Goal: Task Accomplishment & Management: Manage account settings

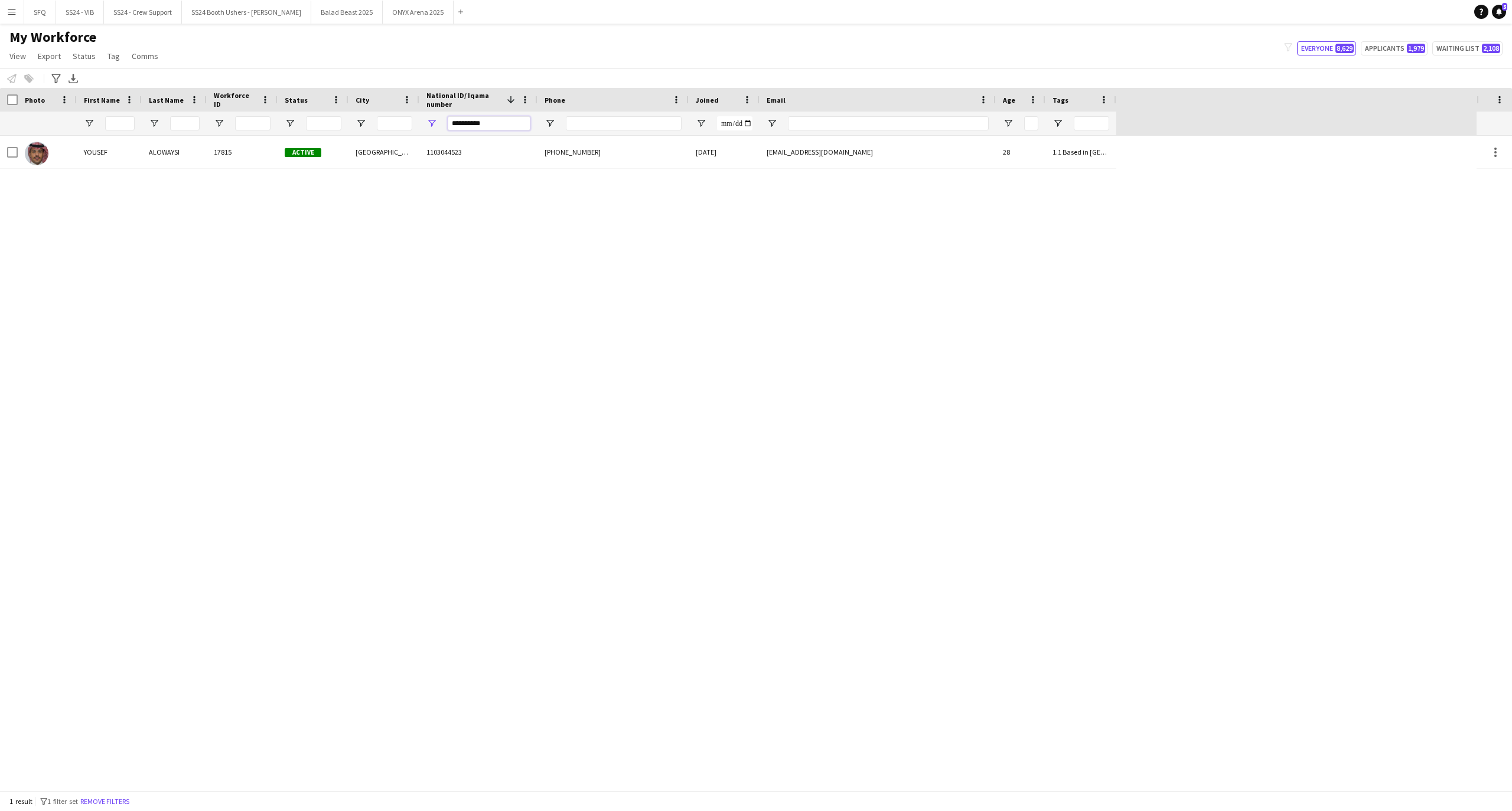
click at [489, 119] on input "**********" at bounding box center [489, 123] width 82 height 14
click at [464, 120] on input "**********" at bounding box center [489, 123] width 82 height 14
paste input "National ID/ Iqama number Filter Input"
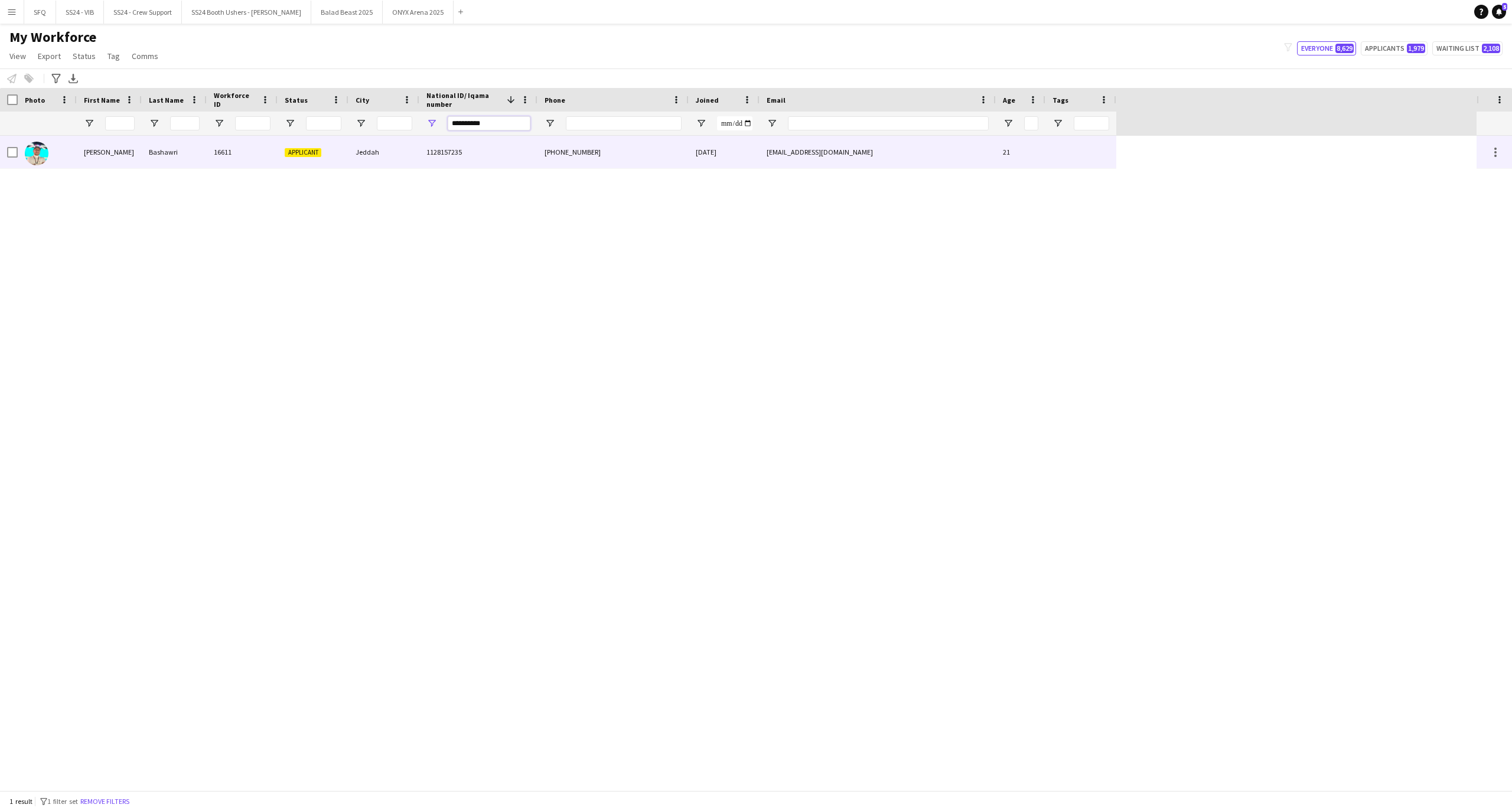
type input "**********"
click at [336, 147] on div "Applicant" at bounding box center [313, 152] width 71 height 32
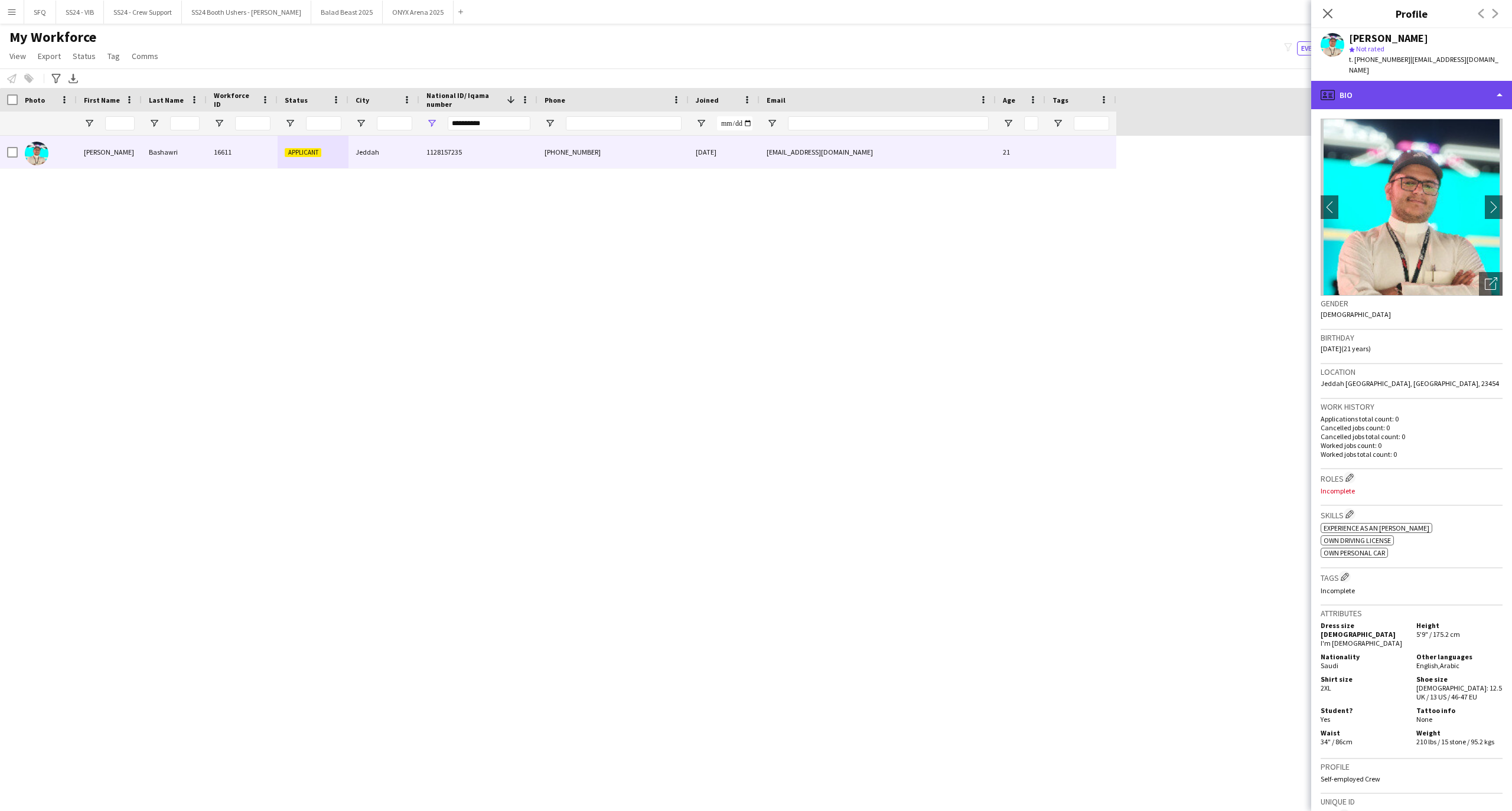
click at [1390, 81] on div "profile Bio" at bounding box center [1411, 95] width 201 height 28
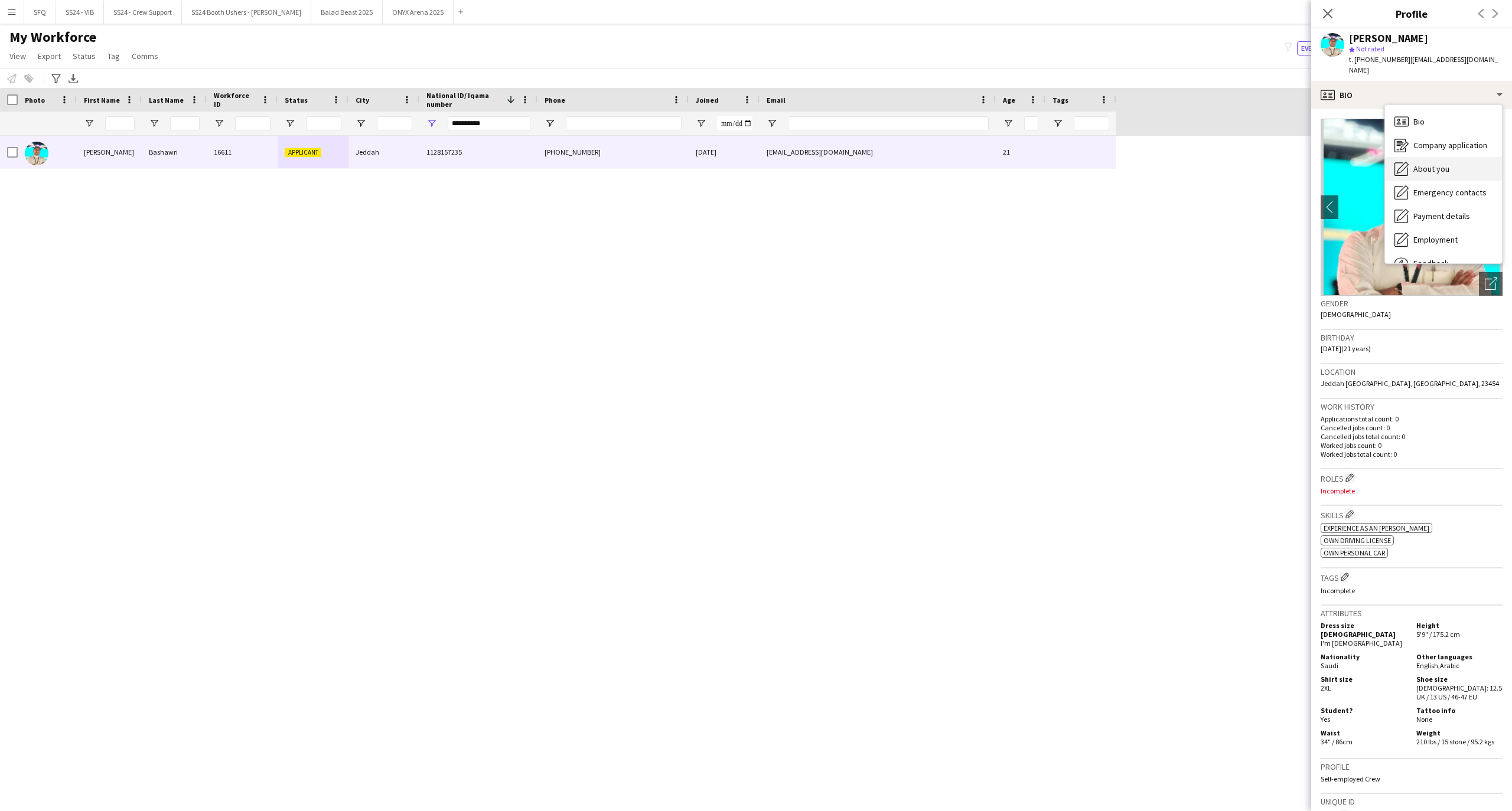
click at [1433, 163] on span "About you" at bounding box center [1431, 169] width 36 height 11
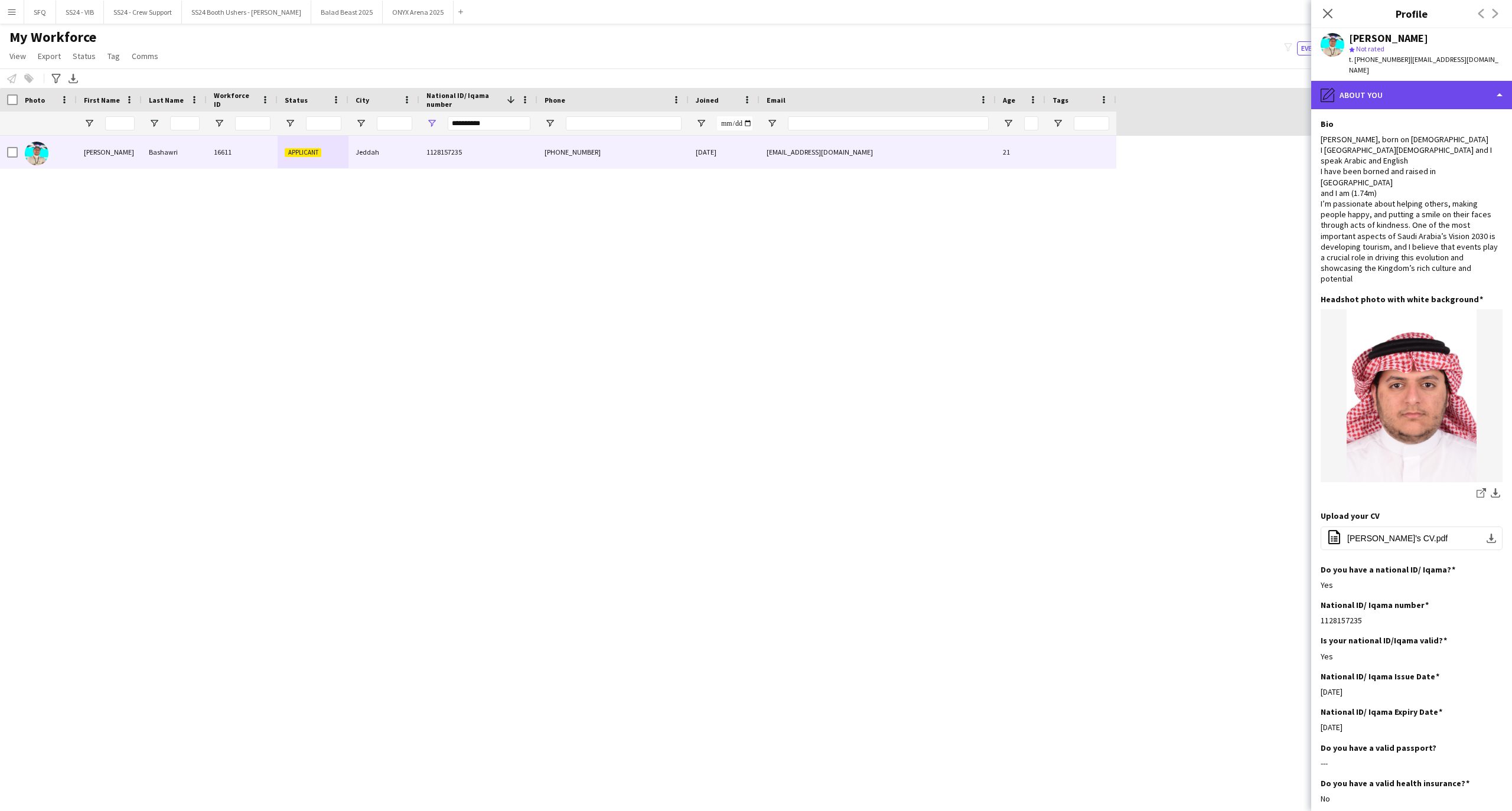
click at [1347, 90] on div "pencil4 About you" at bounding box center [1411, 95] width 201 height 28
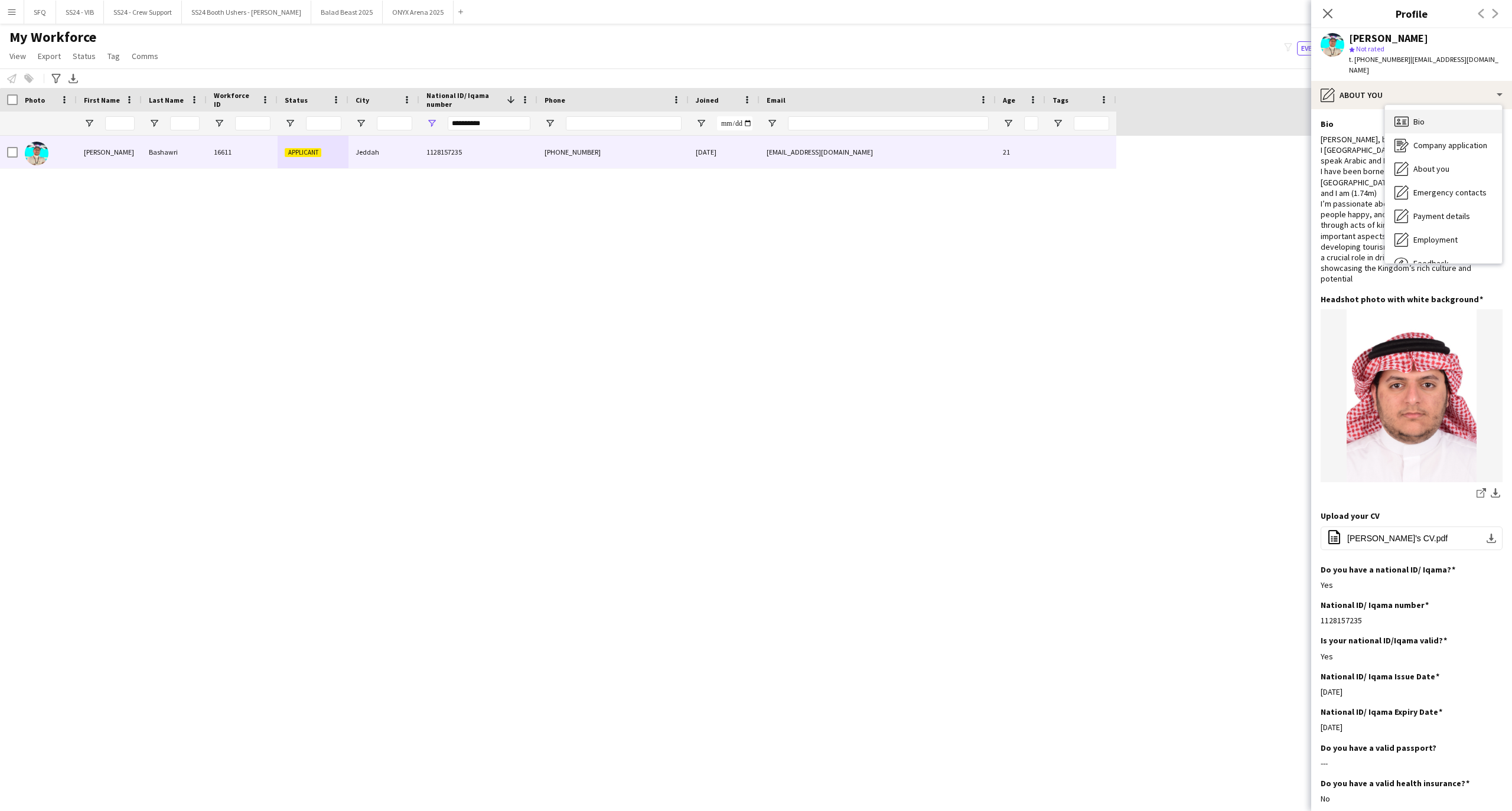
click at [1406, 115] on icon "Bio" at bounding box center [1401, 122] width 14 height 14
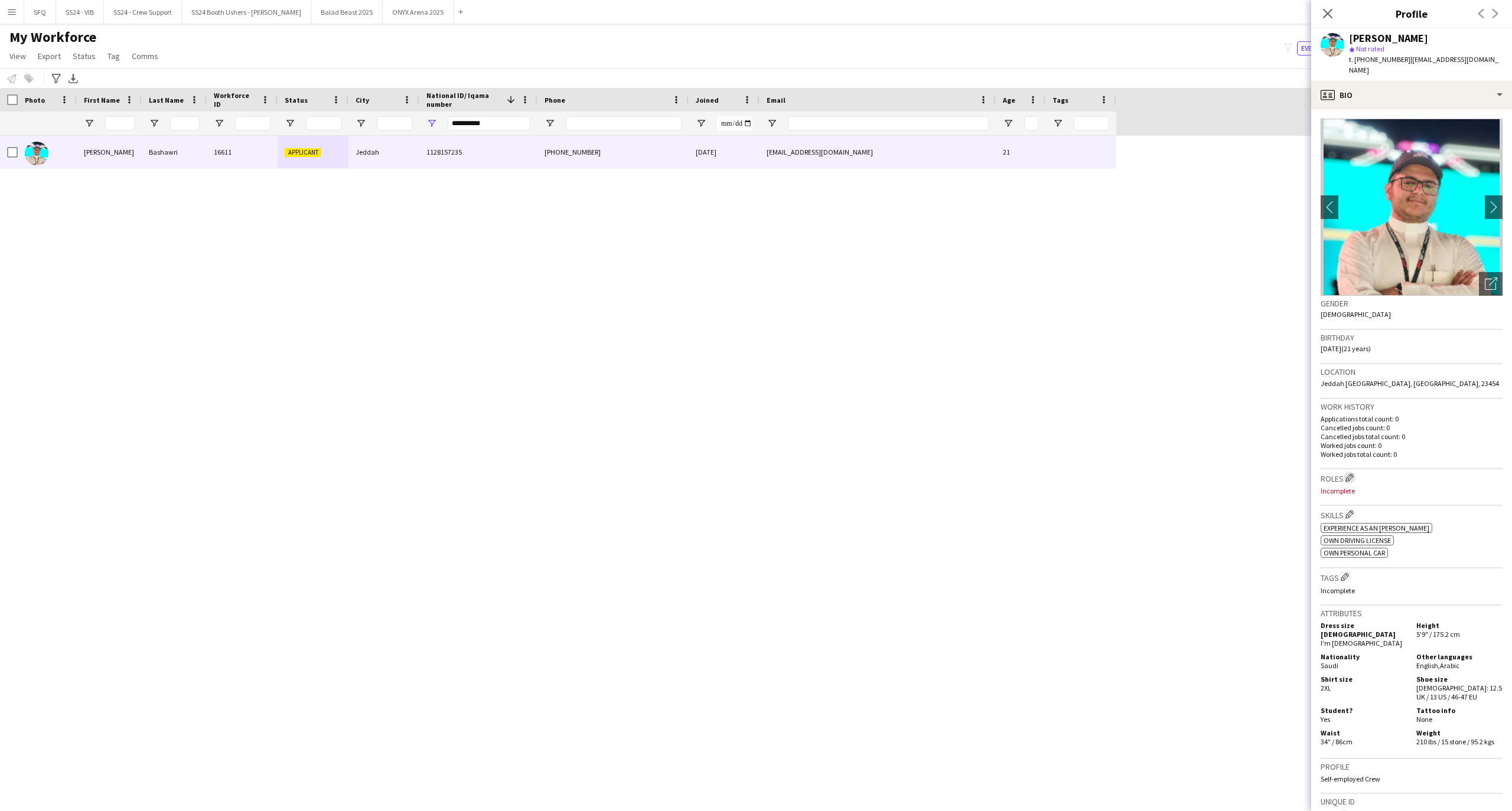
click at [1353, 473] on app-icon "Edit crew company roles" at bounding box center [1349, 477] width 9 height 9
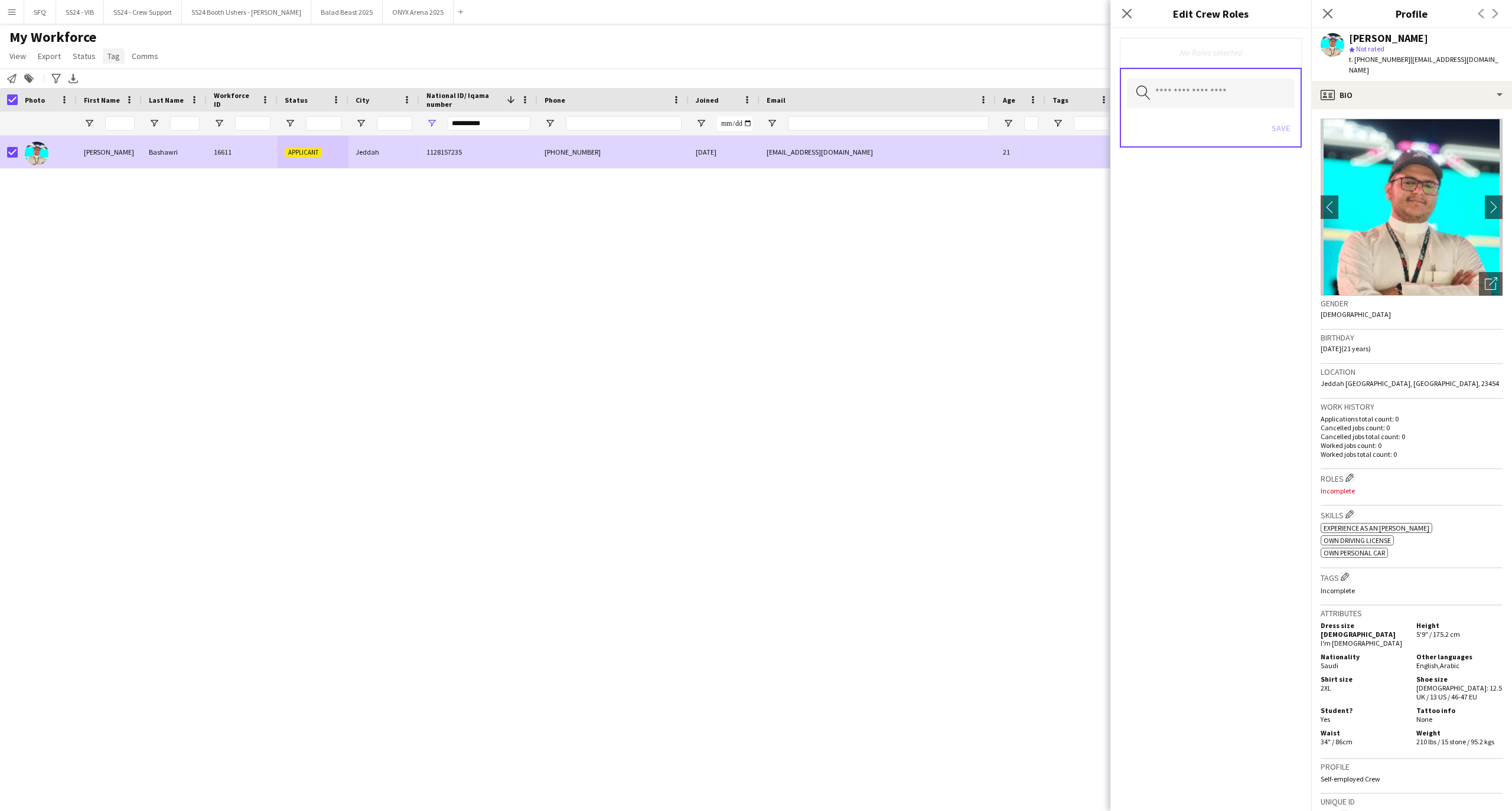
click at [115, 57] on span "Tag" at bounding box center [114, 57] width 13 height 11
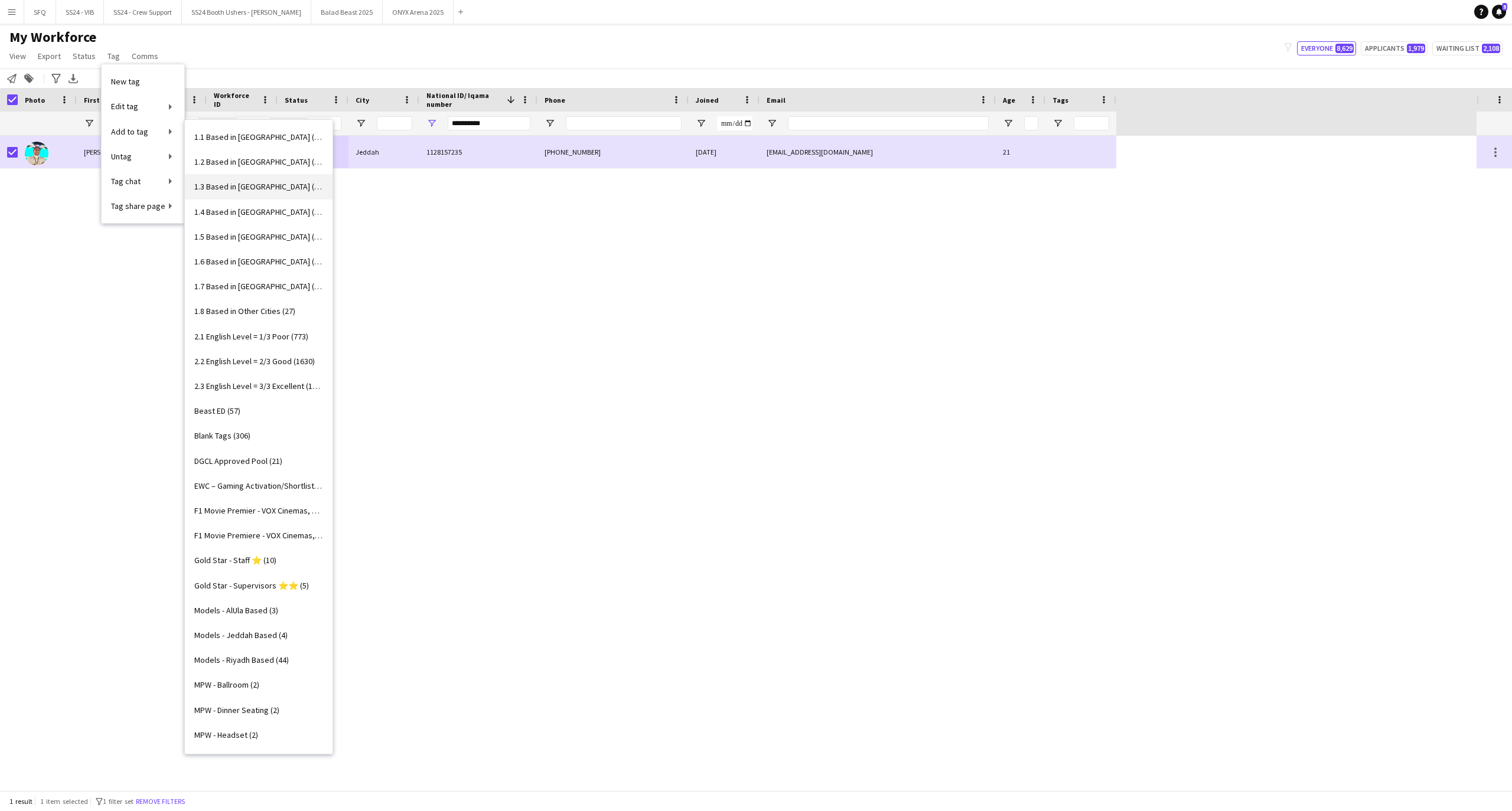
click at [254, 192] on span "1.3 Based in [GEOGRAPHIC_DATA] (1039)" at bounding box center [258, 187] width 129 height 11
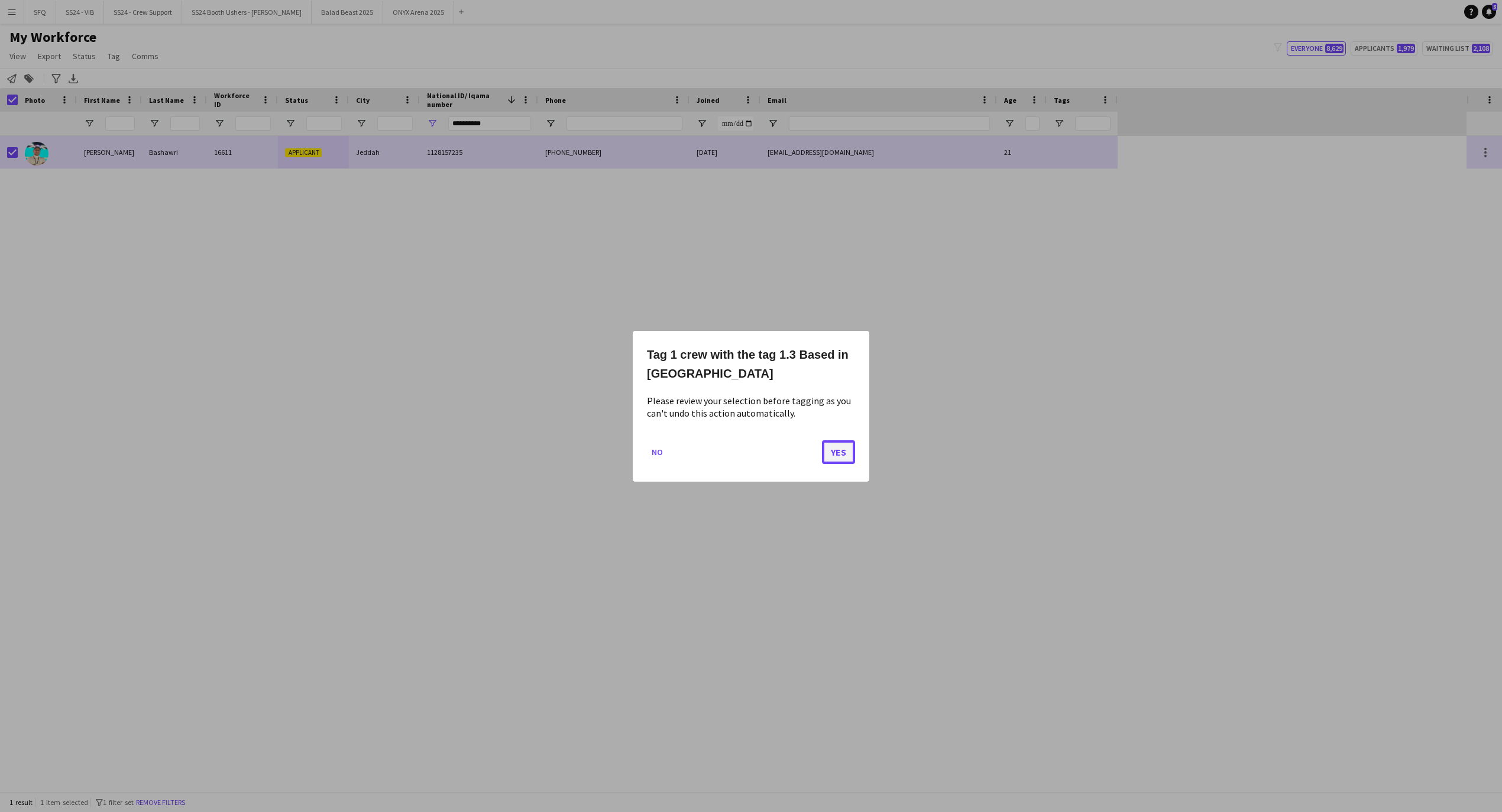
click at [841, 462] on button "Yes" at bounding box center [838, 451] width 33 height 24
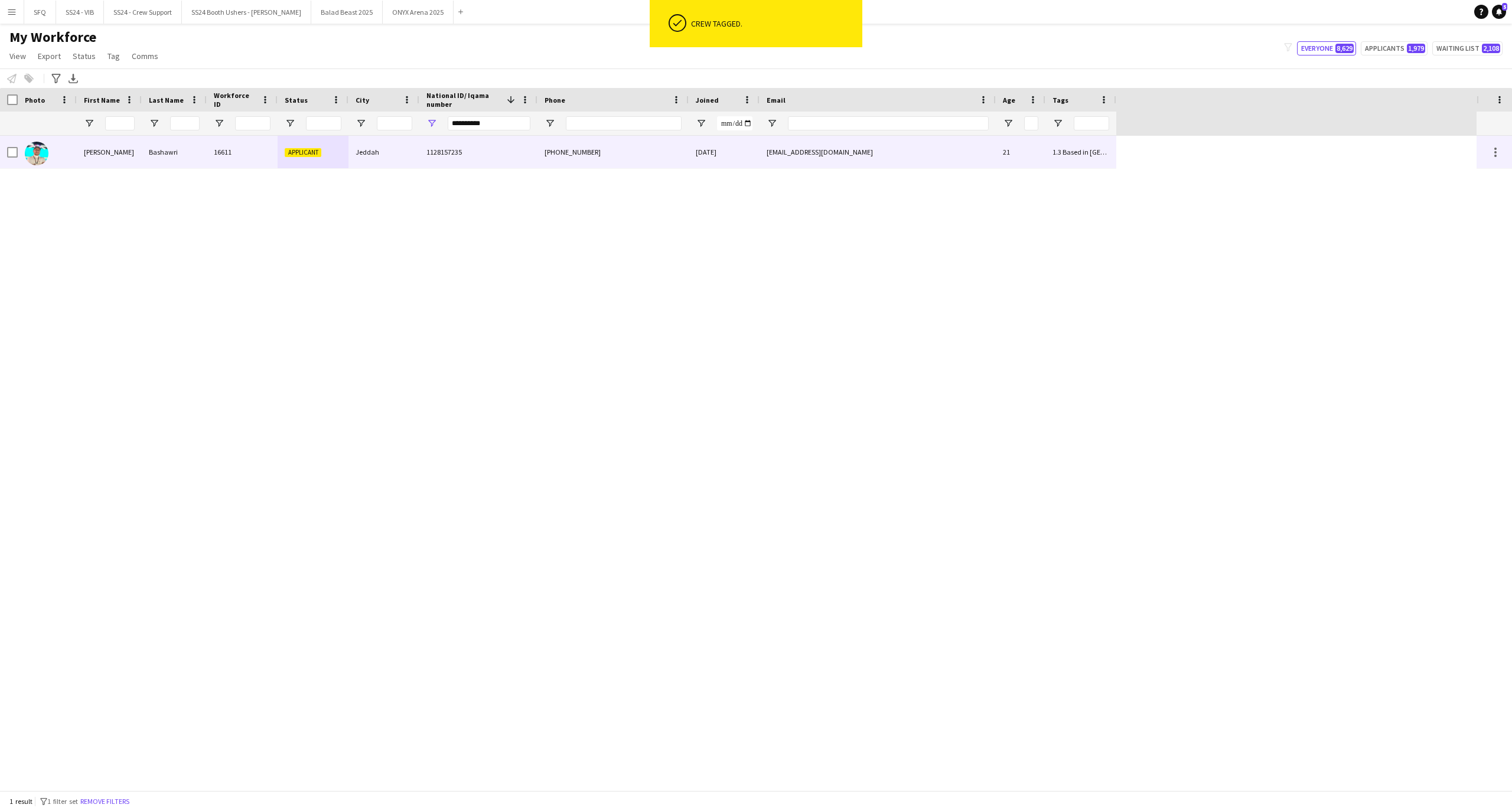
click at [14, 158] on div at bounding box center [13, 152] width 11 height 33
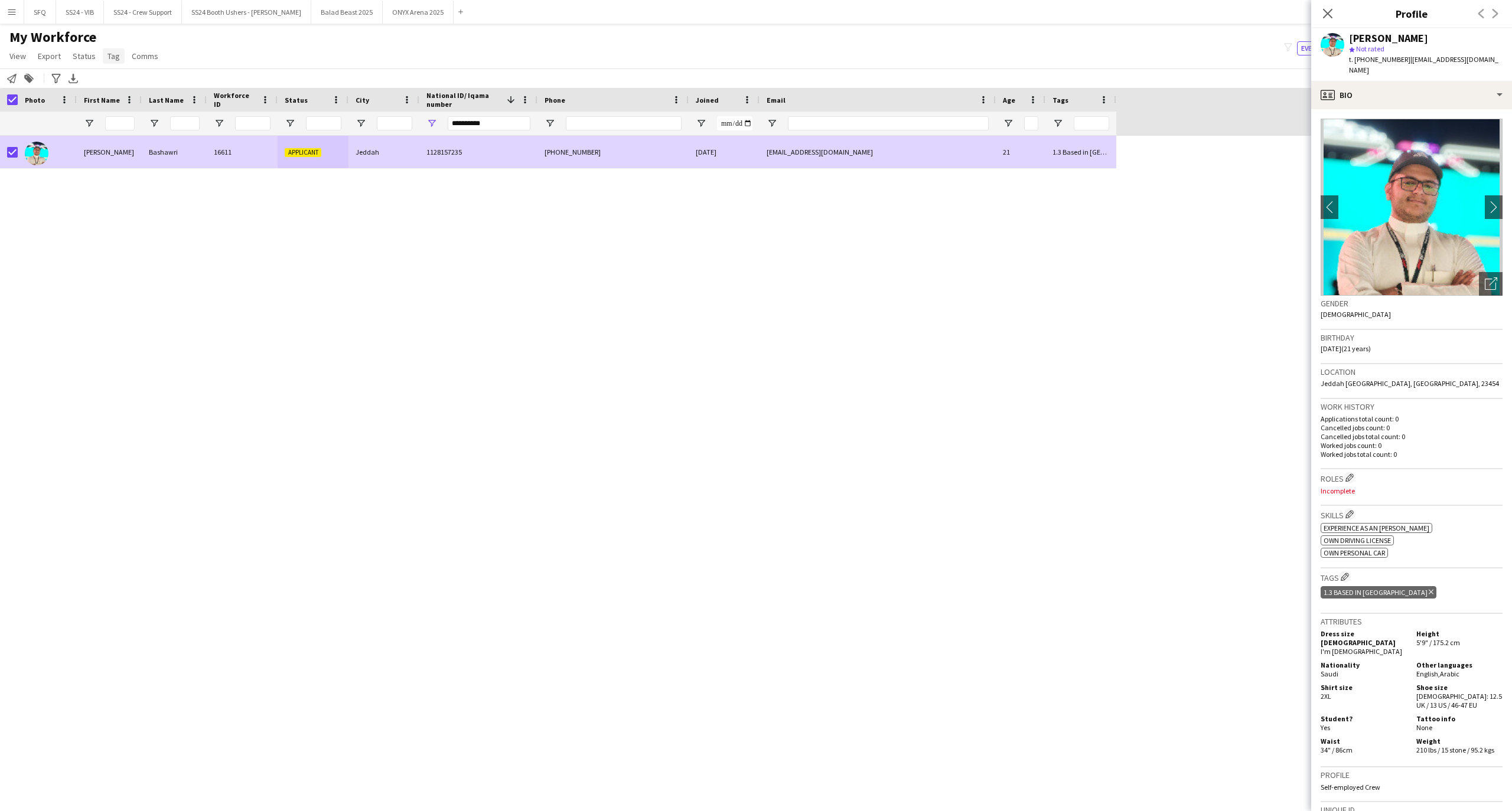
click at [103, 57] on link "Tag" at bounding box center [114, 57] width 22 height 16
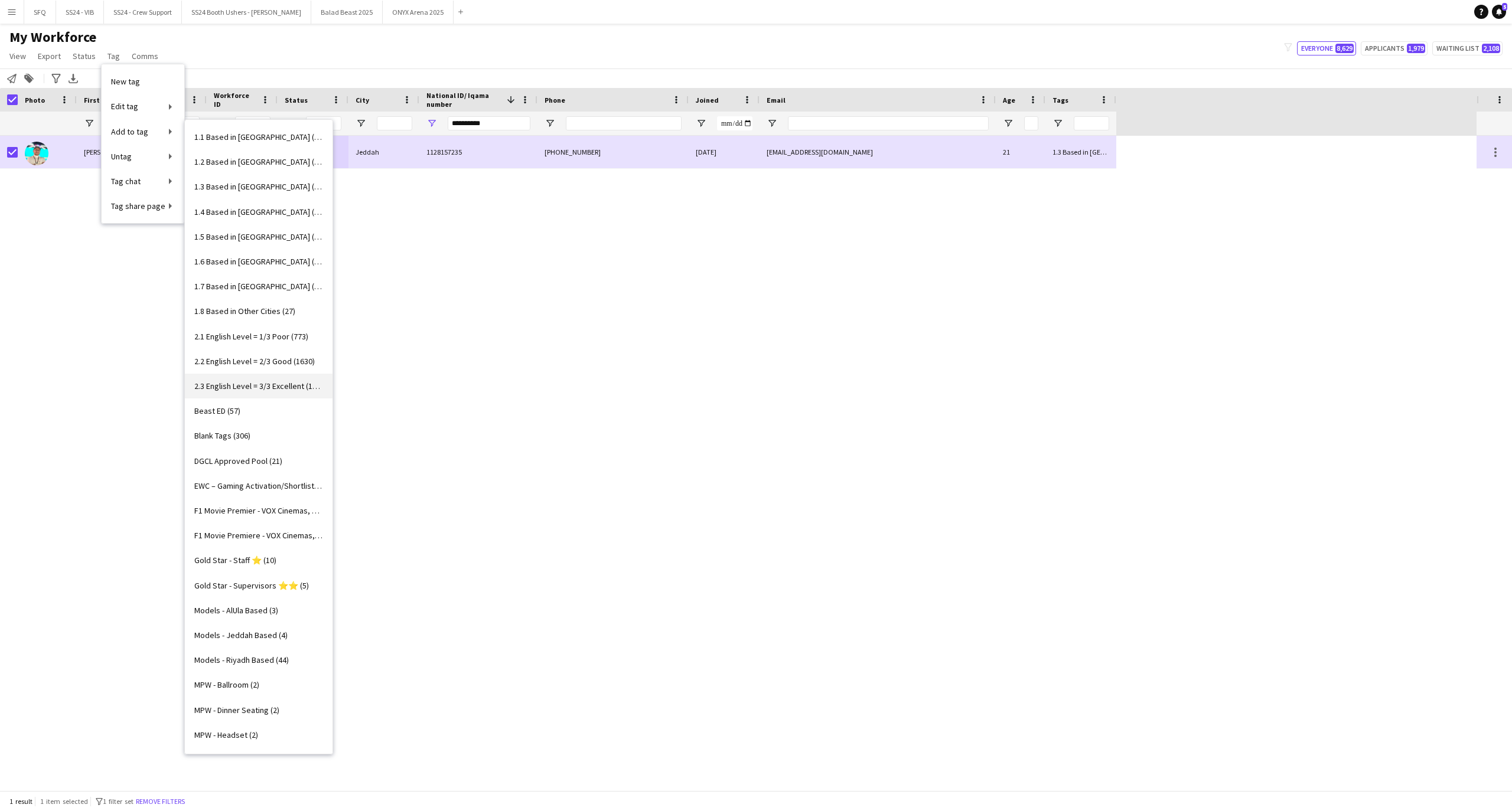
click at [265, 384] on span "2.3 English Level = 3/3 Excellent (1246)" at bounding box center [258, 386] width 129 height 11
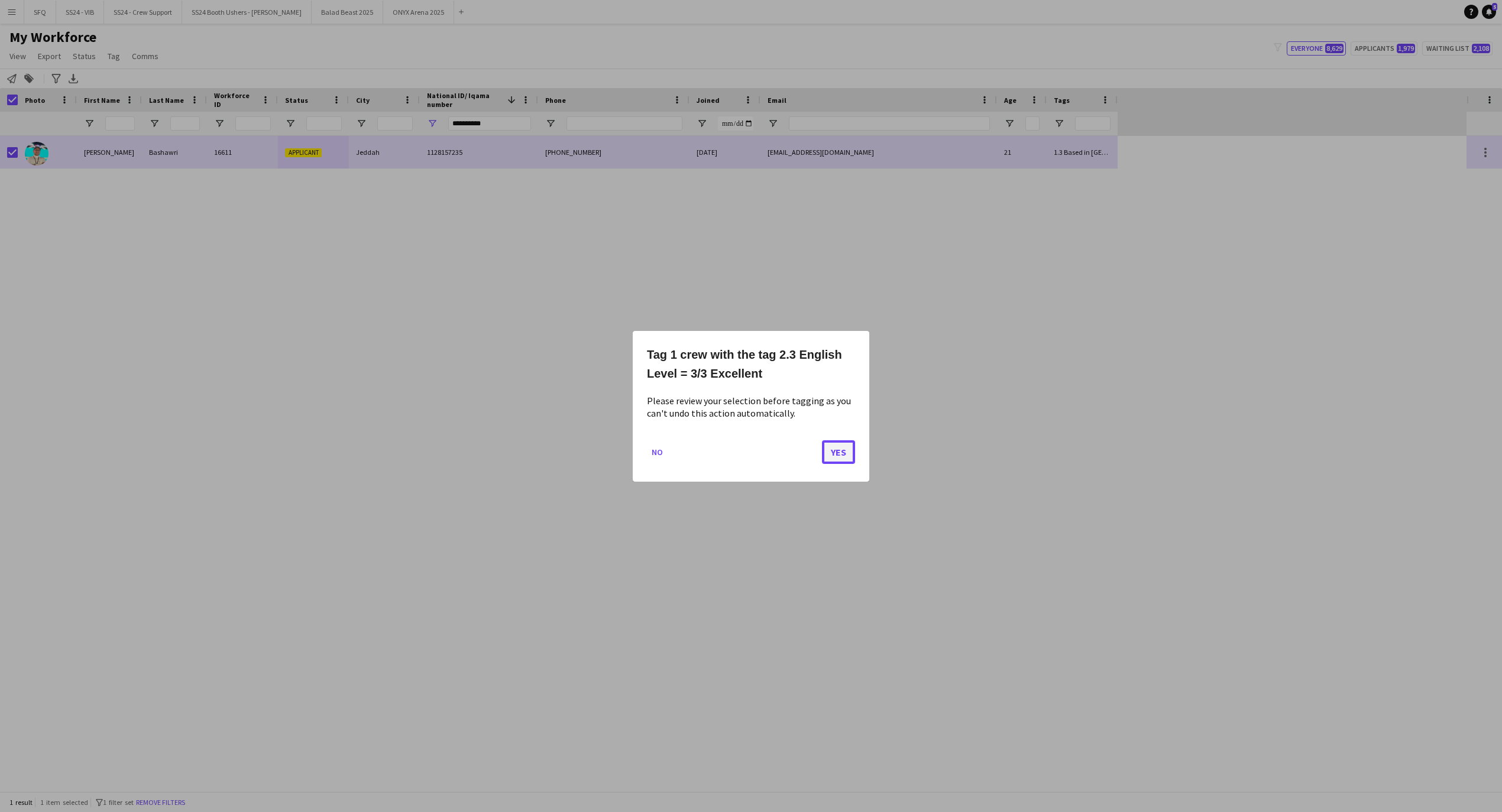
click at [845, 454] on button "Yes" at bounding box center [838, 451] width 33 height 24
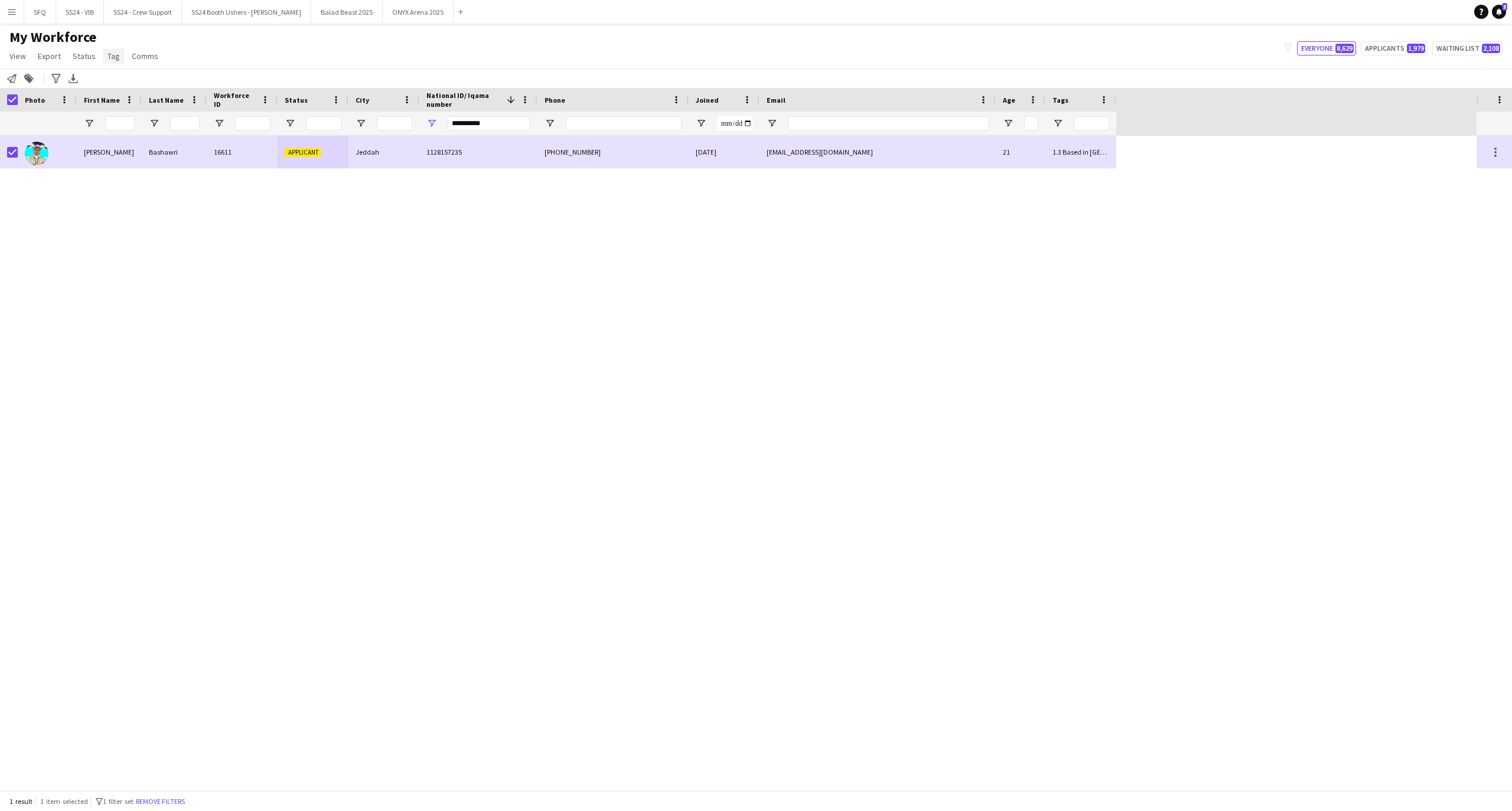
click at [108, 53] on span "Tag" at bounding box center [114, 57] width 13 height 11
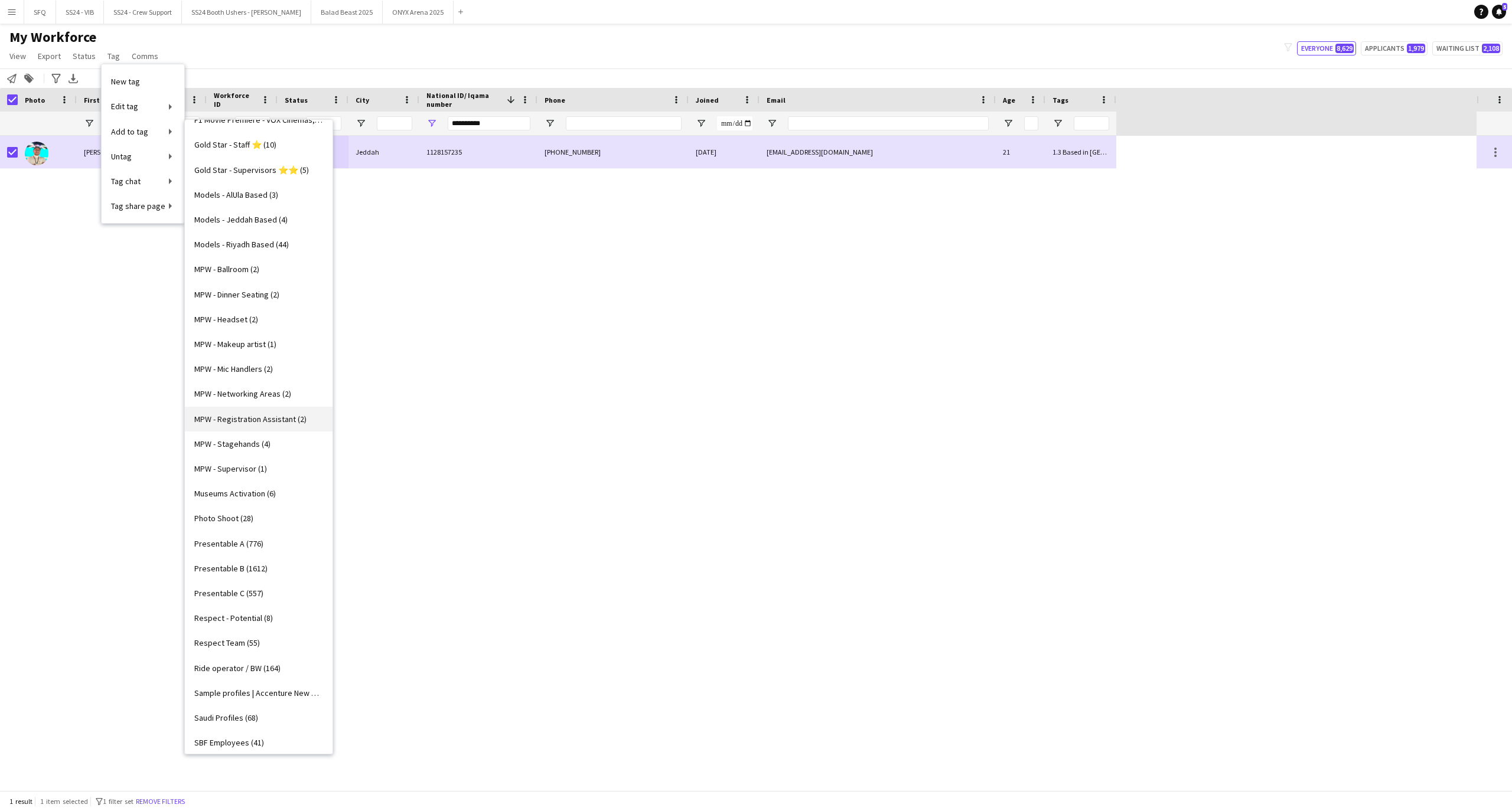
scroll to position [471, 0]
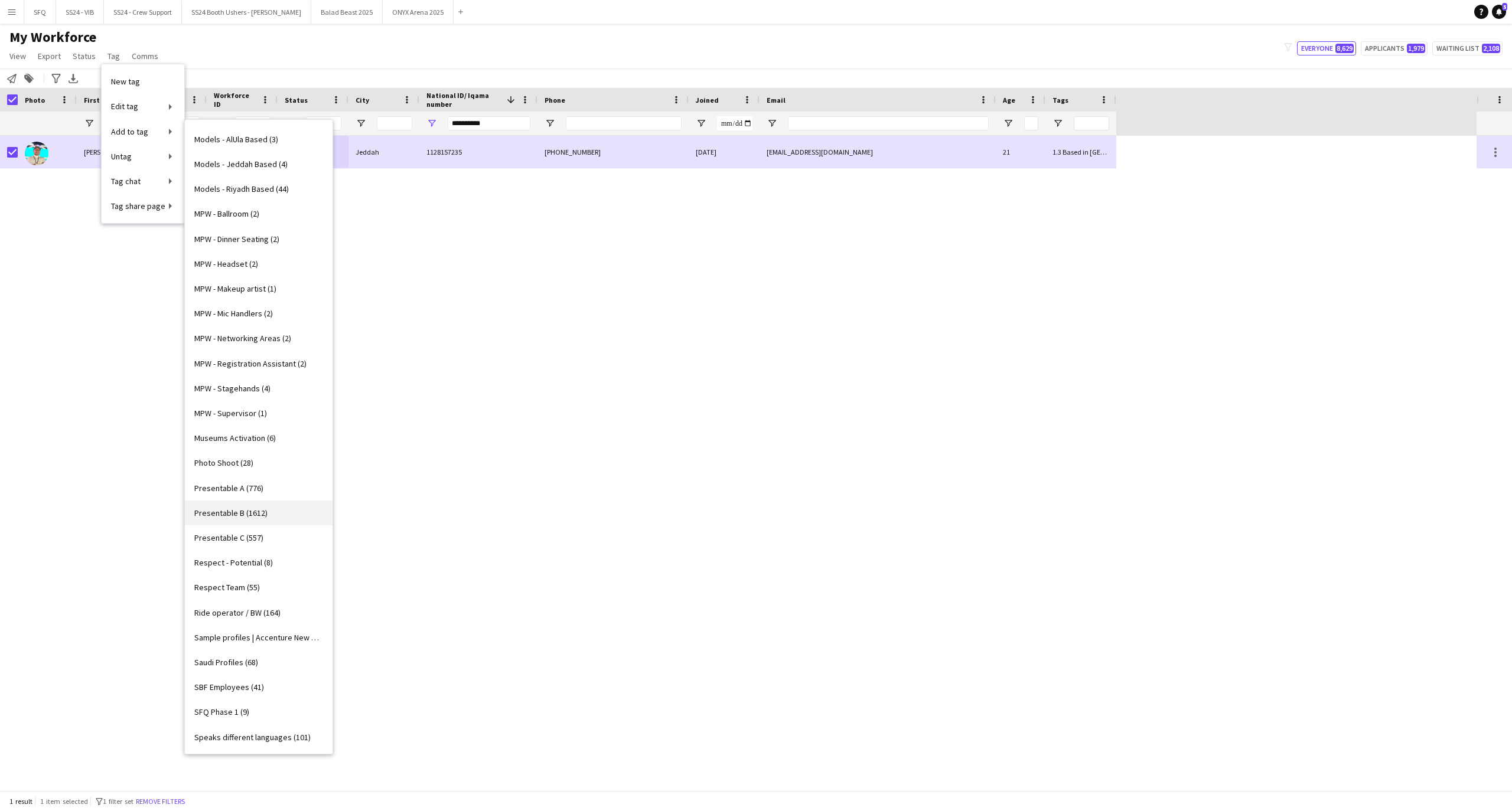
click at [254, 513] on span "Presentable B (1612)" at bounding box center [230, 513] width 73 height 11
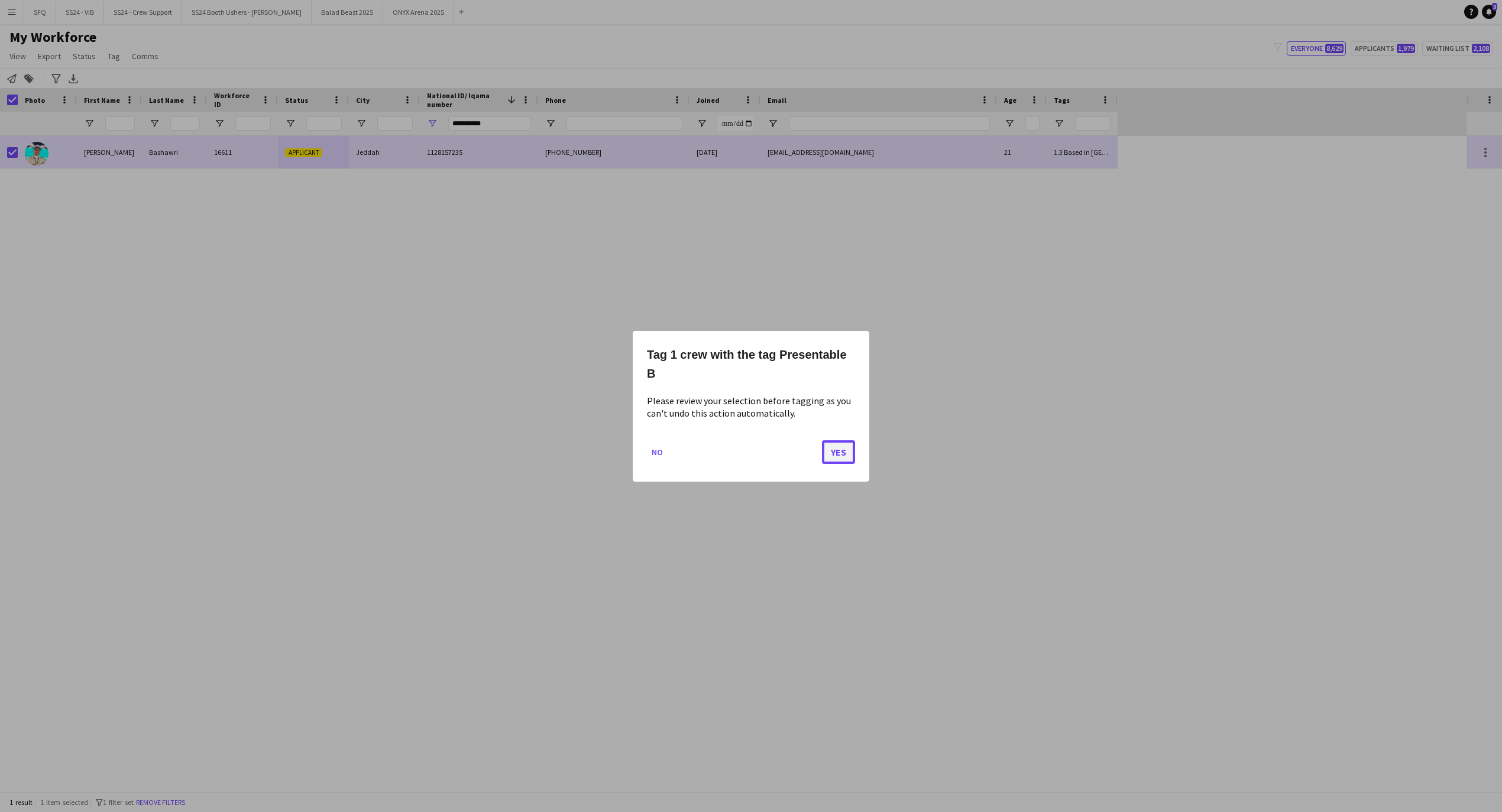
click at [849, 454] on button "Yes" at bounding box center [838, 451] width 33 height 24
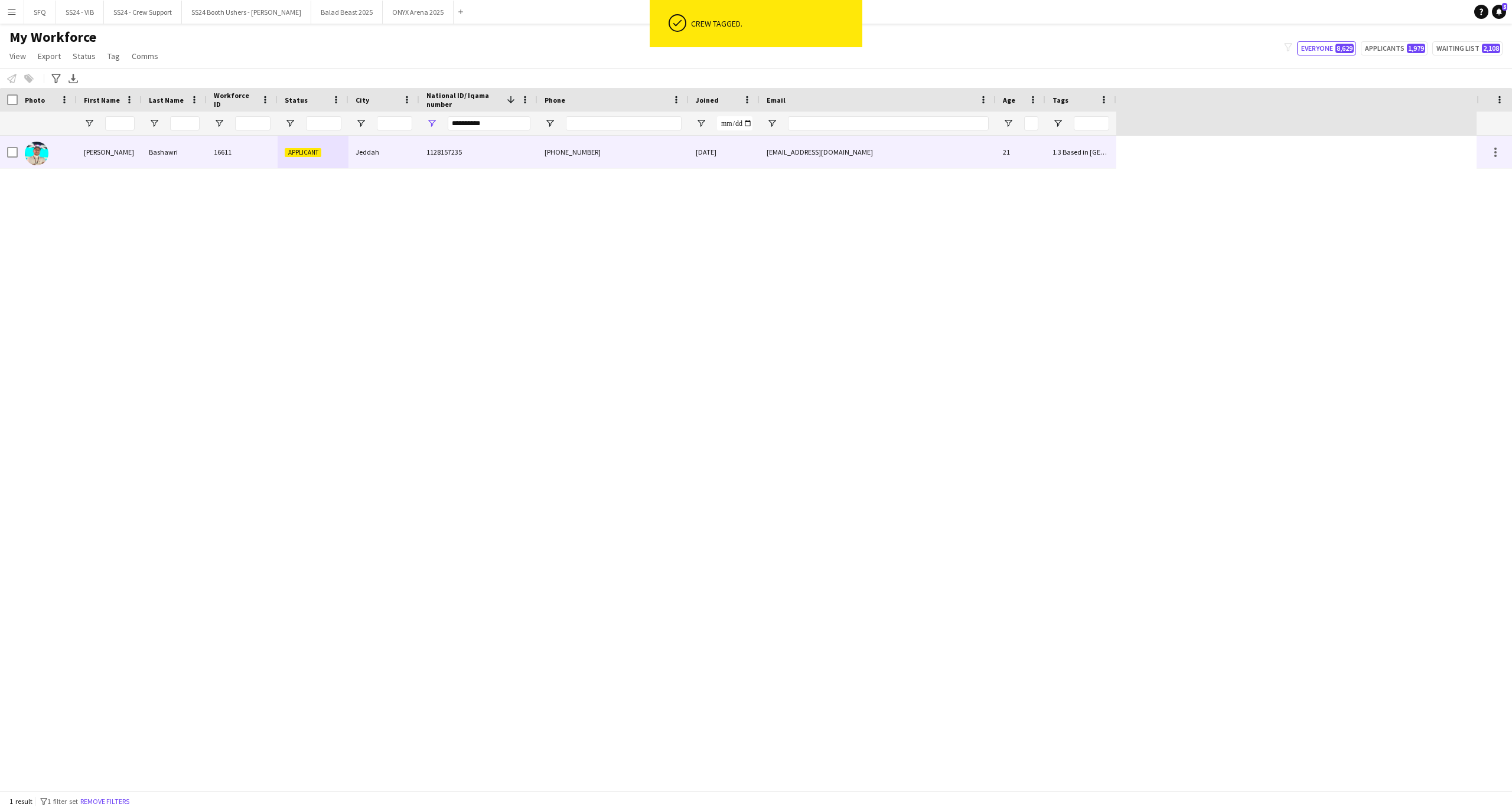
click at [49, 144] on div at bounding box center [47, 152] width 59 height 32
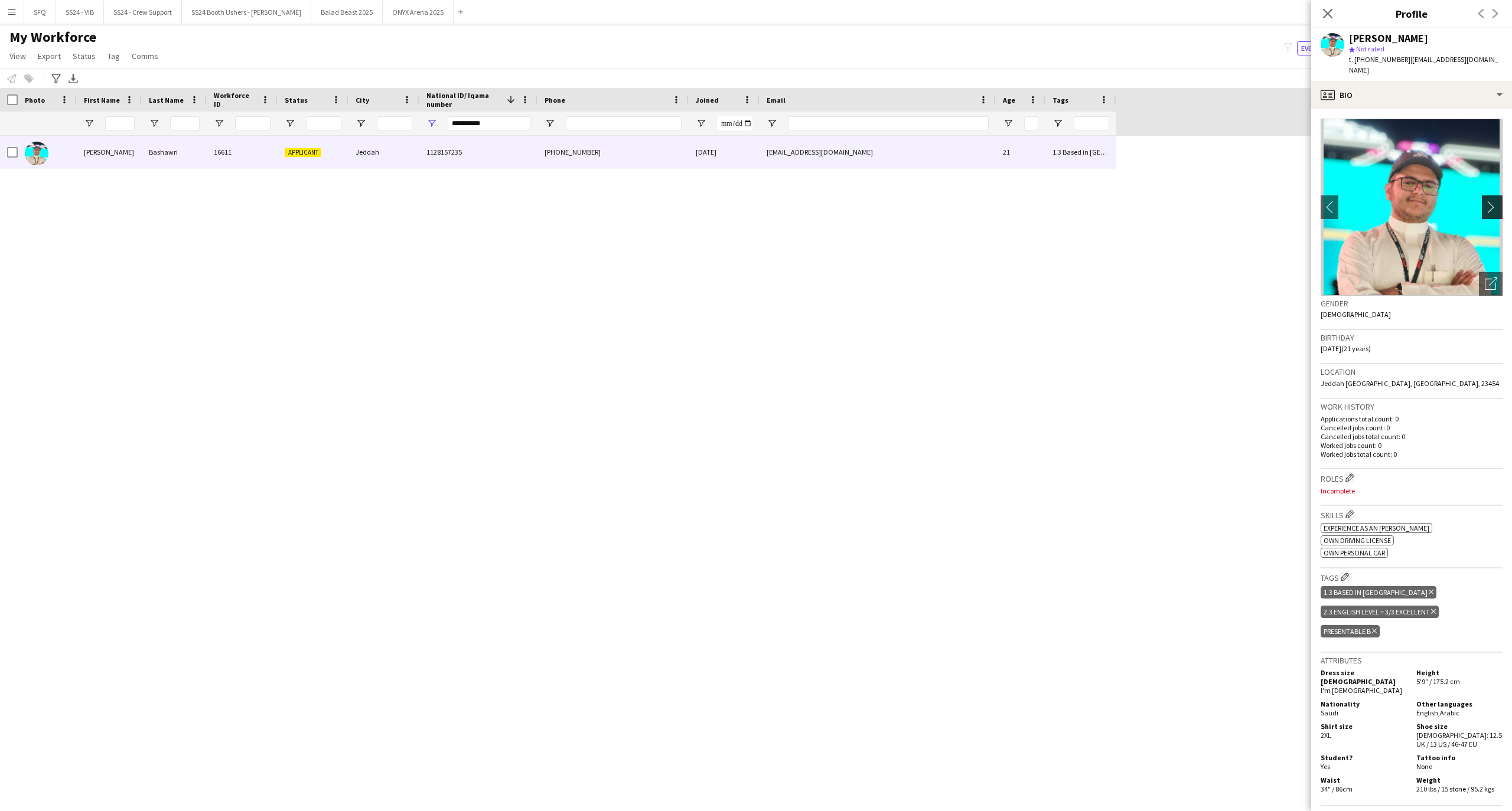
click at [1485, 201] on app-icon "chevron-right" at bounding box center [1493, 207] width 18 height 13
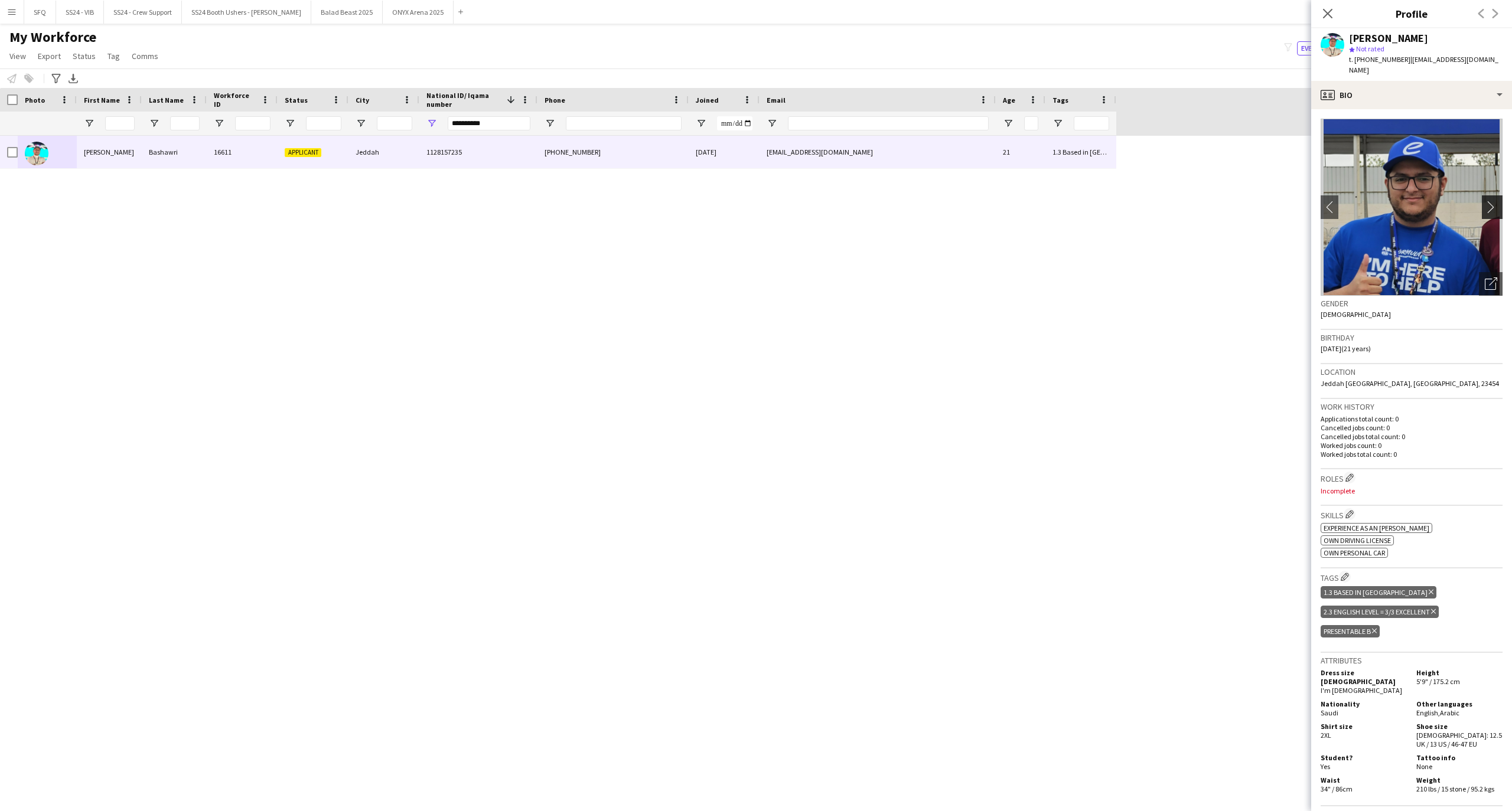
click at [1485, 201] on app-icon "chevron-right" at bounding box center [1493, 207] width 18 height 13
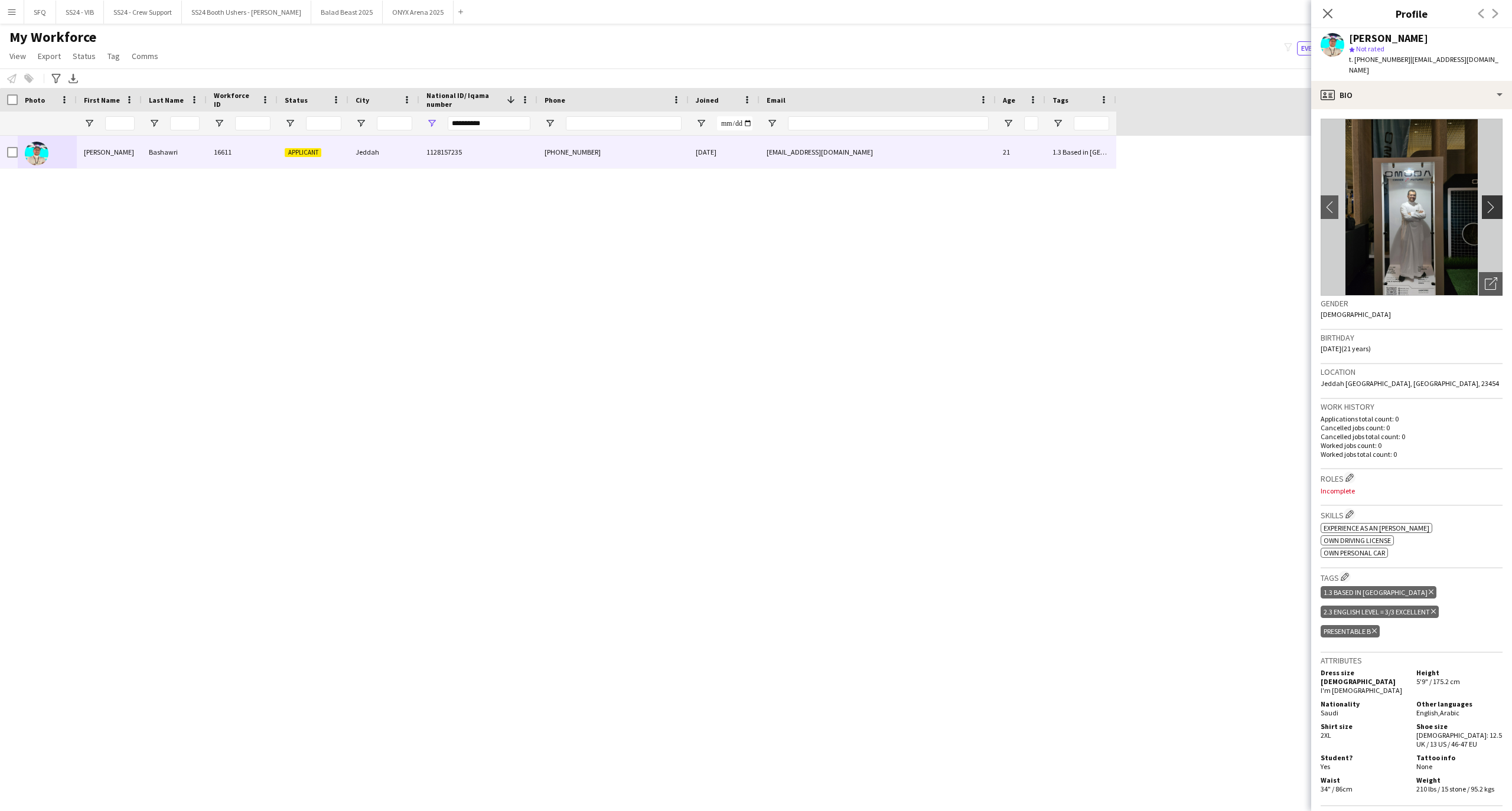
click at [1485, 201] on app-icon "chevron-right" at bounding box center [1493, 207] width 18 height 13
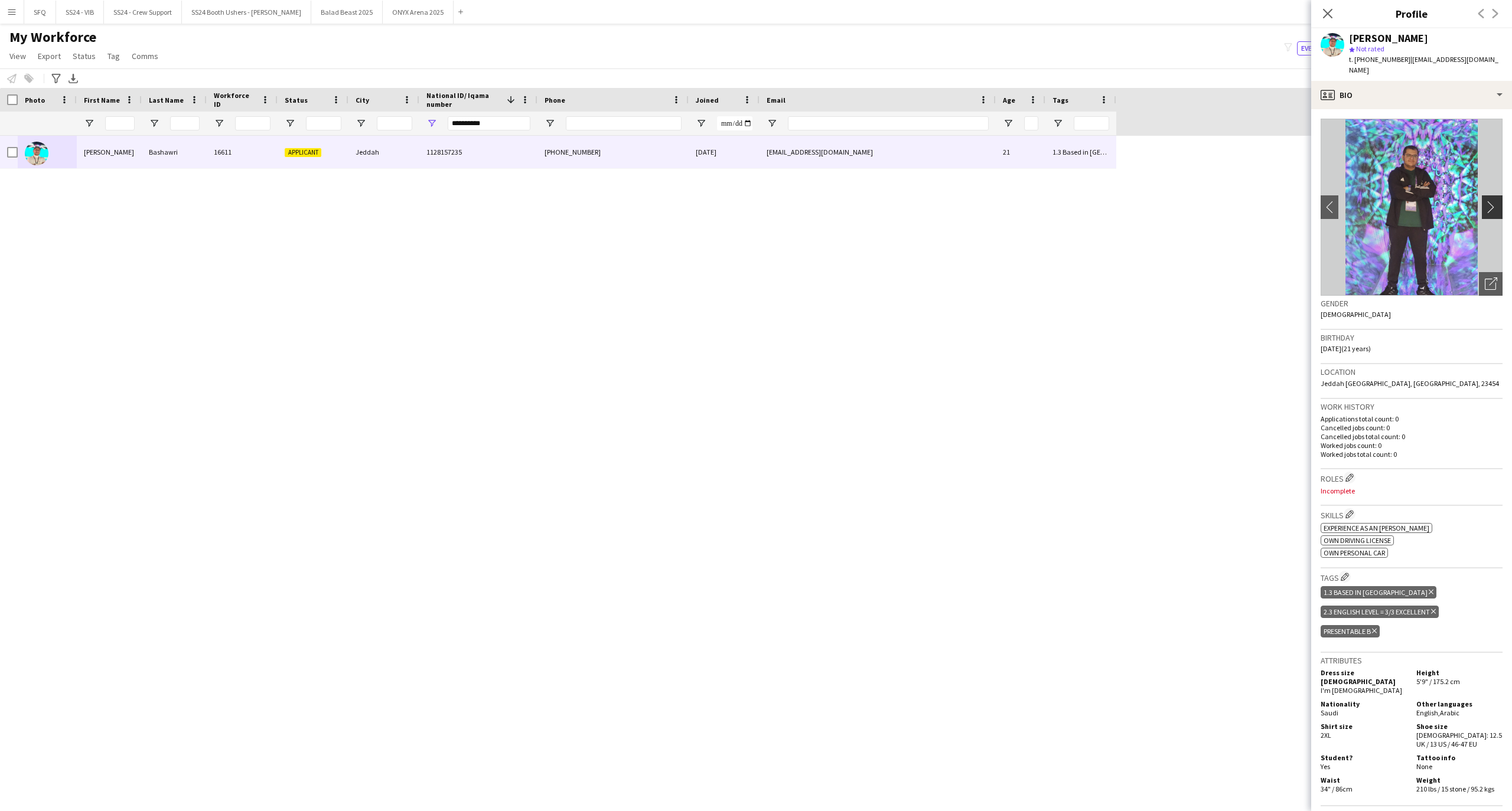
click at [1485, 201] on app-icon "chevron-right" at bounding box center [1493, 207] width 18 height 13
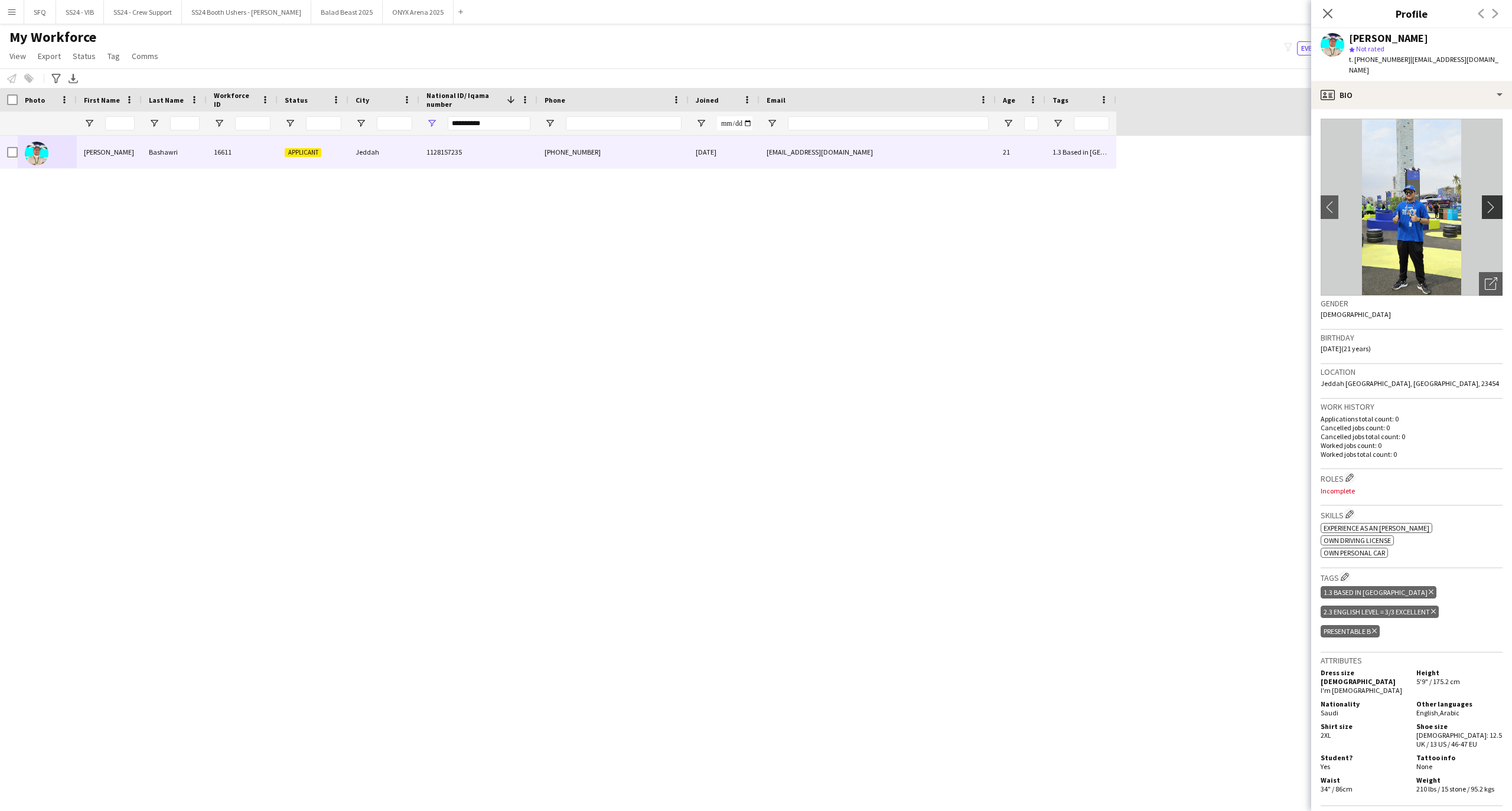
click at [1485, 201] on app-icon "chevron-right" at bounding box center [1493, 207] width 18 height 13
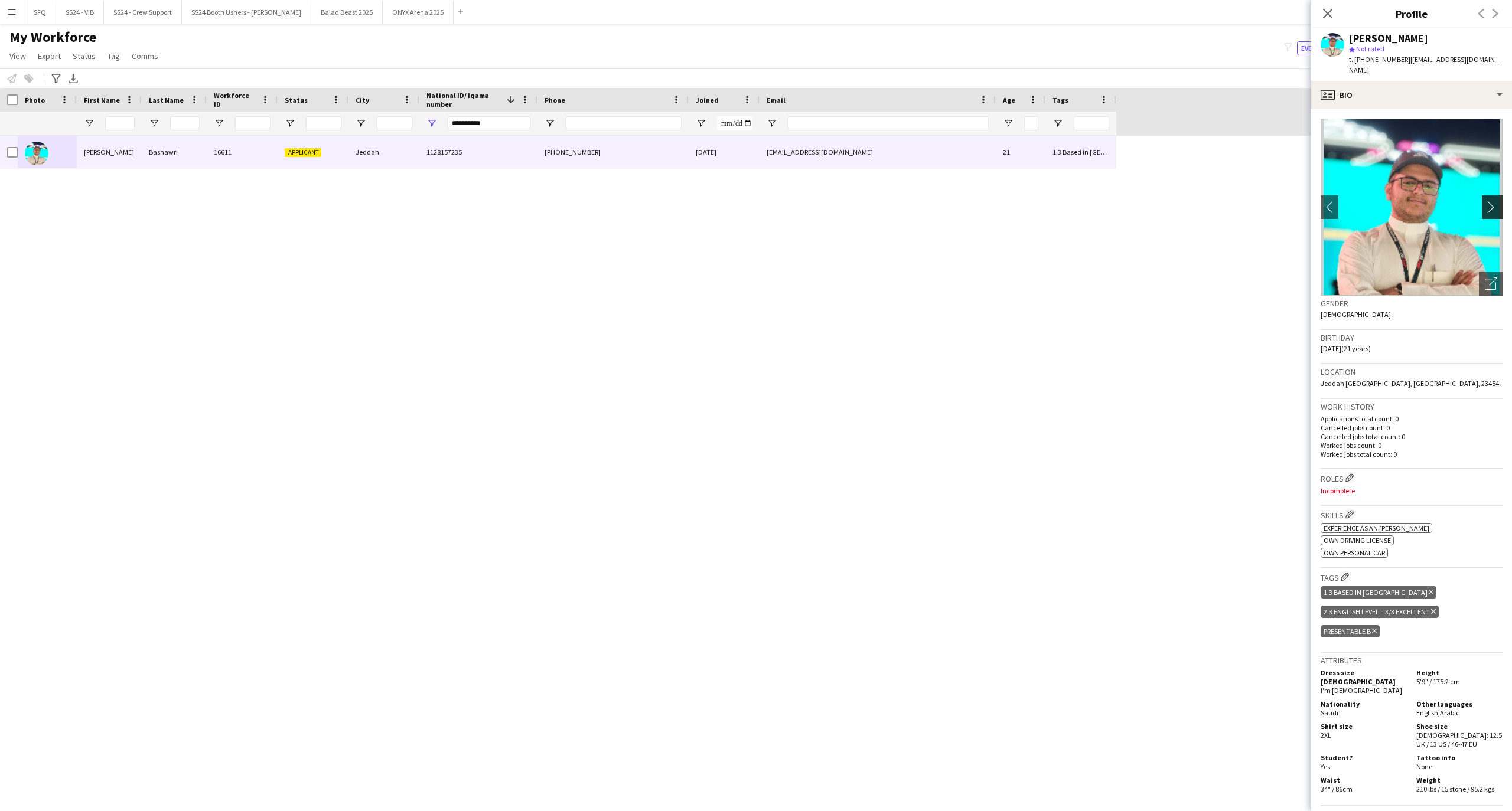
drag, startPoint x: 1485, startPoint y: 189, endPoint x: 1477, endPoint y: 189, distance: 8.0
click at [1485, 201] on app-icon "chevron-right" at bounding box center [1493, 207] width 18 height 13
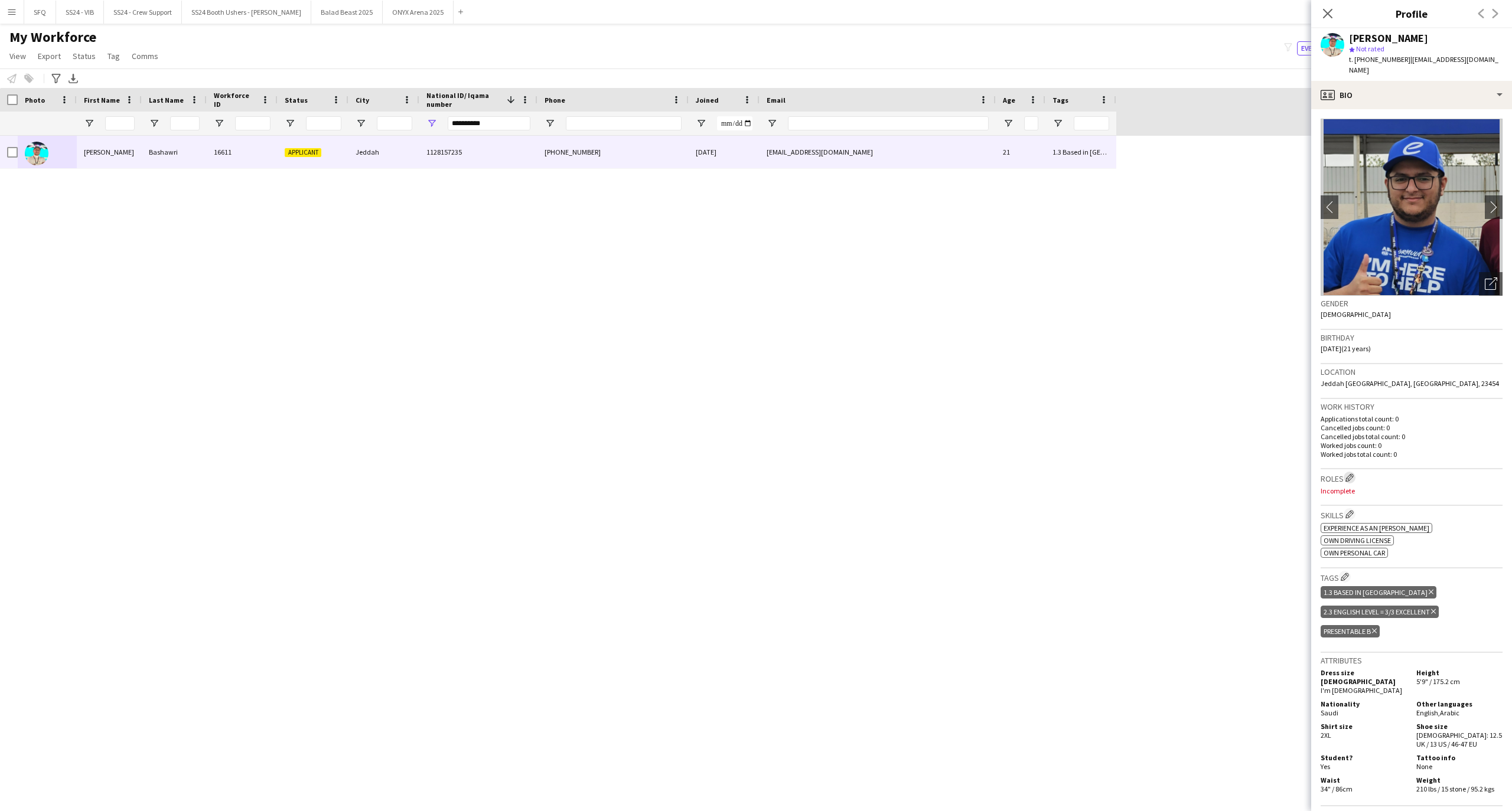
click at [1348, 473] on app-icon "Edit crew company roles" at bounding box center [1349, 477] width 9 height 9
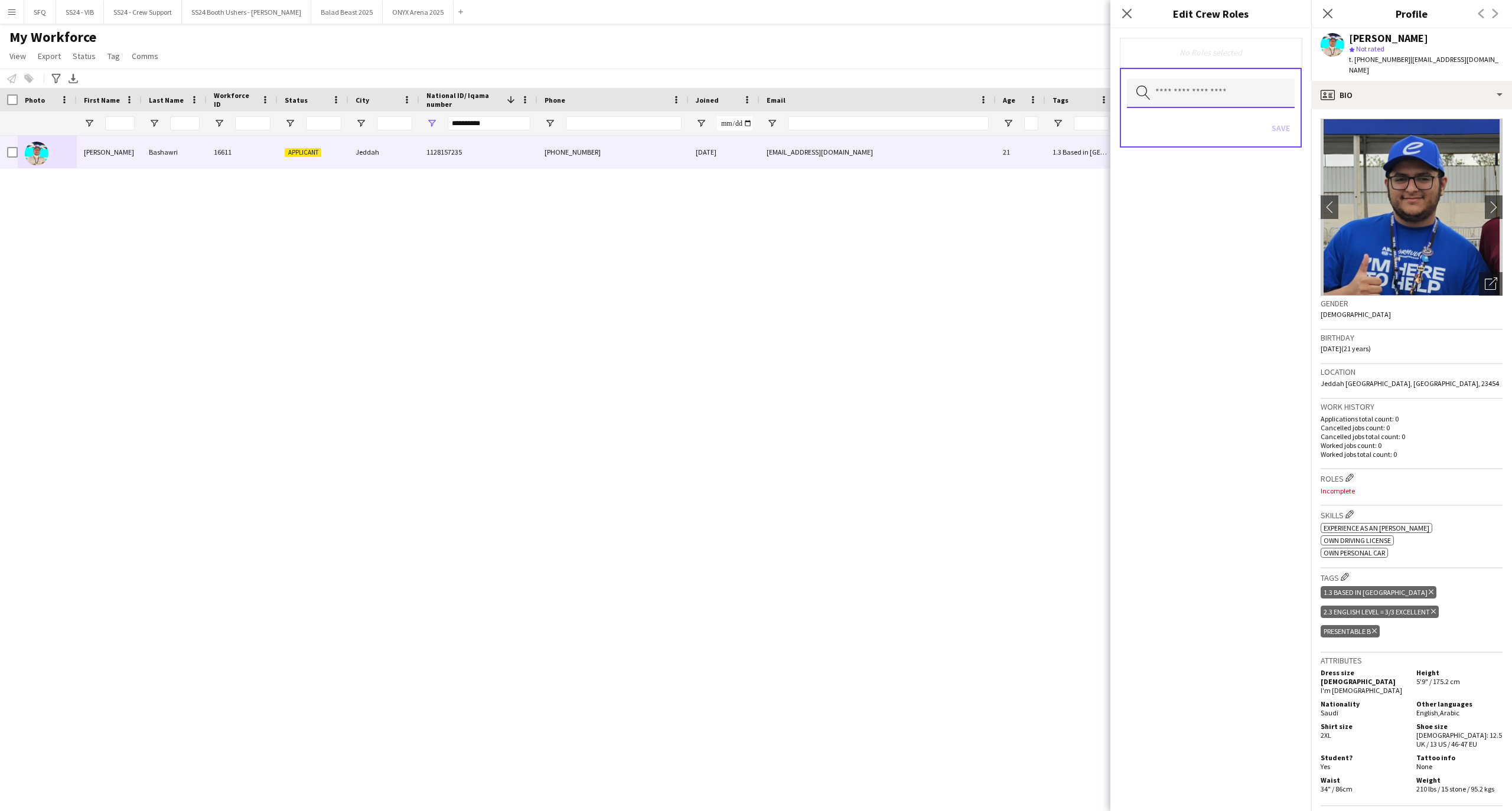
click at [1246, 93] on input "text" at bounding box center [1211, 93] width 168 height 30
click at [1259, 168] on span "Customer Service Staff" at bounding box center [1210, 167] width 149 height 11
click at [1167, 153] on span "Accreditation/ Registration / Ticketing" at bounding box center [1210, 155] width 149 height 11
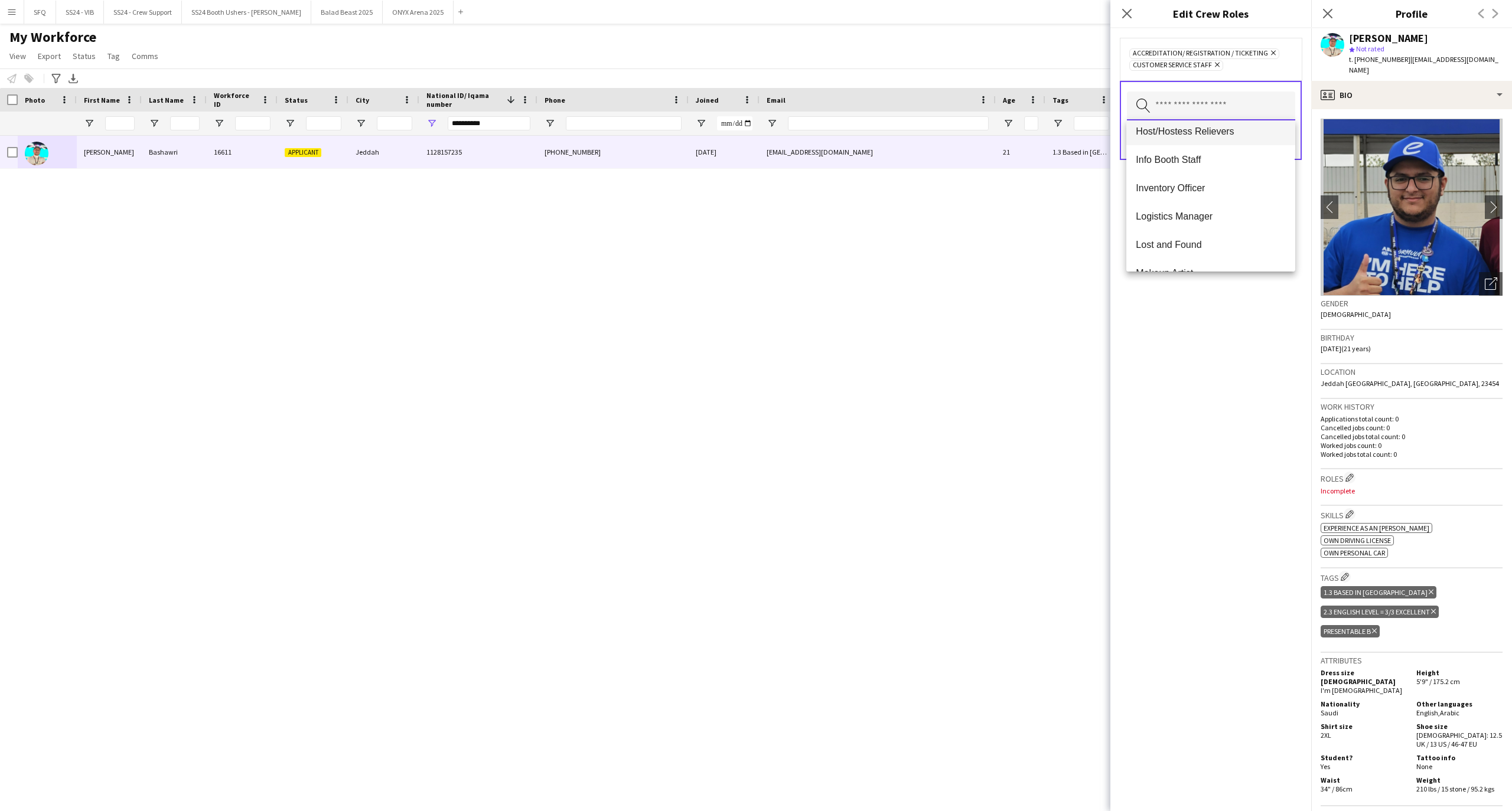
scroll to position [315, 0]
click at [1199, 138] on span "Info Booth Staff" at bounding box center [1210, 137] width 149 height 11
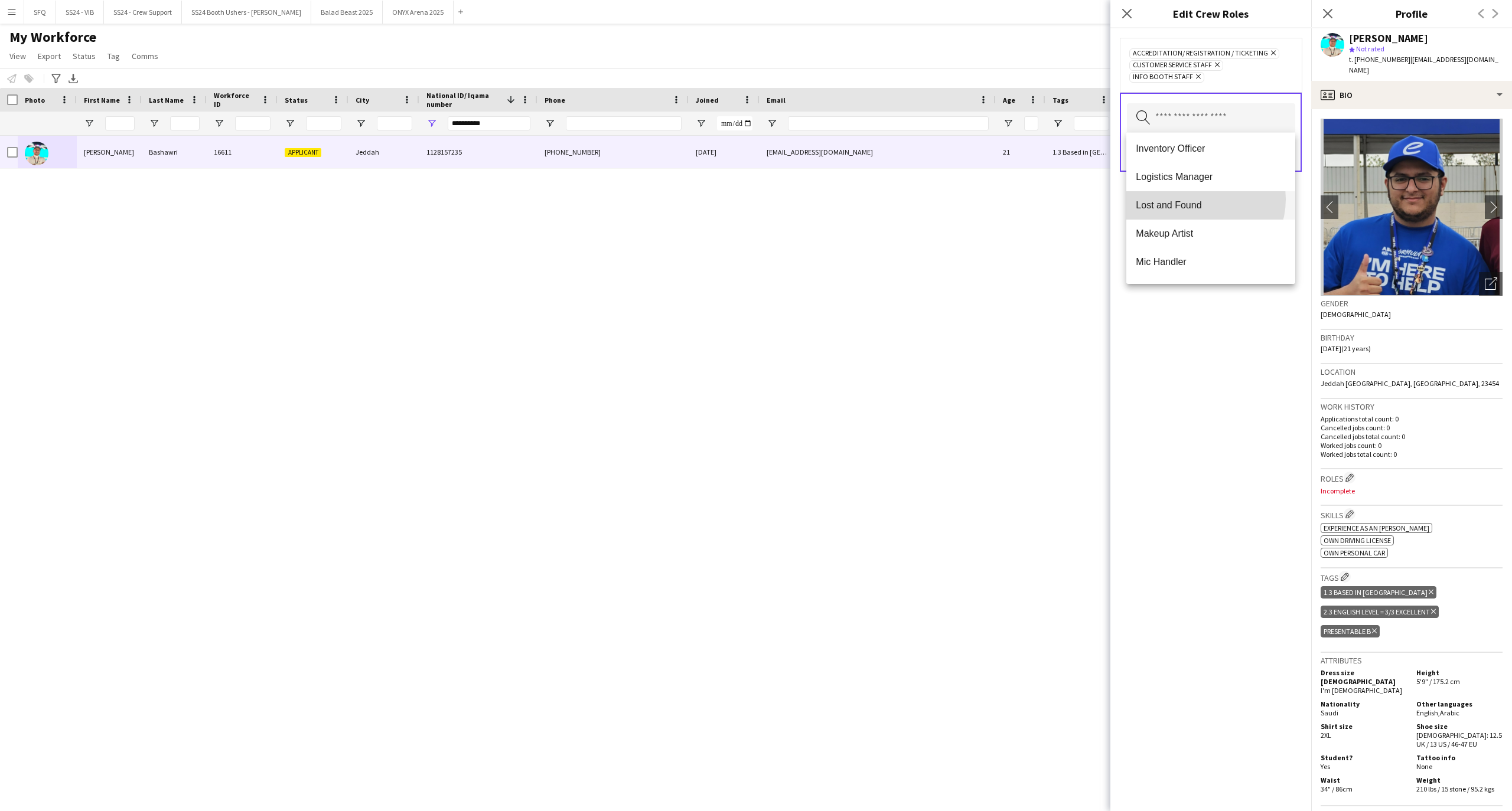
click at [1200, 199] on span "Lost and Found" at bounding box center [1210, 205] width 149 height 11
click at [1188, 173] on mat-option "Ride Attendant" at bounding box center [1210, 180] width 168 height 28
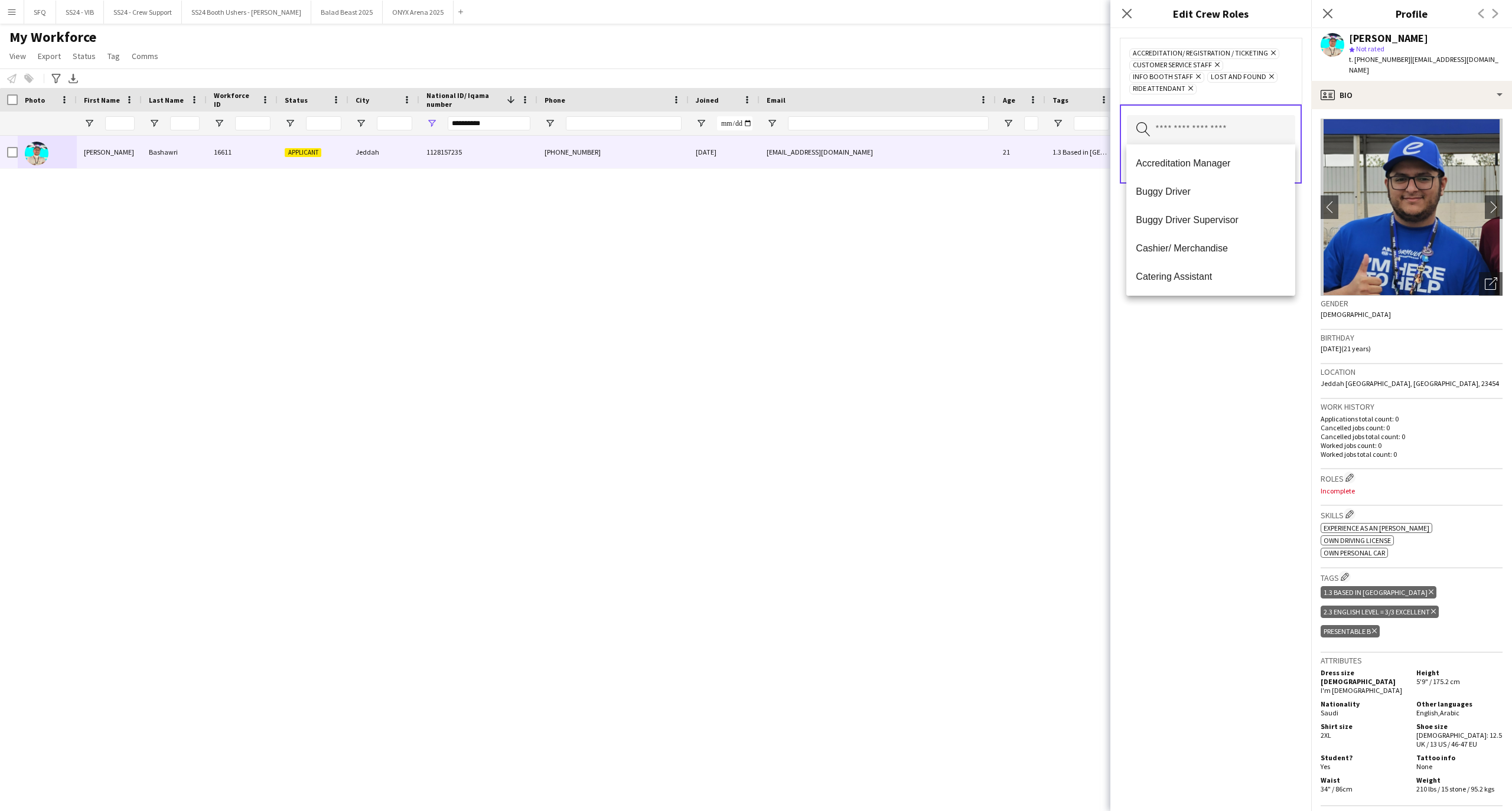
click at [1203, 361] on div "Accreditation/ Registration / Ticketing Remove Customer Service Staff Remove In…" at bounding box center [1210, 419] width 201 height 783
click at [1280, 166] on button "Save" at bounding box center [1280, 164] width 27 height 19
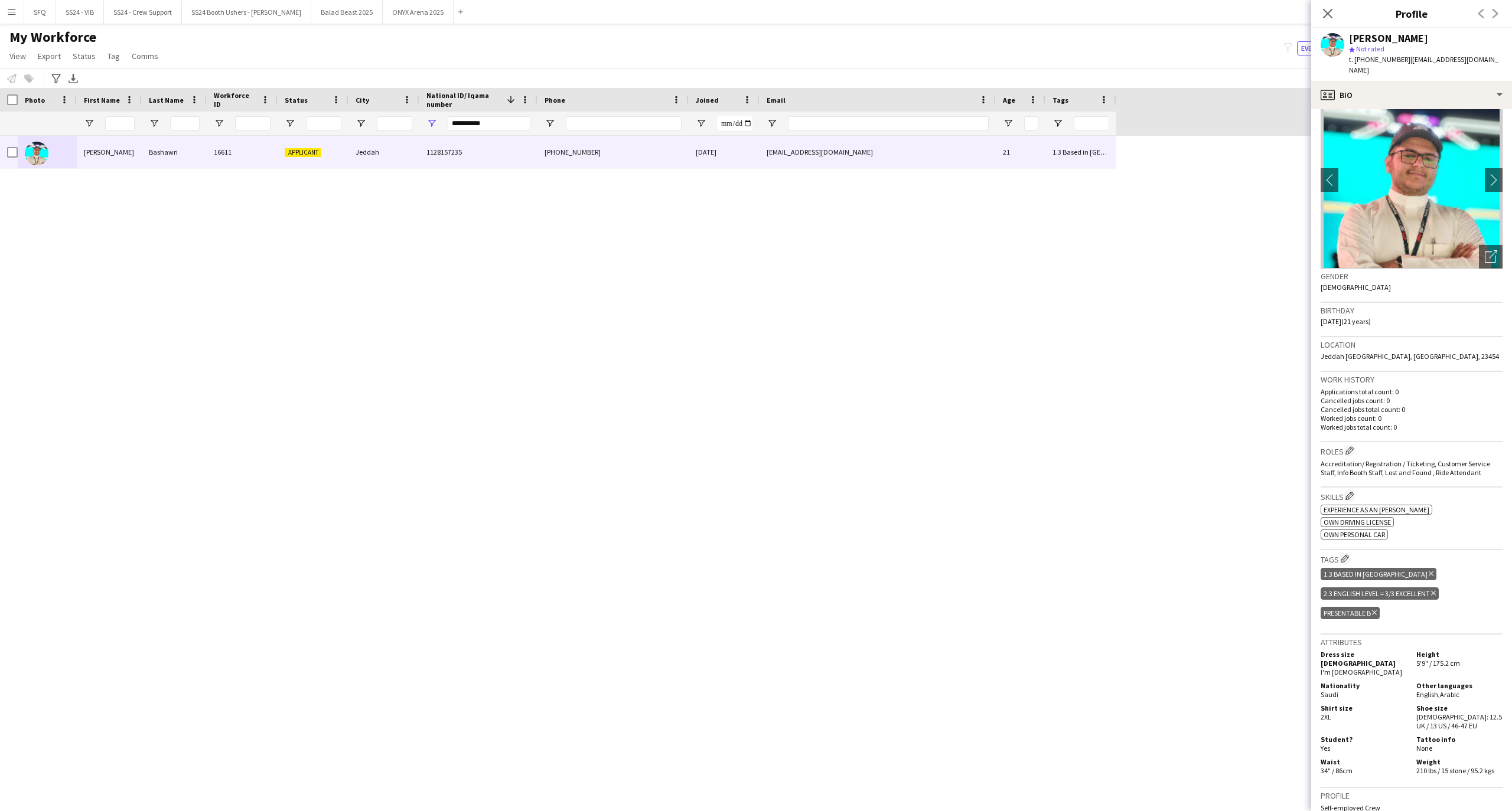
scroll to position [0, 0]
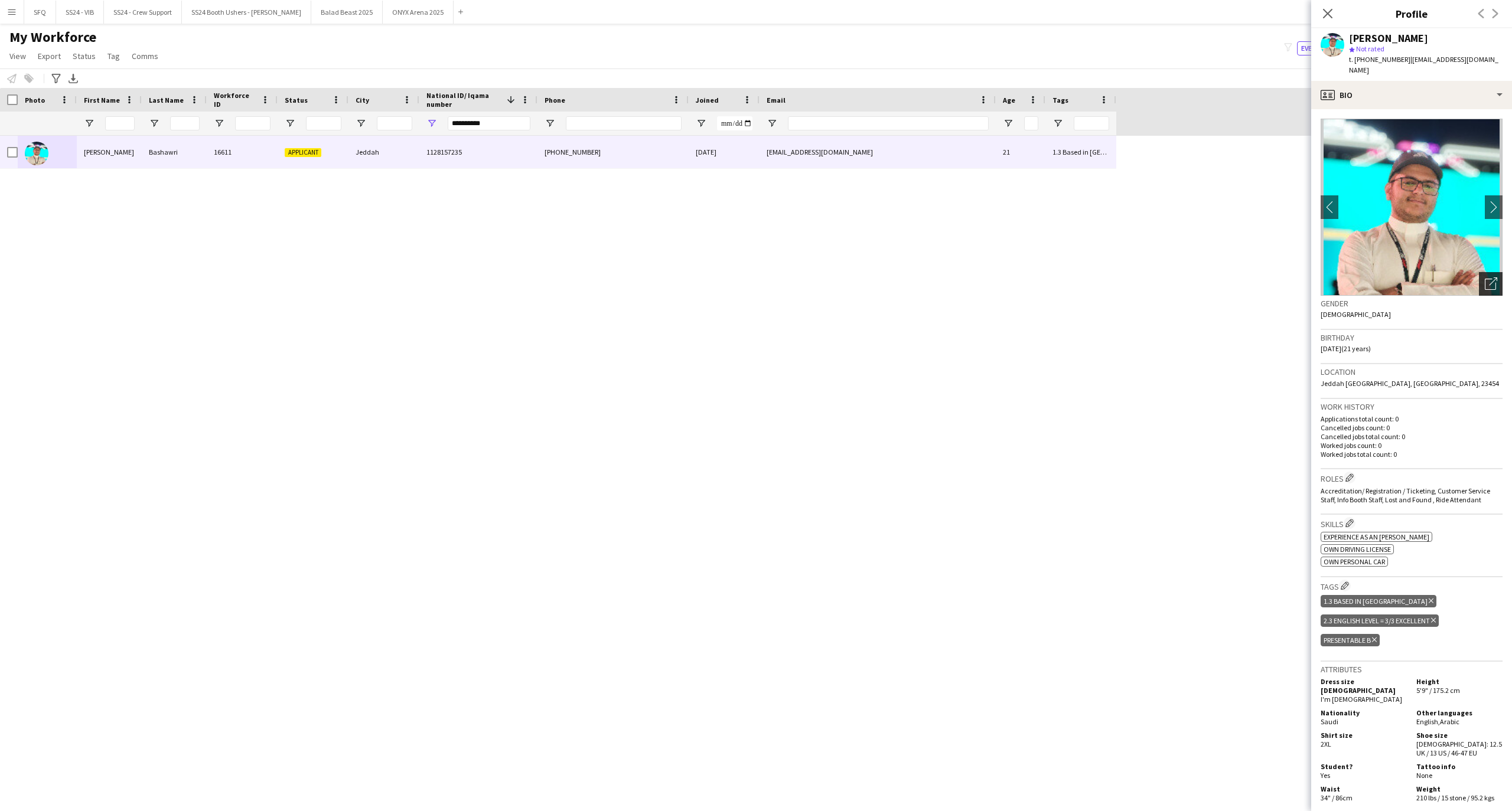
click at [1485, 277] on icon "Open photos pop-in" at bounding box center [1491, 283] width 13 height 13
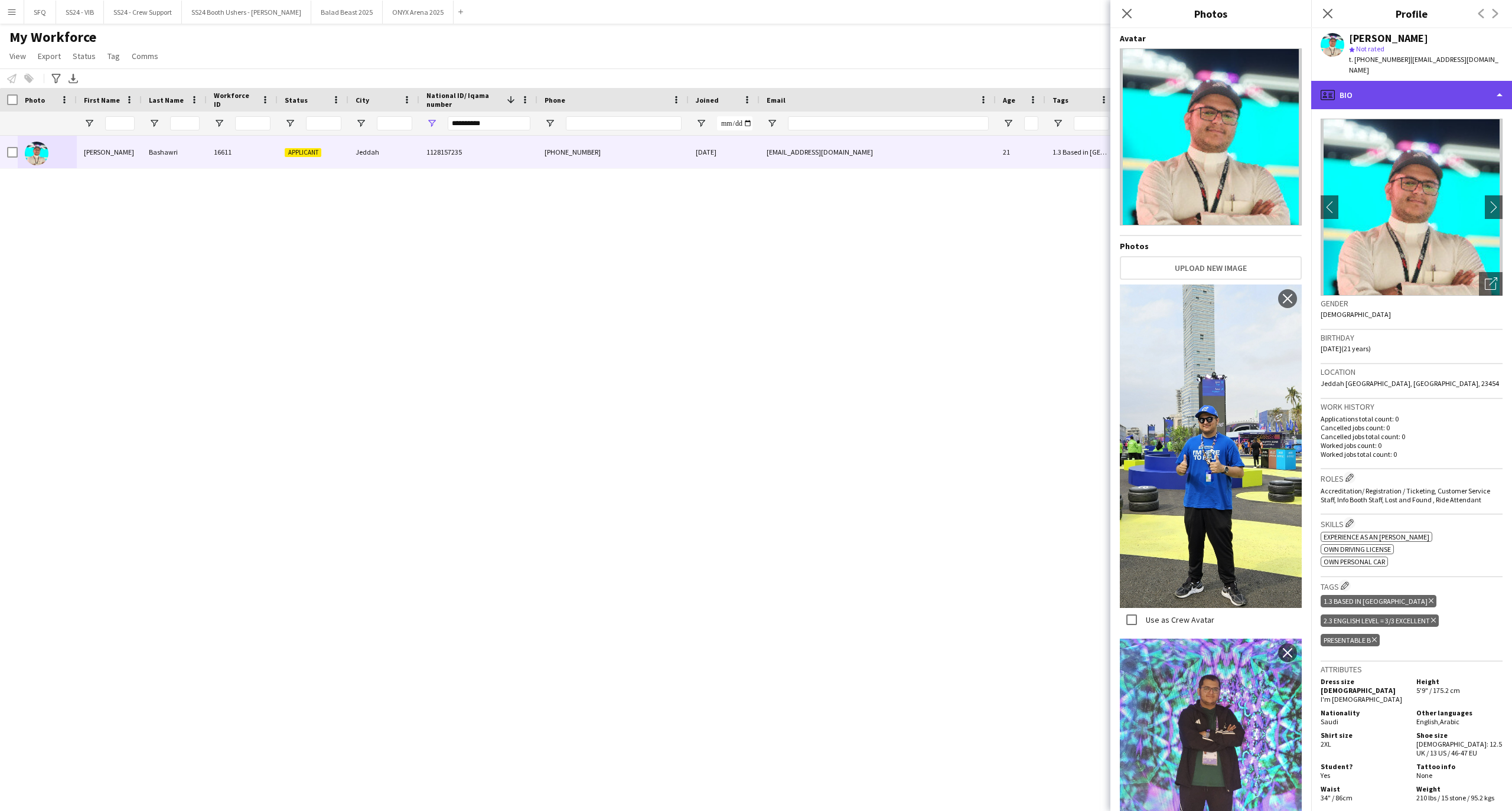
click at [1468, 90] on div "profile Bio" at bounding box center [1411, 95] width 201 height 28
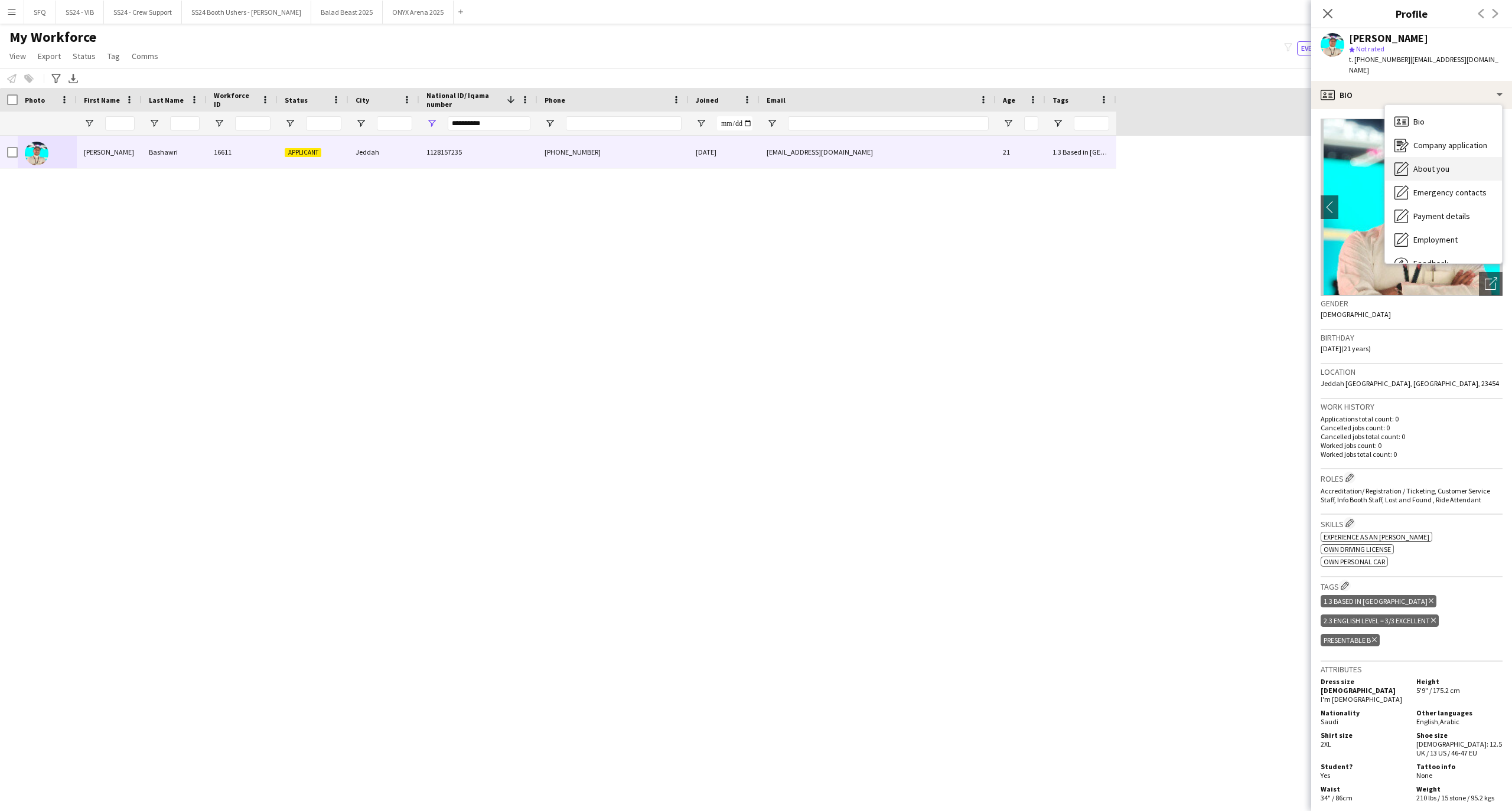
click at [1451, 157] on div "About you About you" at bounding box center [1443, 169] width 117 height 24
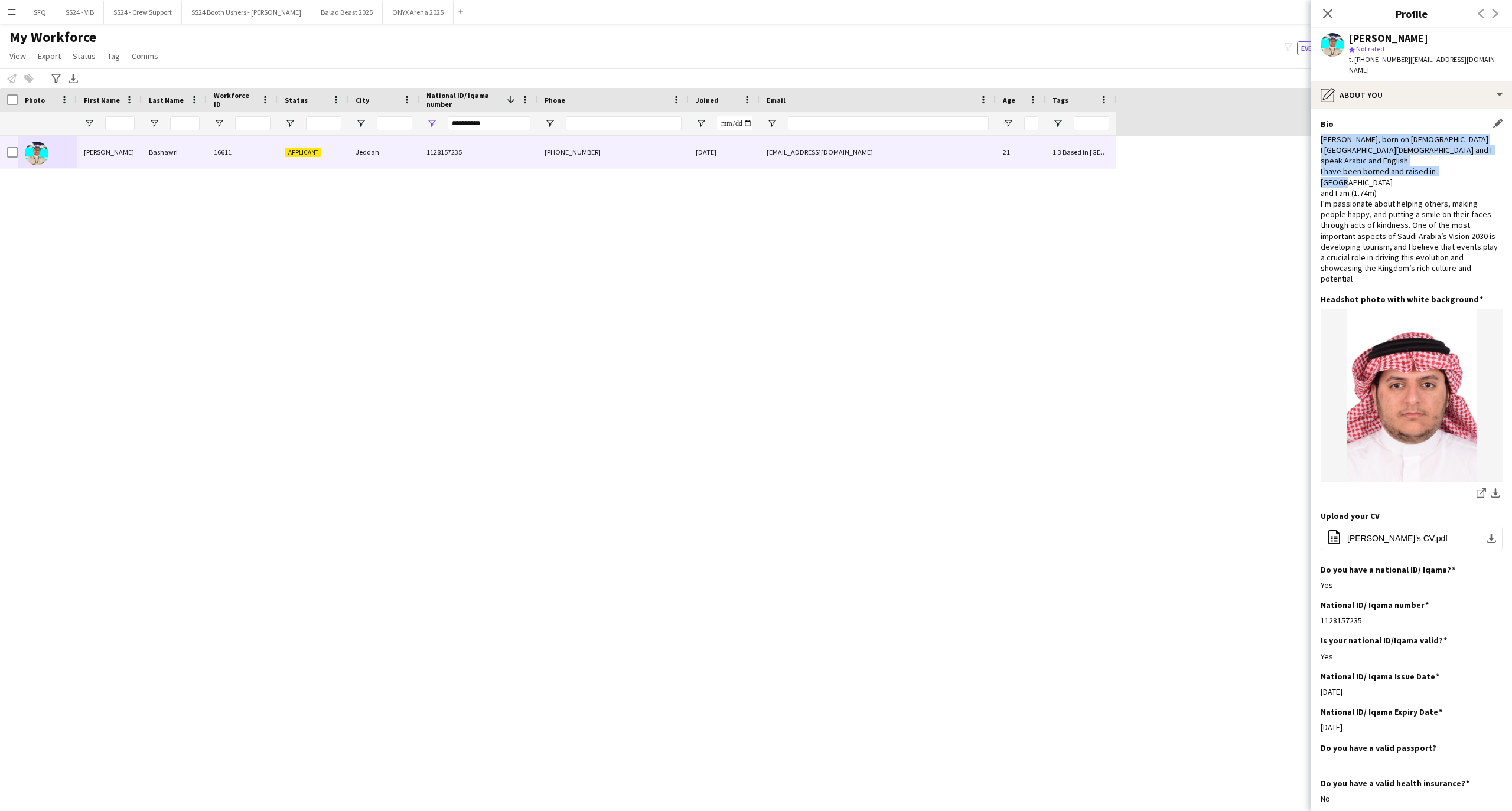
drag, startPoint x: 1320, startPoint y: 130, endPoint x: 1397, endPoint y: 161, distance: 83.0
click at [1397, 161] on div "[PERSON_NAME], born on [DEMOGRAPHIC_DATA] I [GEOGRAPHIC_DATA][DEMOGRAPHIC_DATA]…" at bounding box center [1411, 210] width 182 height 151
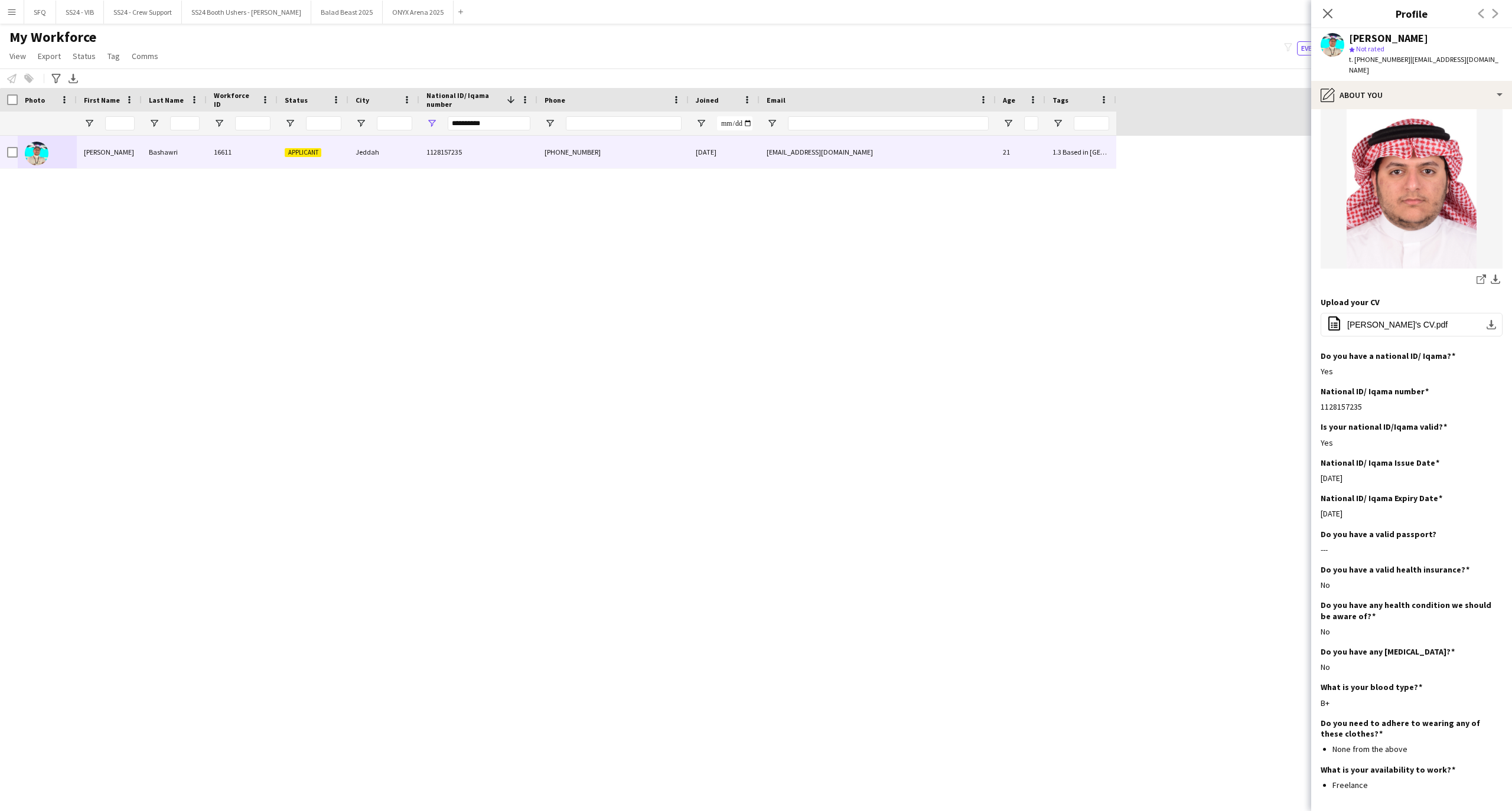
scroll to position [236, 0]
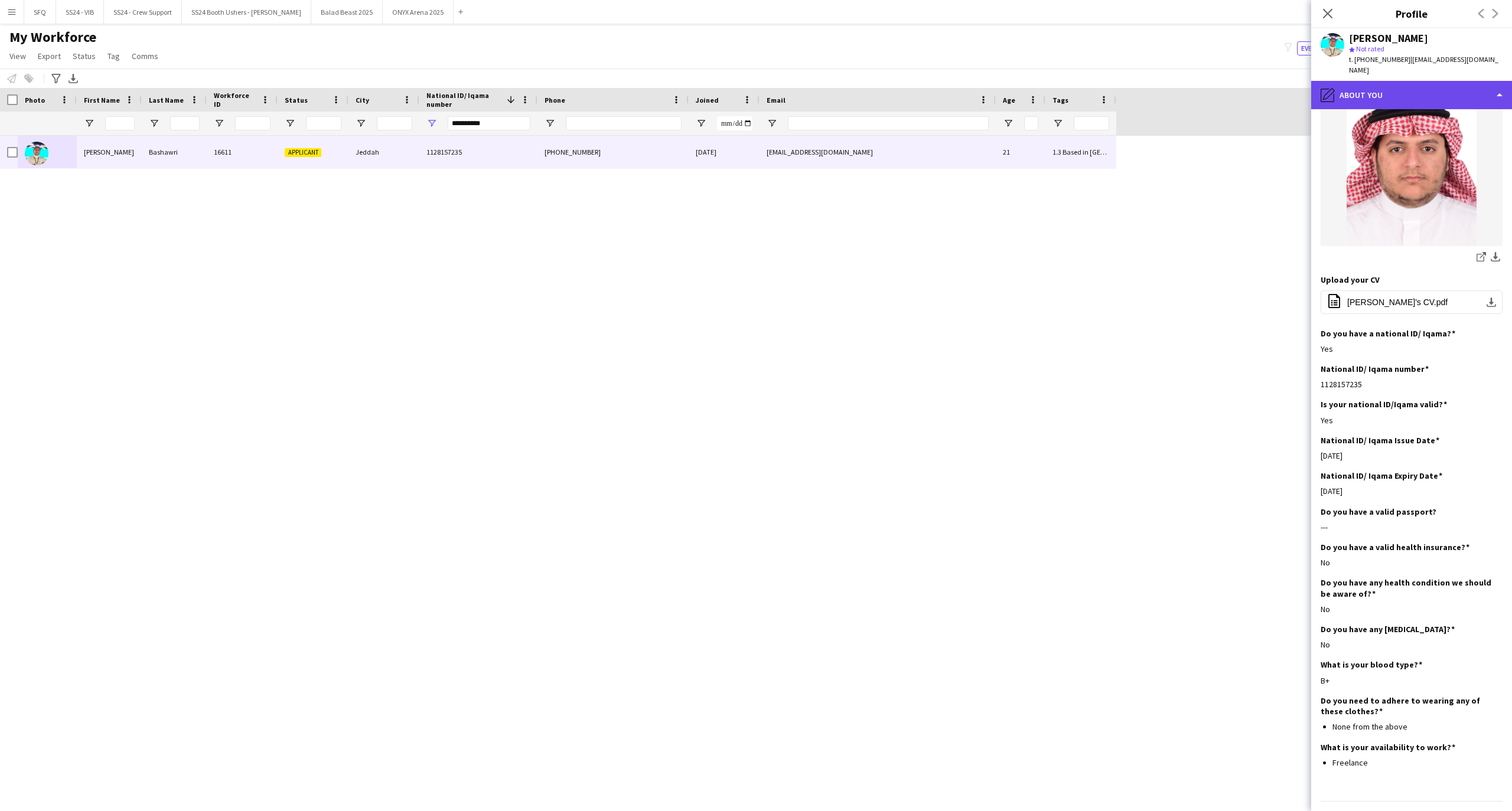
click at [1379, 91] on div "pencil4 About you" at bounding box center [1411, 95] width 201 height 28
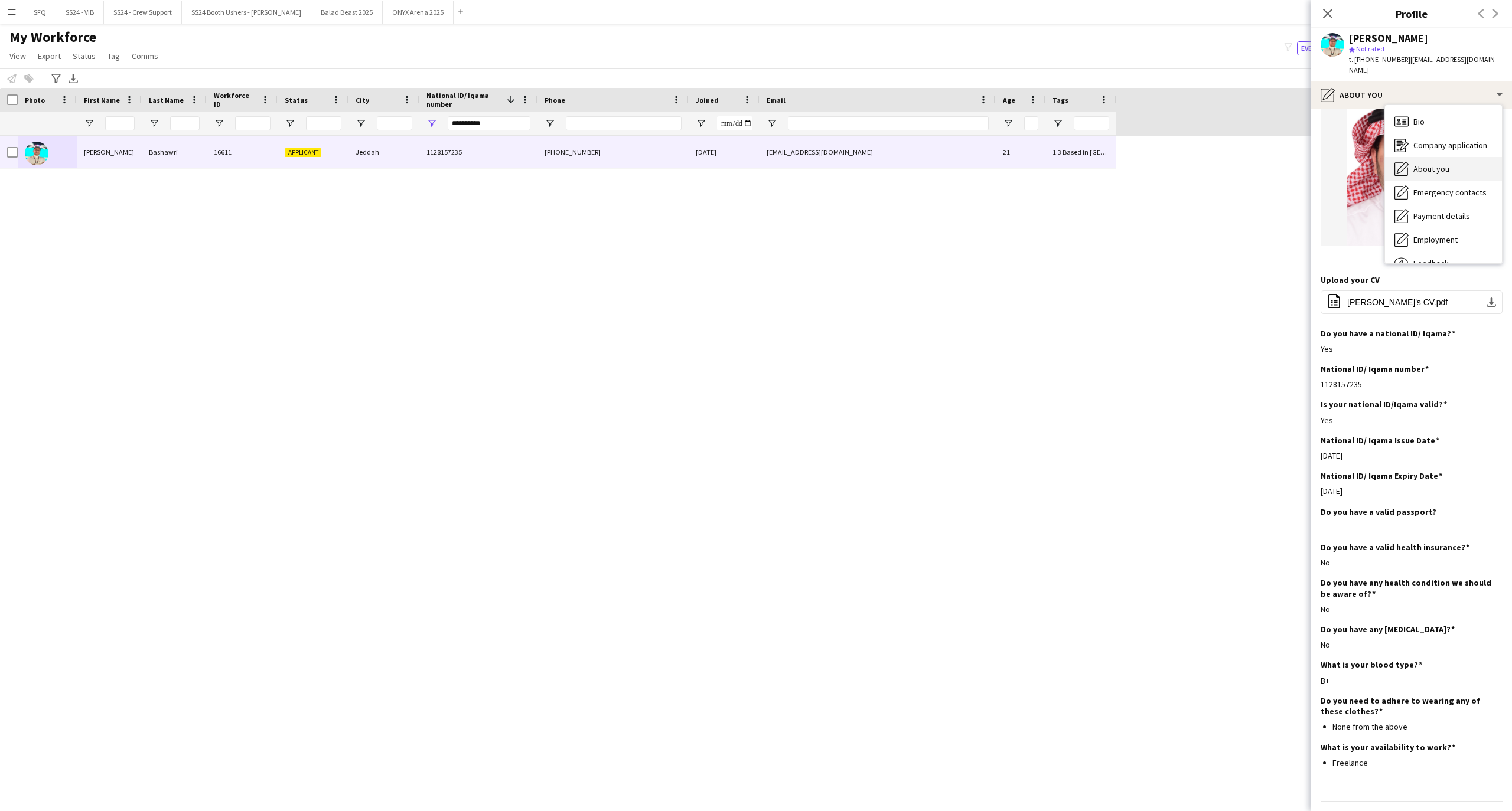
click at [1413, 163] on span "About you" at bounding box center [1431, 169] width 36 height 11
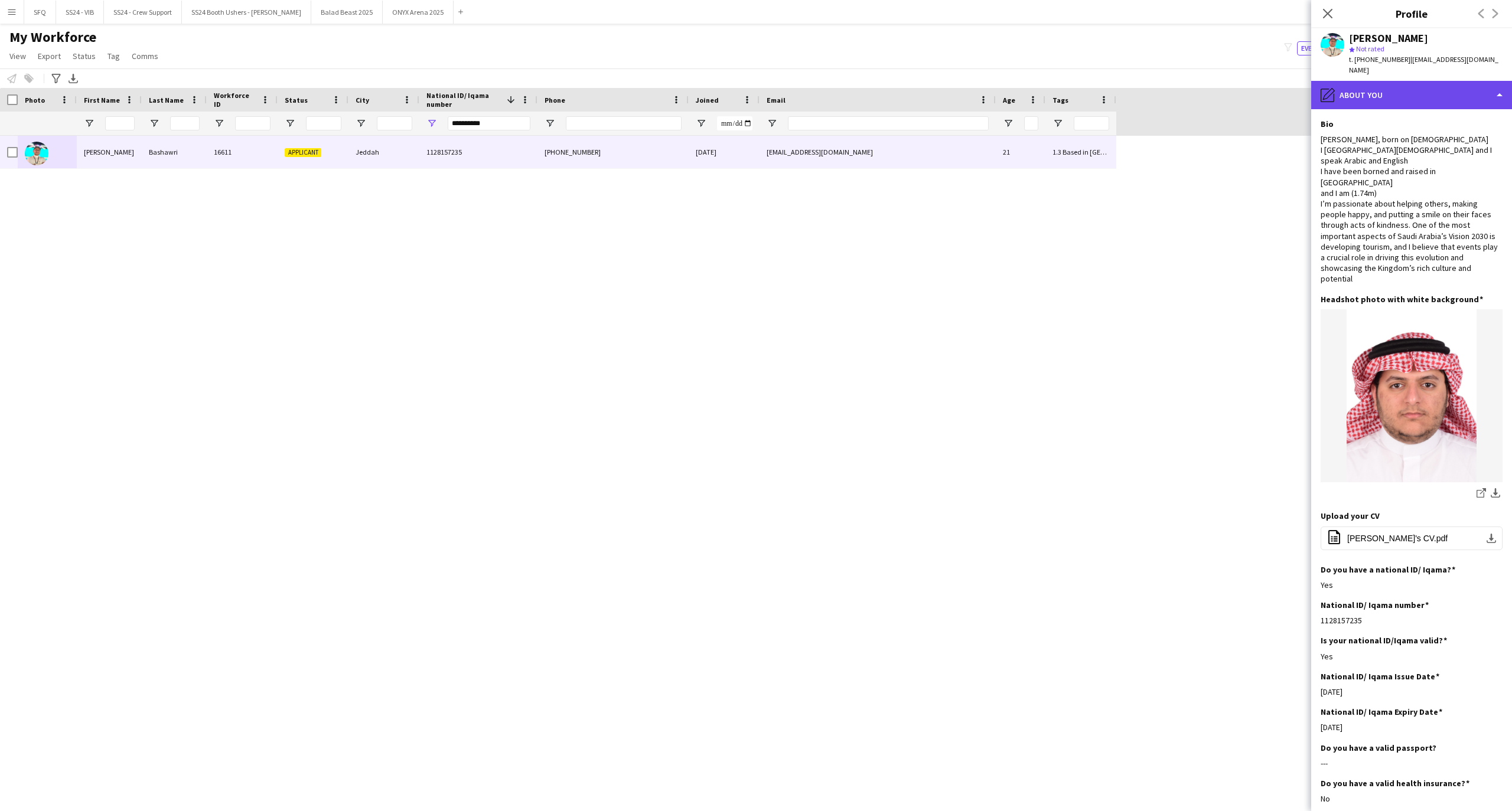
click at [1418, 81] on div "pencil4 About you" at bounding box center [1411, 95] width 201 height 28
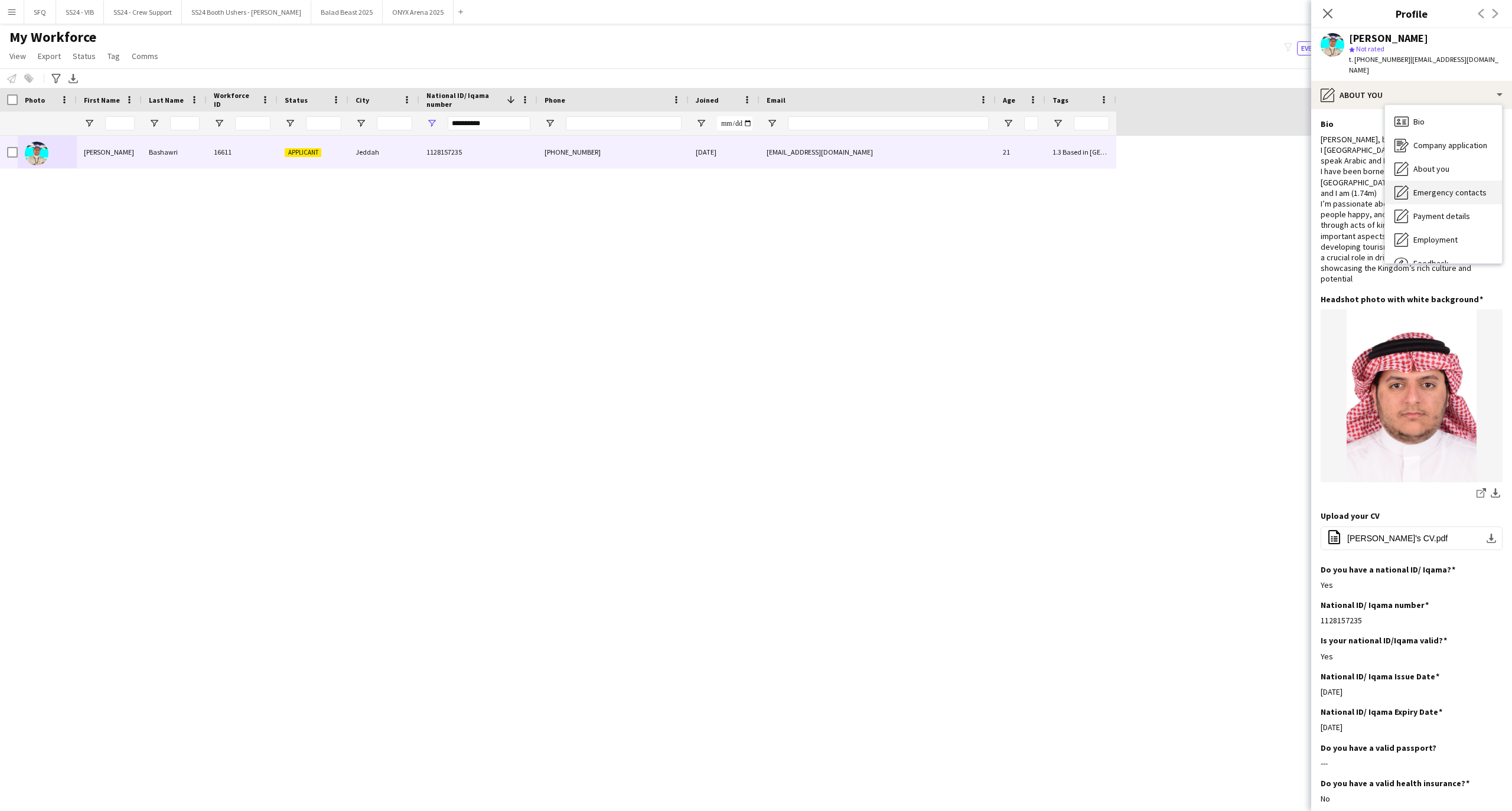
click at [1451, 187] on span "Emergency contacts" at bounding box center [1449, 192] width 73 height 11
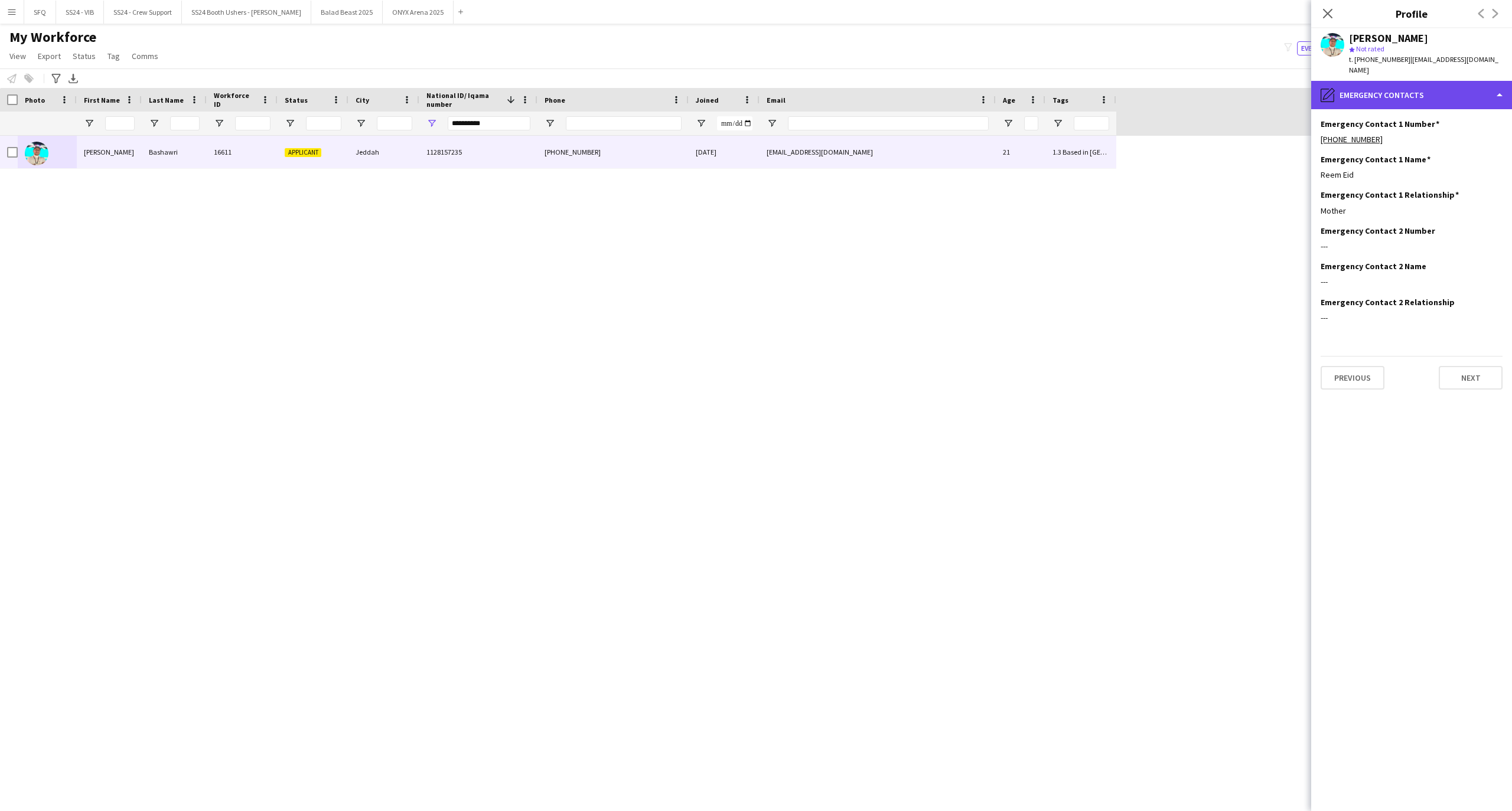
click at [1367, 81] on div "pencil4 Emergency contacts" at bounding box center [1411, 95] width 201 height 28
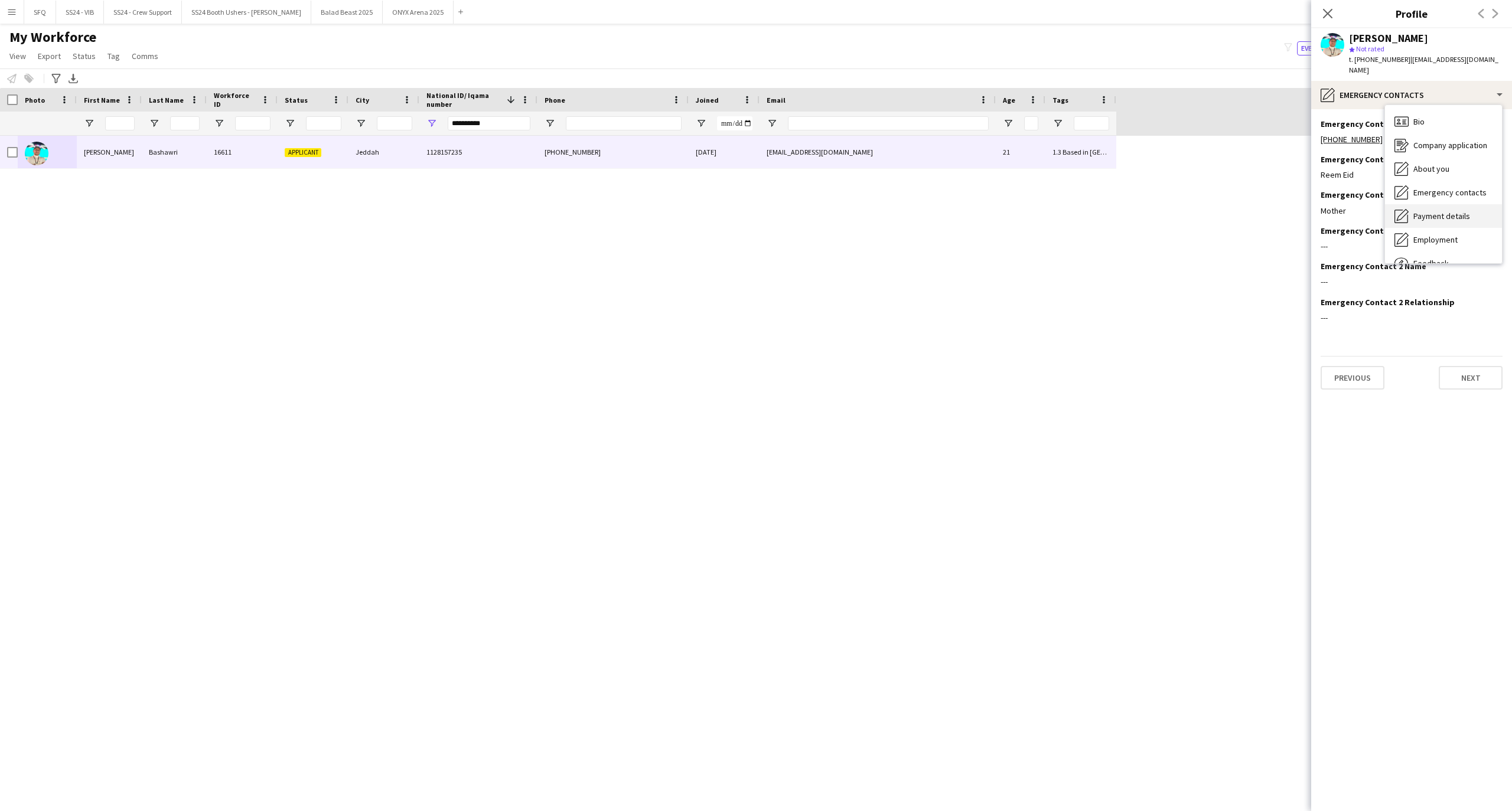
click at [1425, 210] on span "Payment details" at bounding box center [1441, 216] width 57 height 11
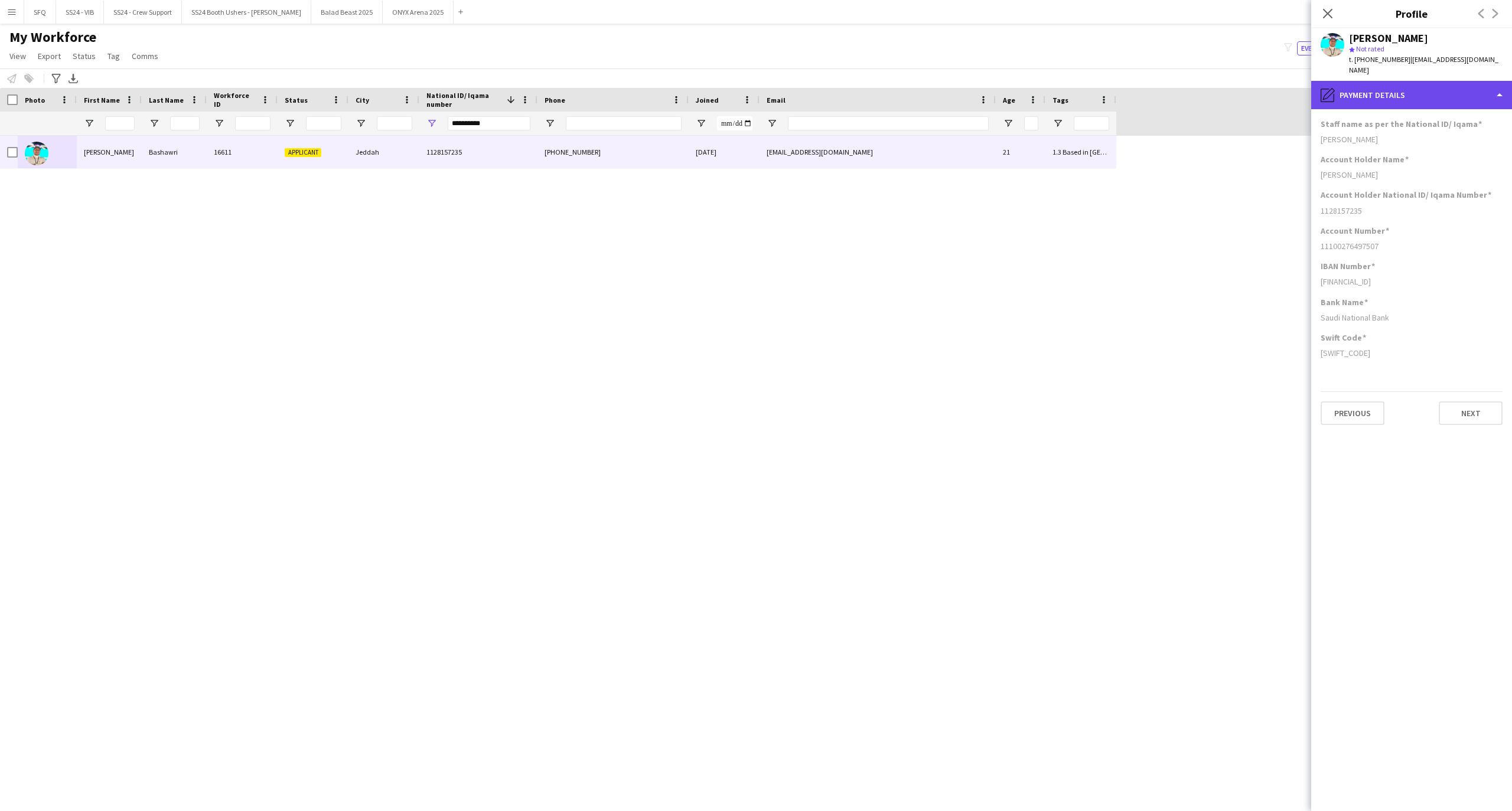
click at [1420, 90] on div "pencil4 Payment details" at bounding box center [1411, 95] width 201 height 28
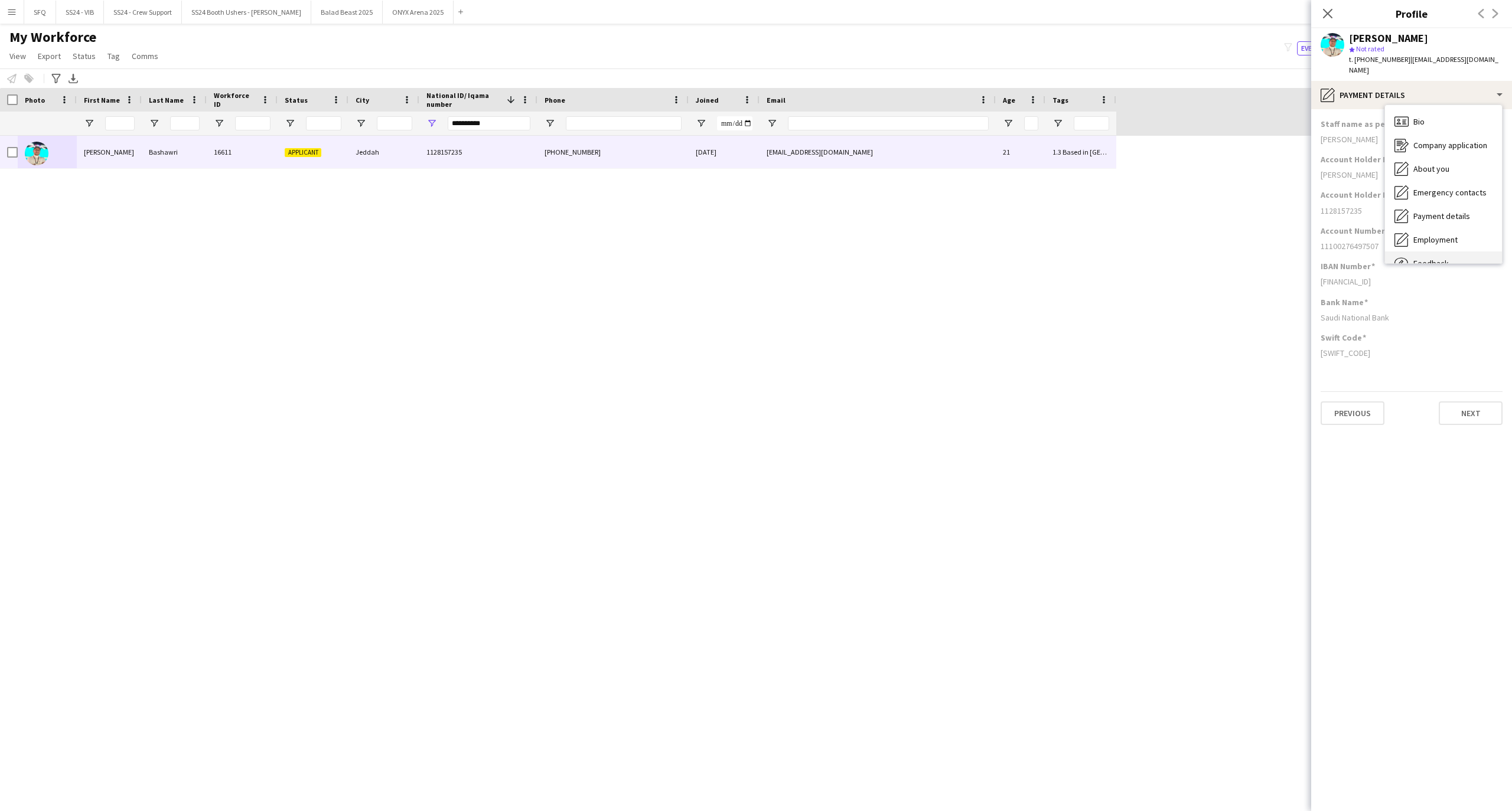
click at [1432, 251] on div "Feedback Feedback" at bounding box center [1443, 263] width 117 height 24
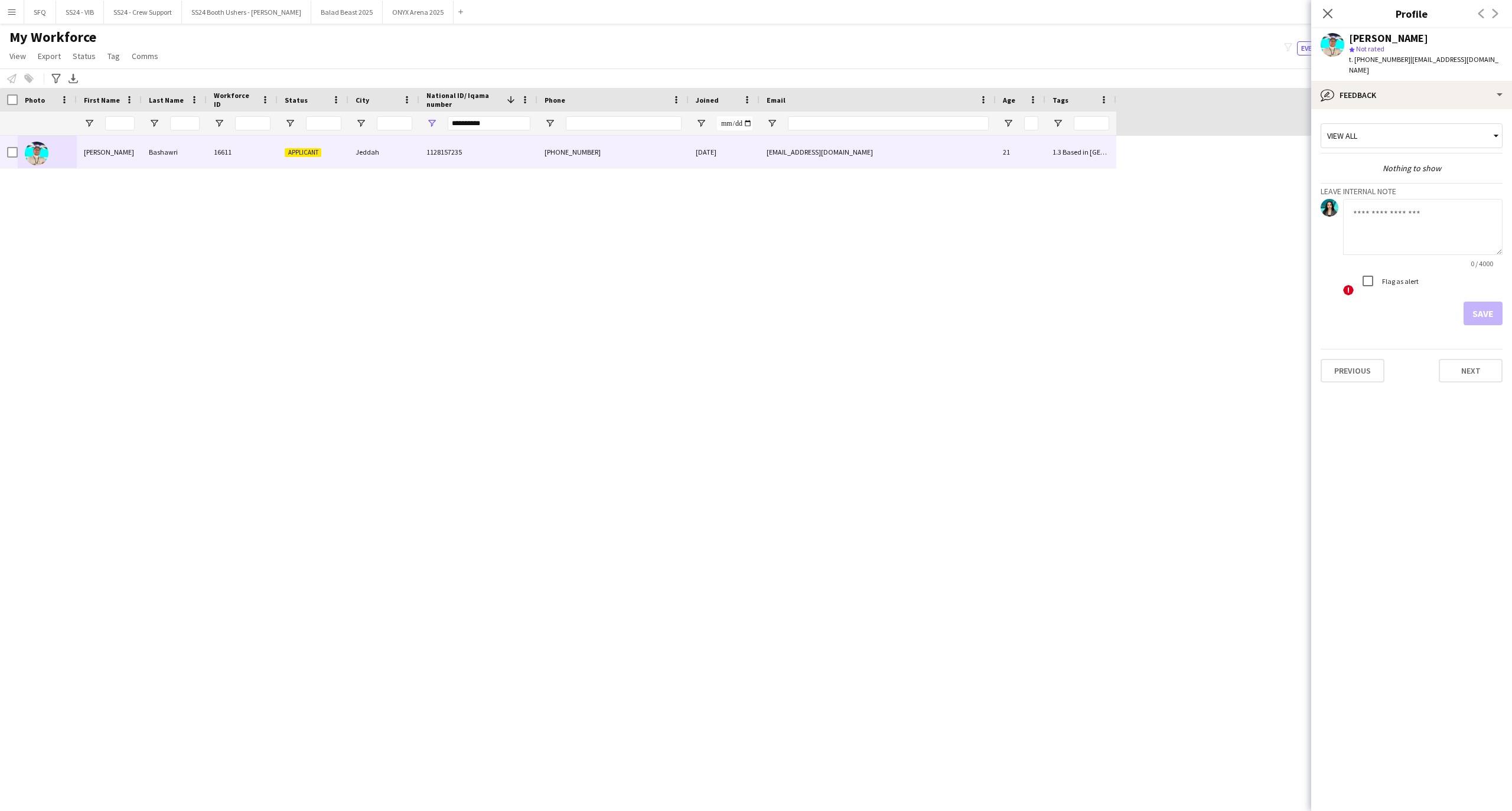
drag, startPoint x: 1419, startPoint y: 242, endPoint x: 1446, endPoint y: 258, distance: 31.4
click at [1419, 243] on textarea at bounding box center [1422, 226] width 159 height 56
type textarea "*********"
click at [1477, 301] on button "Save" at bounding box center [1483, 313] width 39 height 24
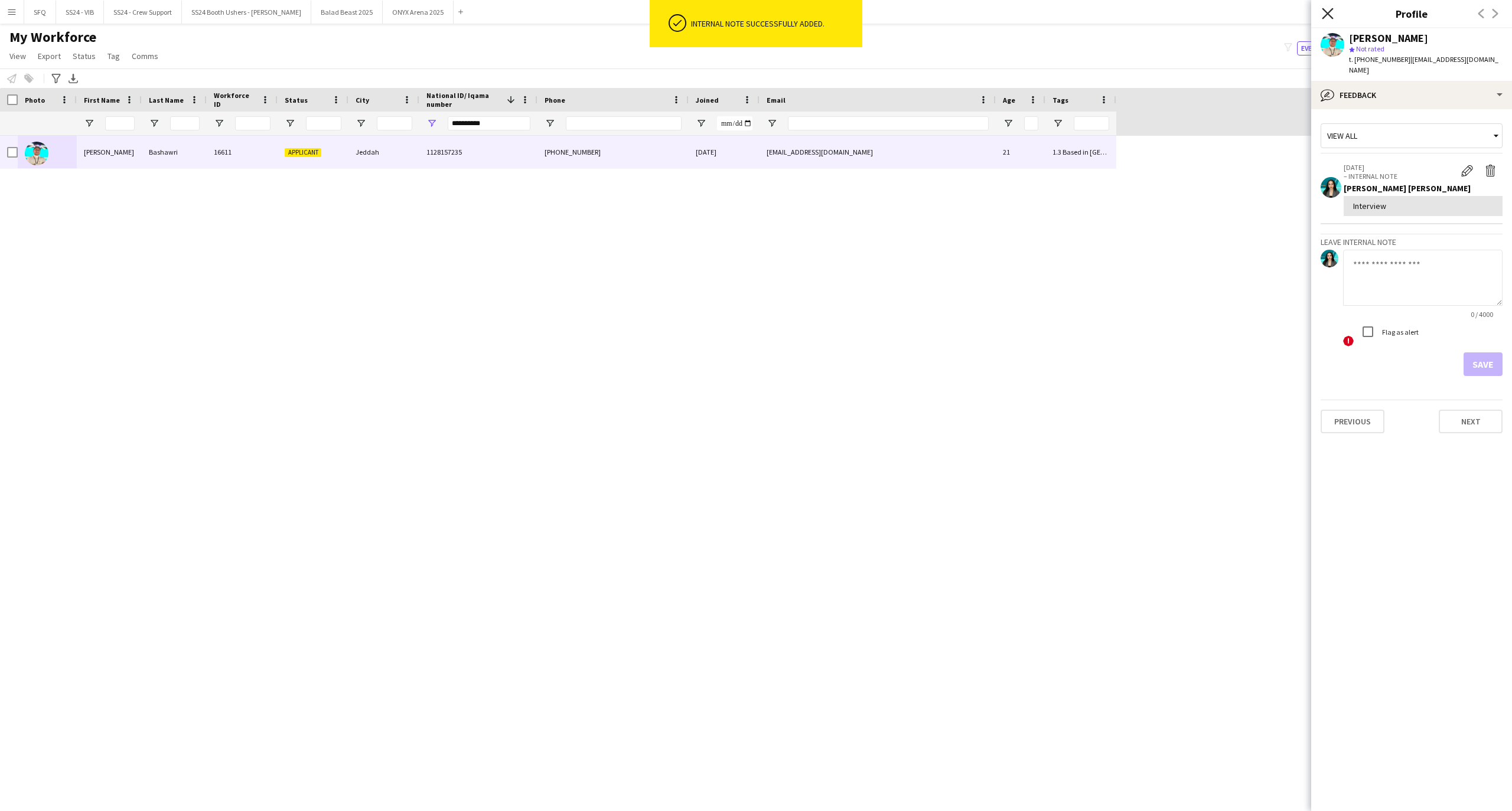
click at [1325, 11] on icon at bounding box center [1327, 13] width 11 height 11
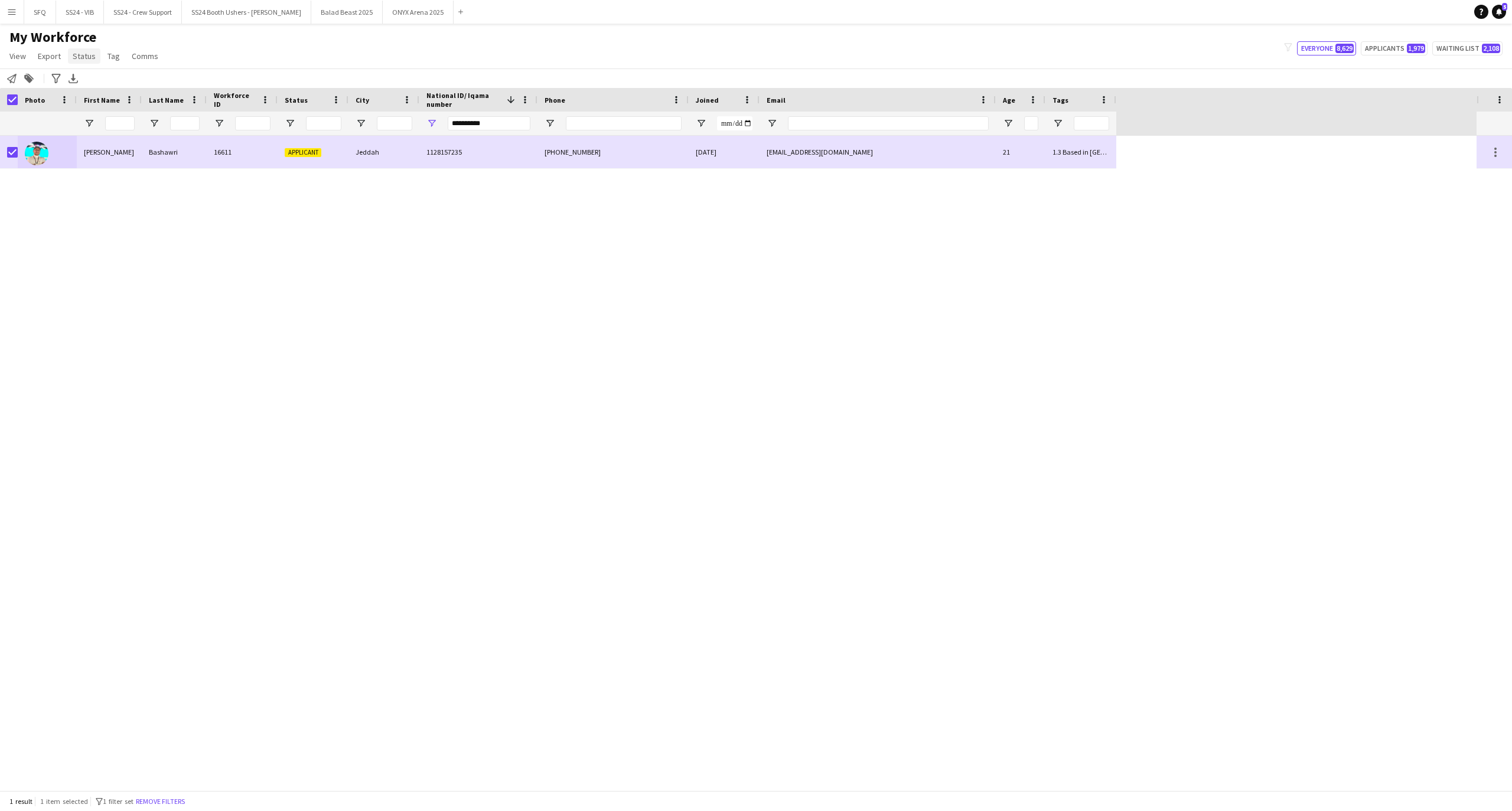
click at [93, 64] on link "Status" at bounding box center [83, 57] width 32 height 16
click at [105, 90] on link "Edit" at bounding box center [108, 82] width 82 height 25
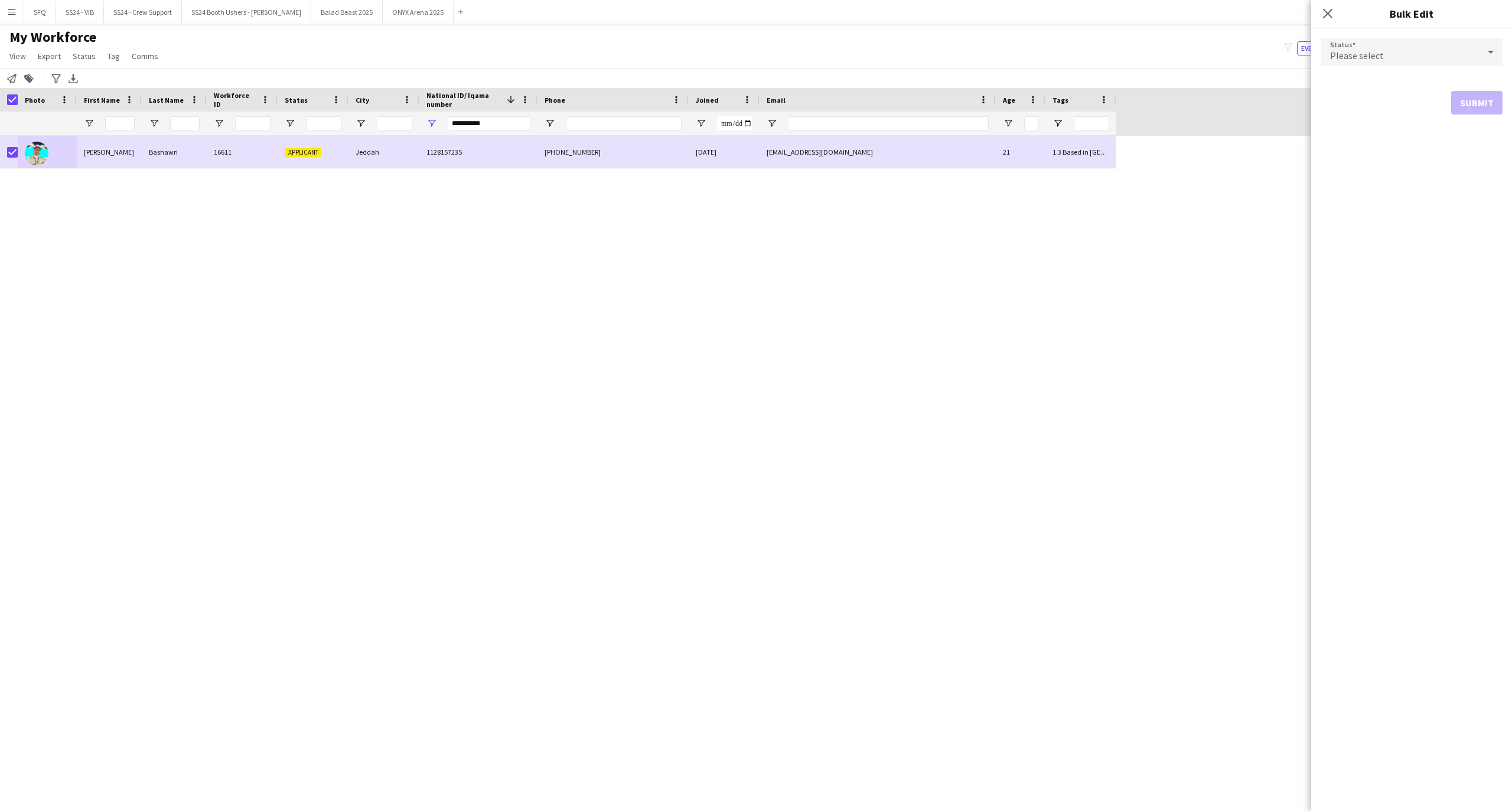
click at [1383, 49] on div "Please select" at bounding box center [1399, 52] width 158 height 28
click at [1389, 80] on span "Active" at bounding box center [1411, 86] width 163 height 11
click at [1463, 152] on button "Submit" at bounding box center [1476, 143] width 51 height 24
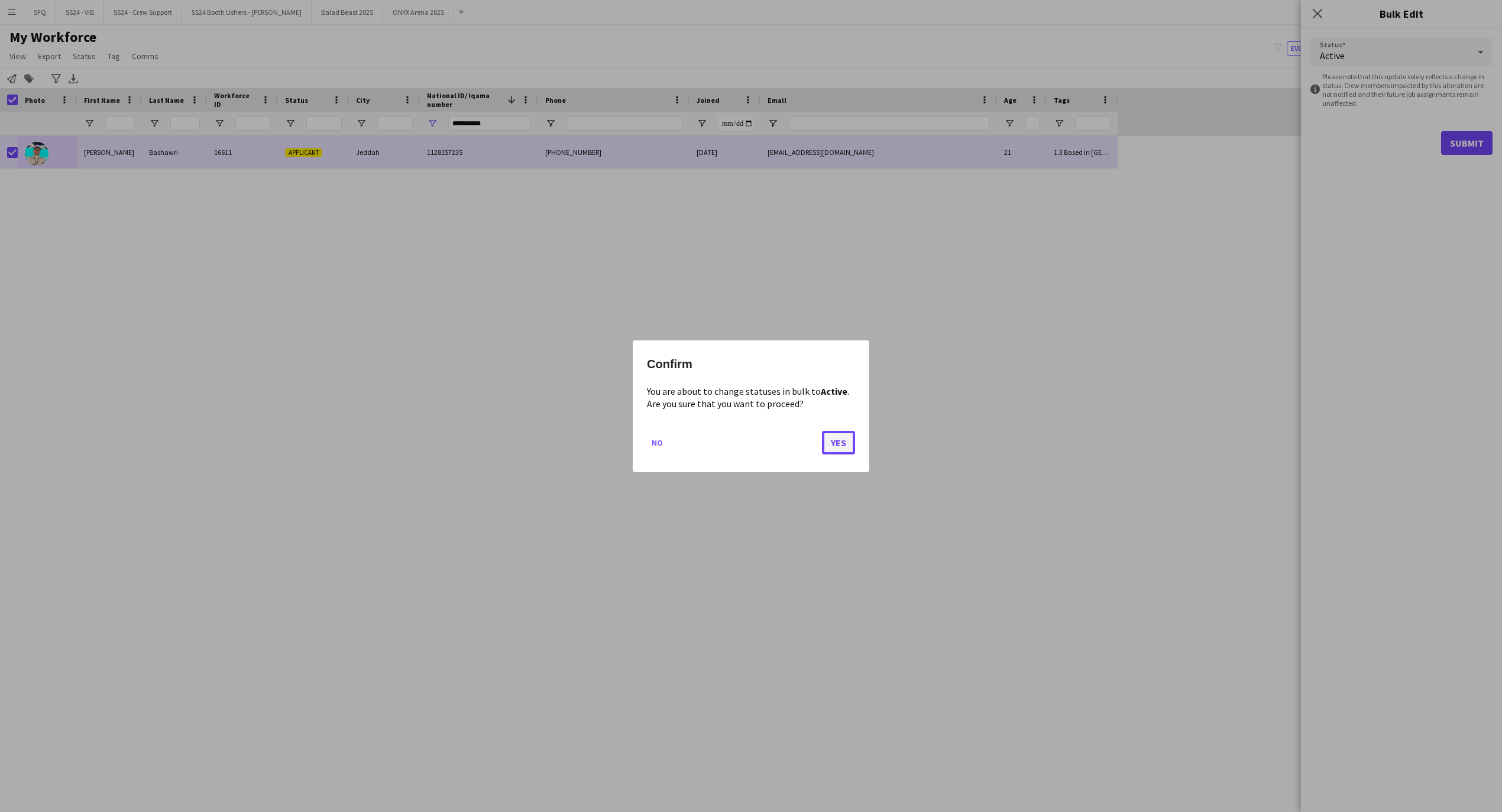
click at [828, 435] on button "Yes" at bounding box center [838, 442] width 33 height 24
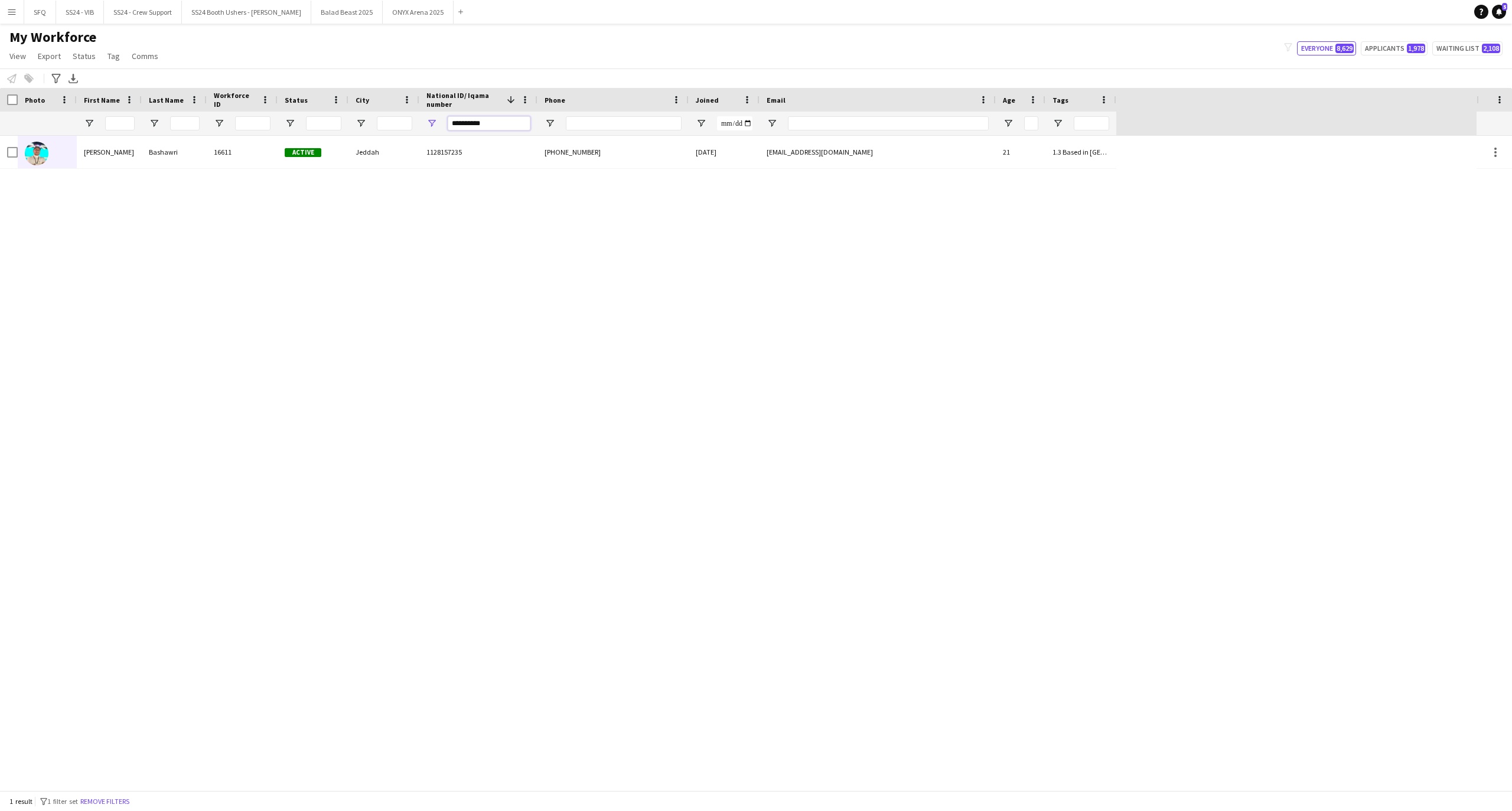
click at [489, 125] on input "**********" at bounding box center [489, 123] width 82 height 14
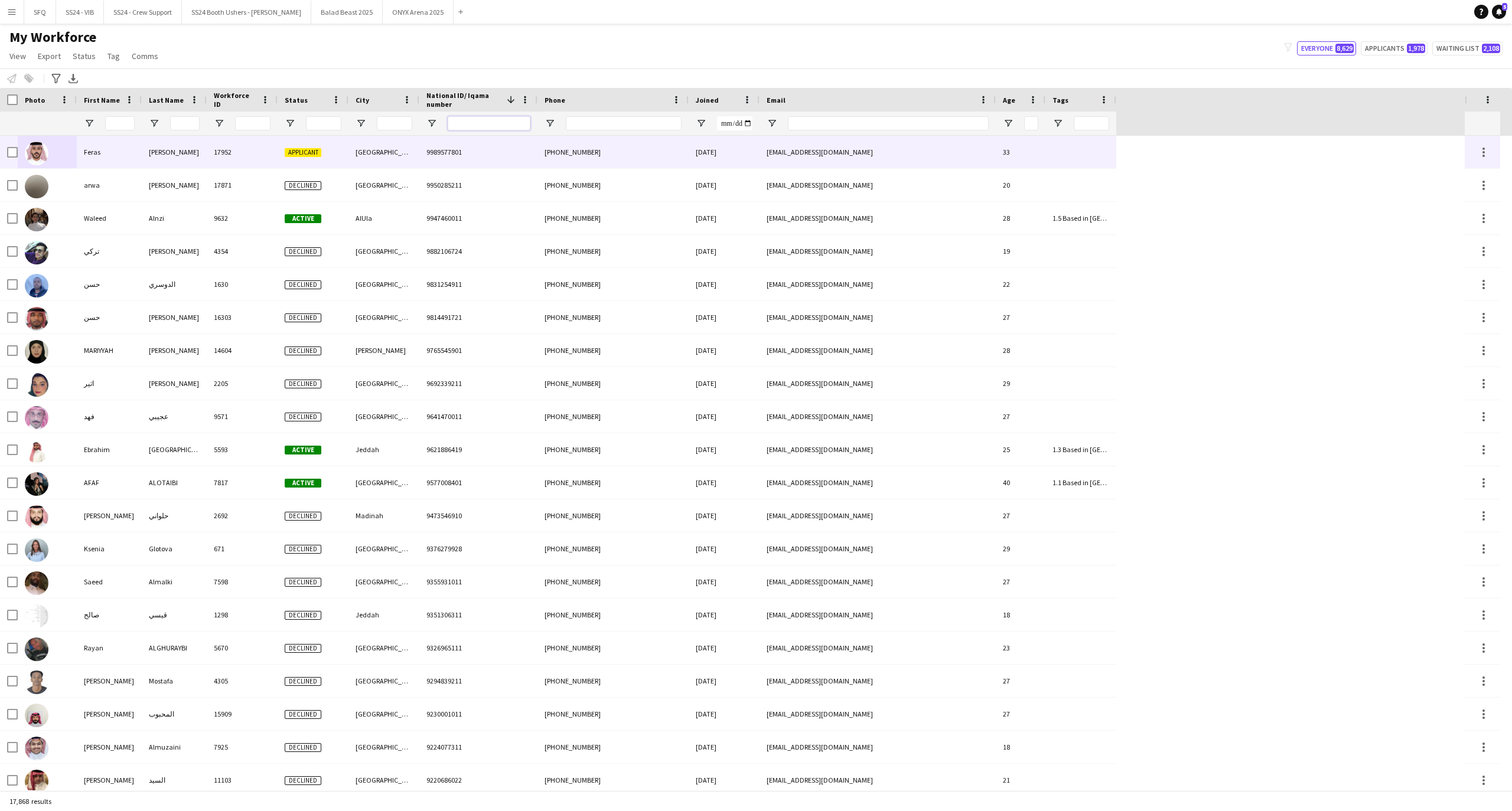
paste input "**********"
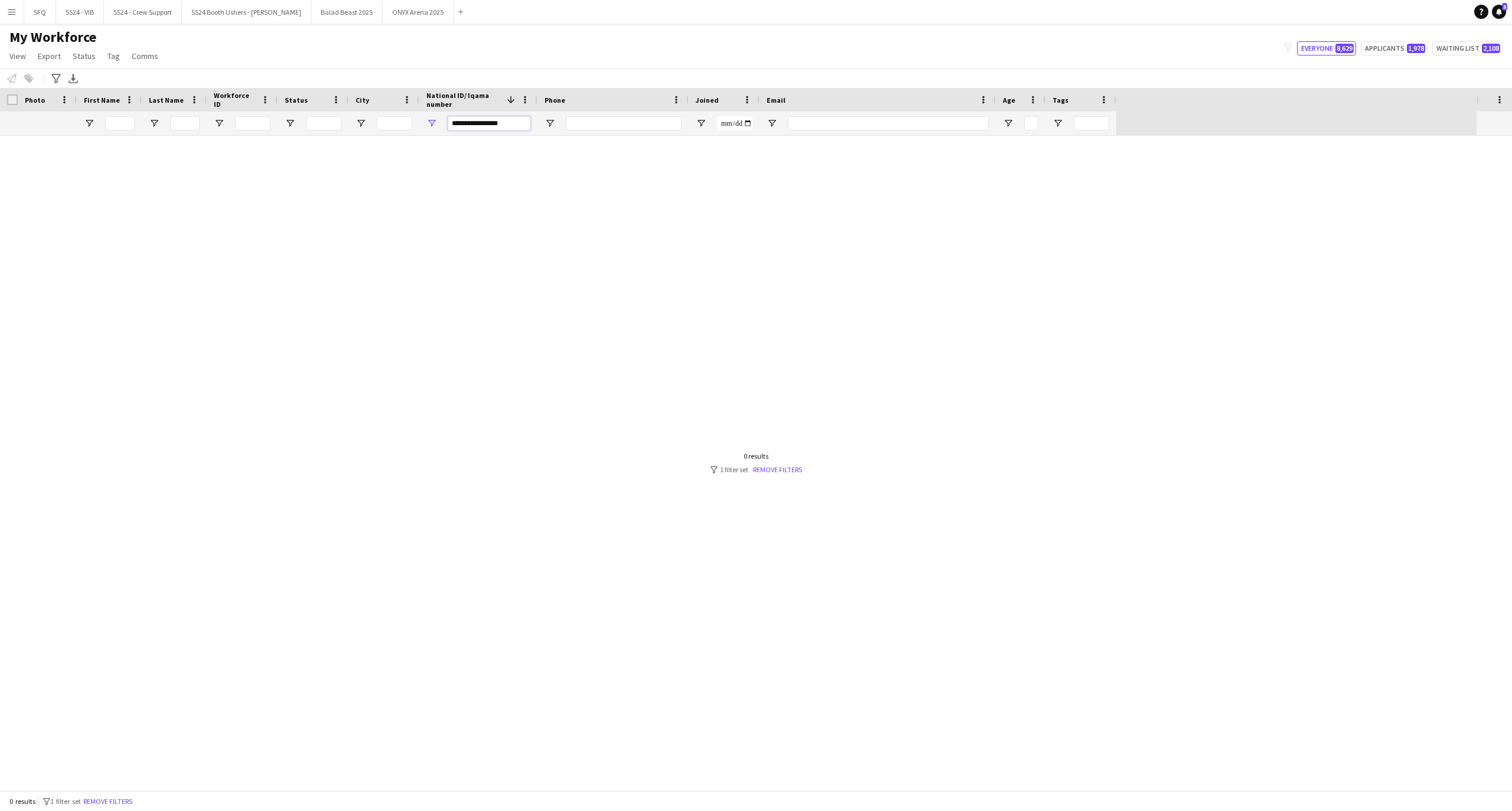
click at [487, 126] on input "**********" at bounding box center [489, 123] width 82 height 14
click at [474, 122] on input "**********" at bounding box center [489, 123] width 82 height 14
click at [467, 123] on input "**********" at bounding box center [489, 123] width 82 height 14
click at [453, 124] on input "**********" at bounding box center [489, 123] width 82 height 14
click at [494, 122] on input "**********" at bounding box center [489, 123] width 82 height 14
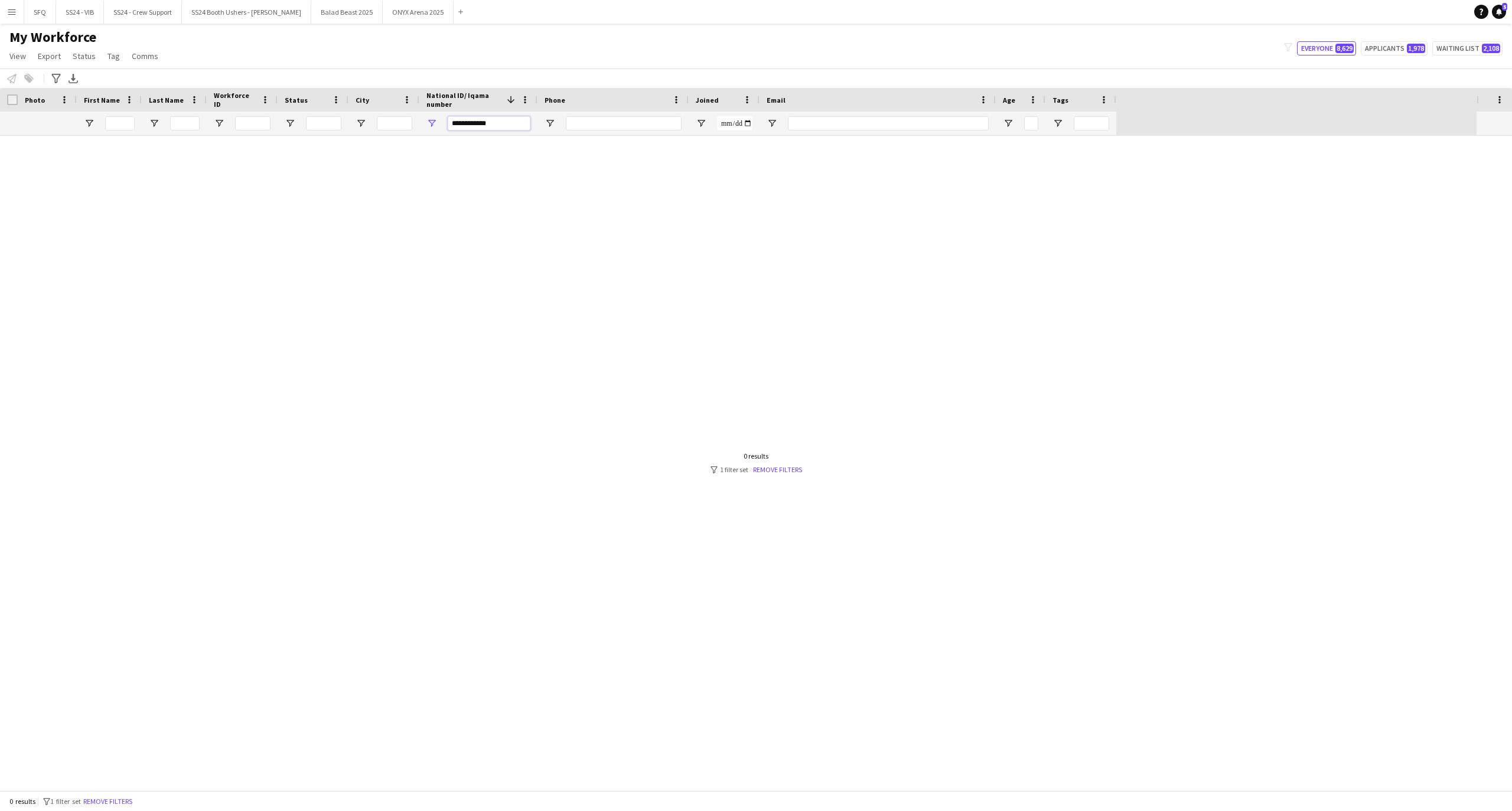
click at [459, 125] on input "**********" at bounding box center [489, 123] width 82 height 14
click at [467, 119] on input "**********" at bounding box center [489, 123] width 82 height 14
type input "**********"
click at [107, 806] on button "Remove filters" at bounding box center [108, 802] width 53 height 13
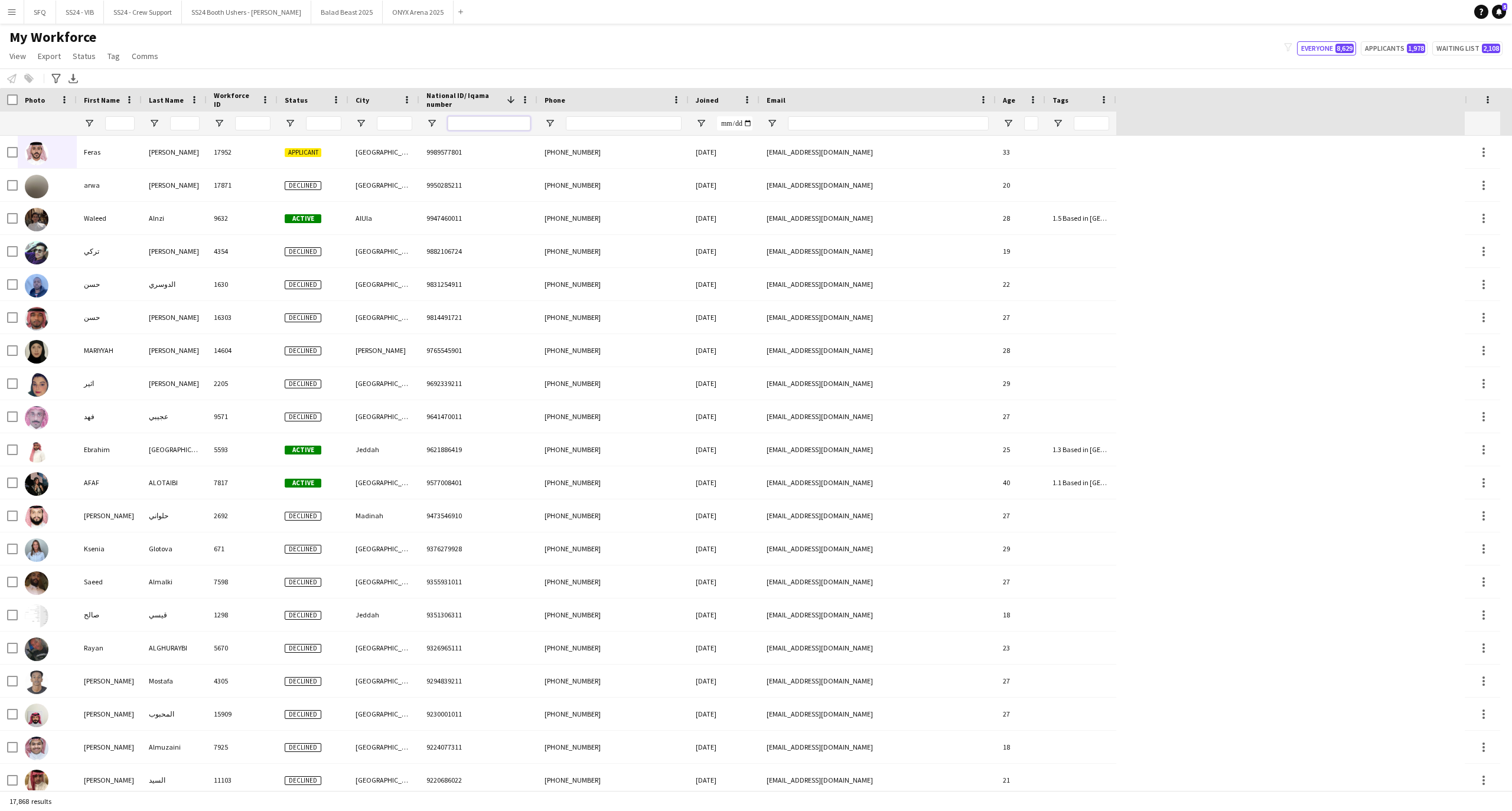
click at [467, 126] on input "National ID/ Iqama number Filter Input" at bounding box center [489, 123] width 82 height 14
paste input "**********"
type input "**********"
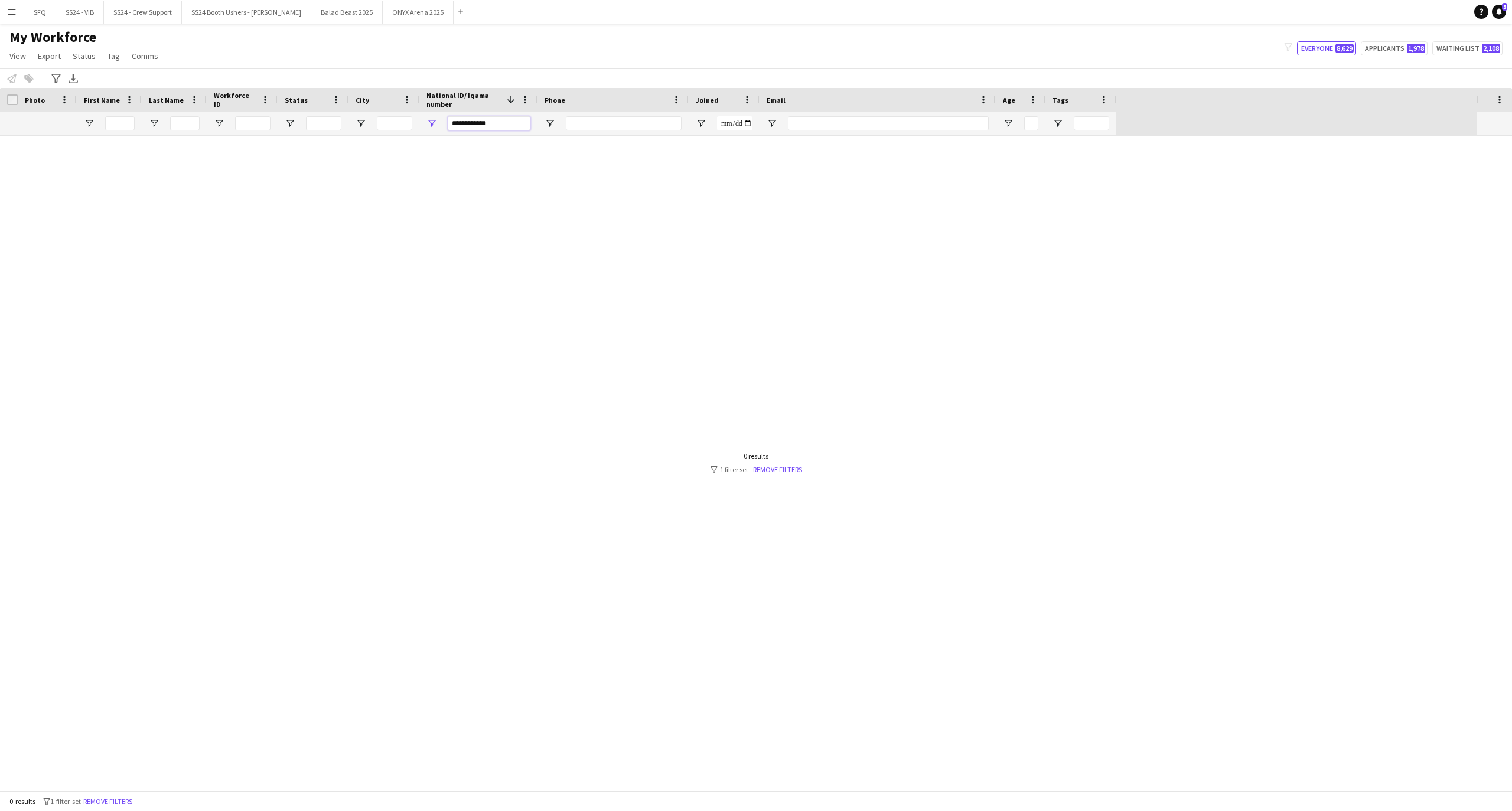
drag, startPoint x: 501, startPoint y: 126, endPoint x: 397, endPoint y: 118, distance: 104.3
click at [397, 118] on div at bounding box center [558, 123] width 1116 height 24
click at [582, 126] on input "Phone Filter Input" at bounding box center [623, 123] width 115 height 14
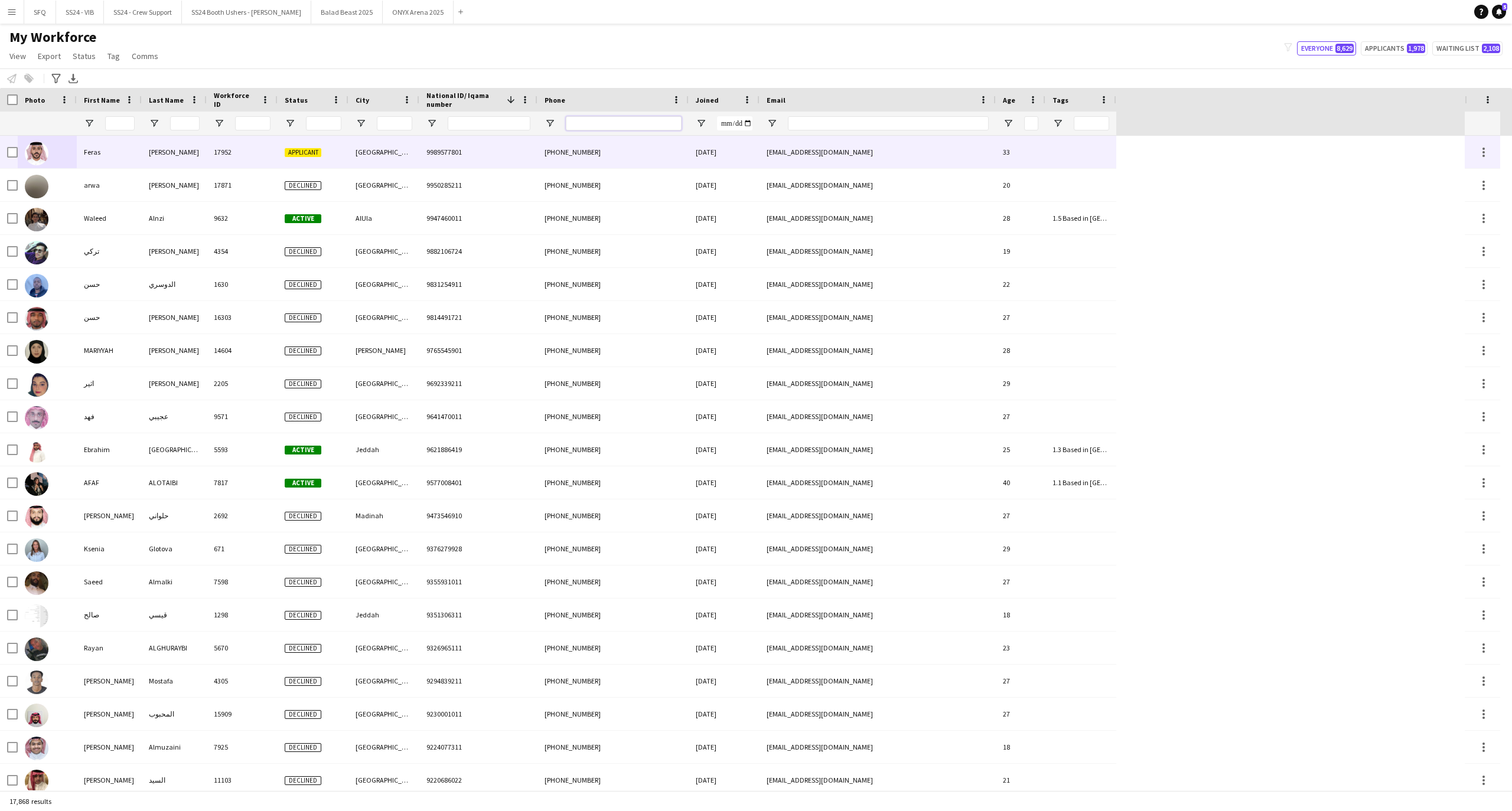
paste input "**********"
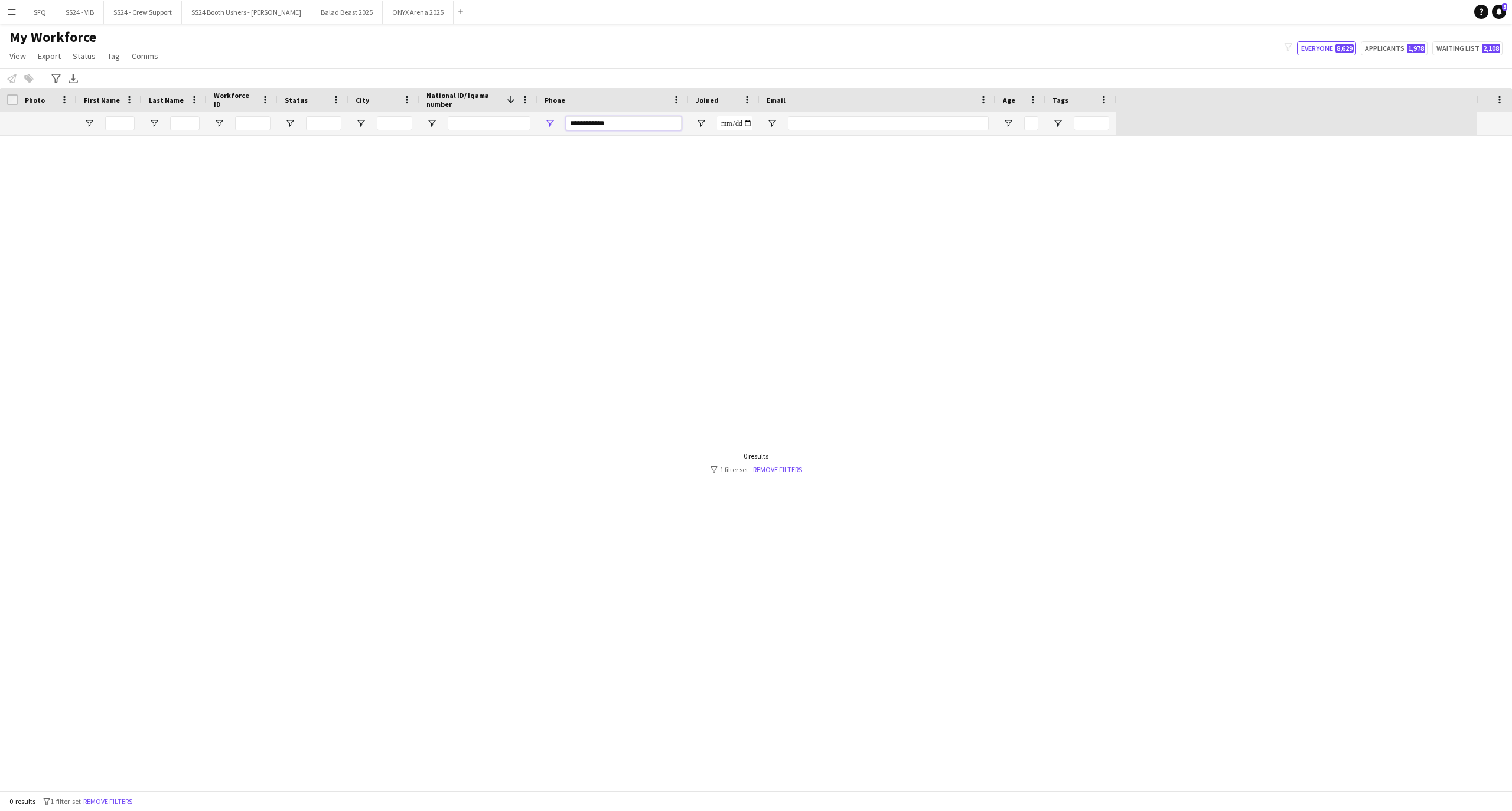
click at [581, 125] on input "**********" at bounding box center [623, 123] width 115 height 14
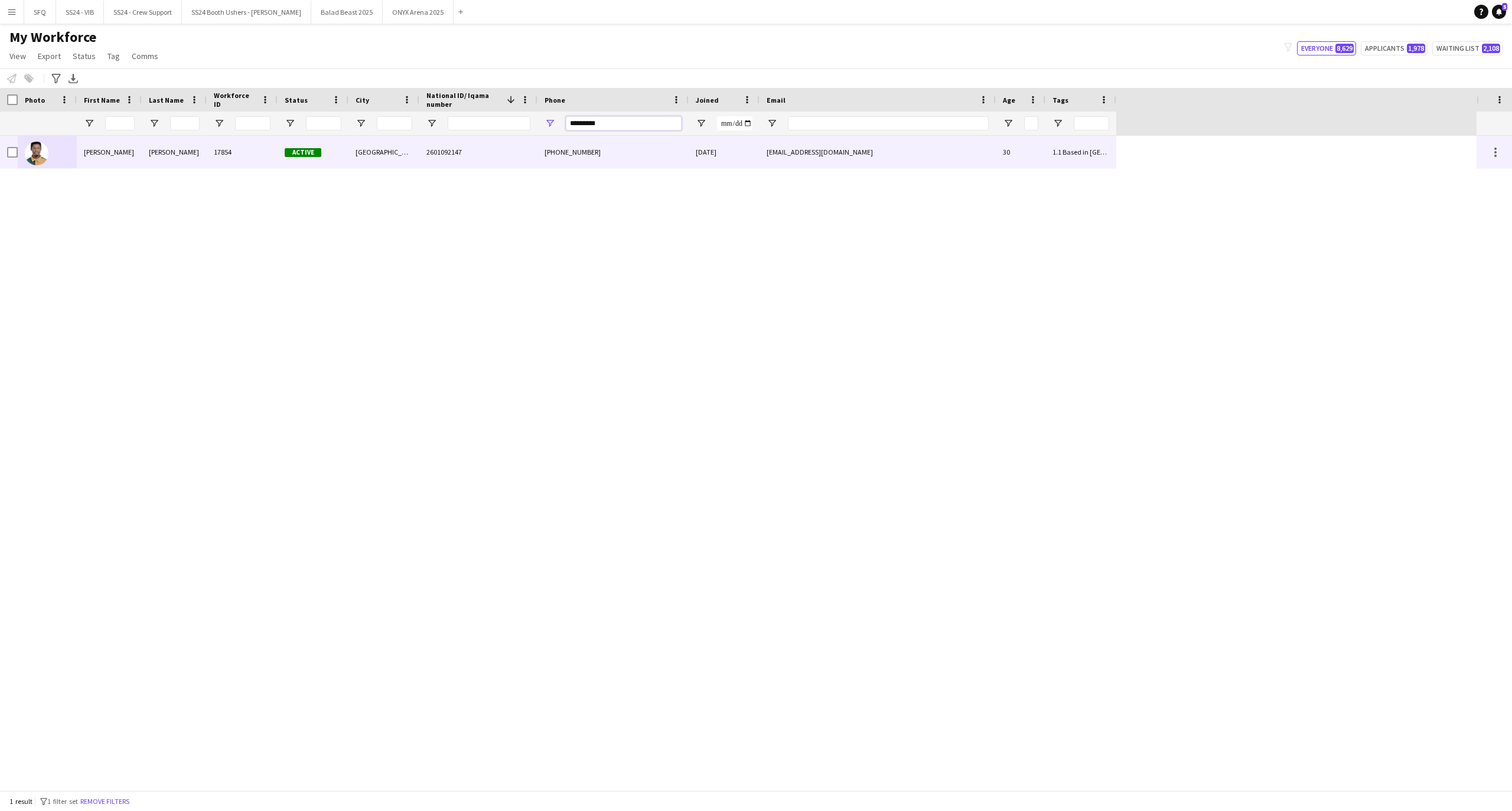
type input "*********"
click at [159, 146] on div "[PERSON_NAME]" at bounding box center [174, 152] width 65 height 32
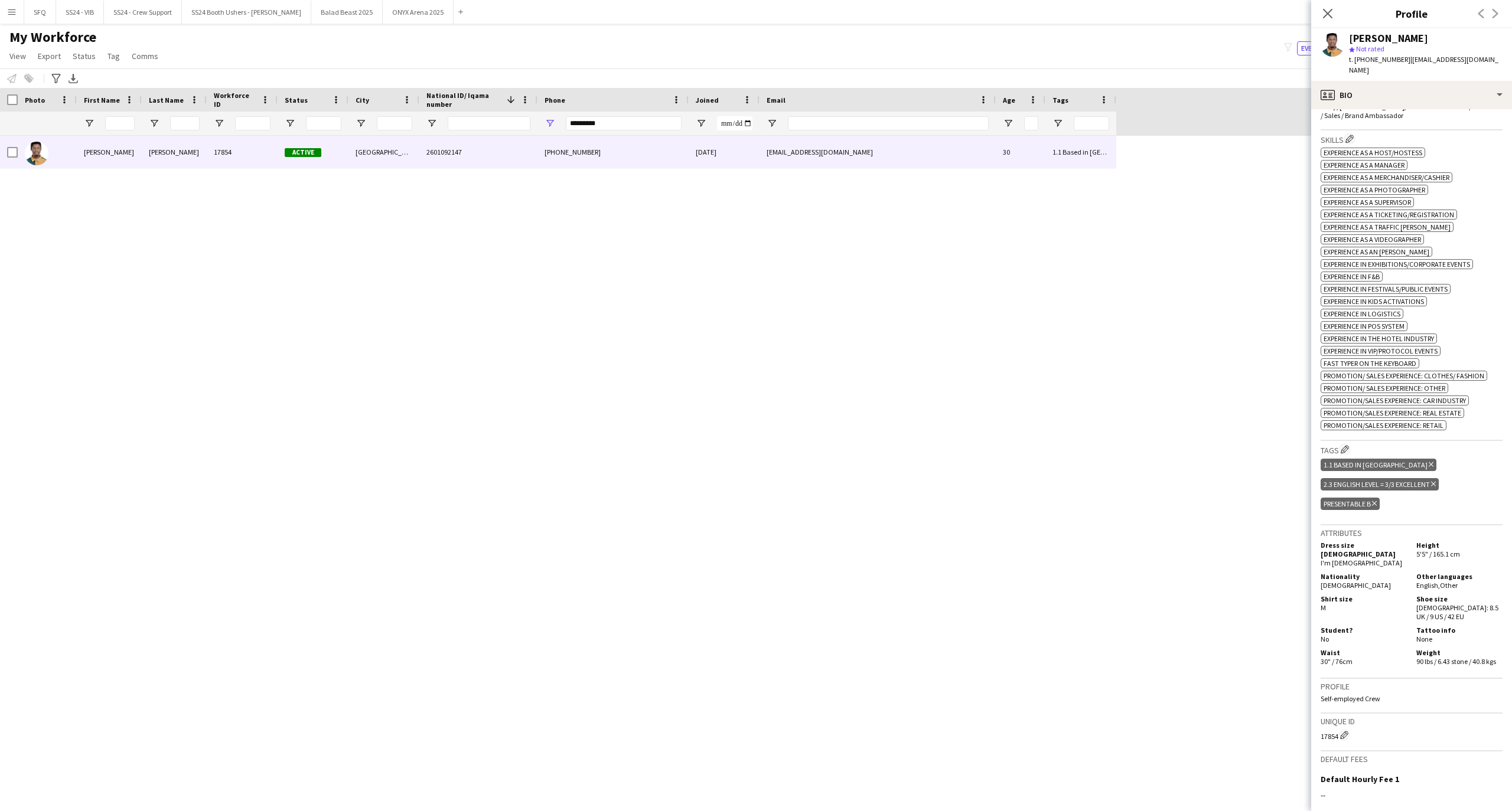
scroll to position [539, 0]
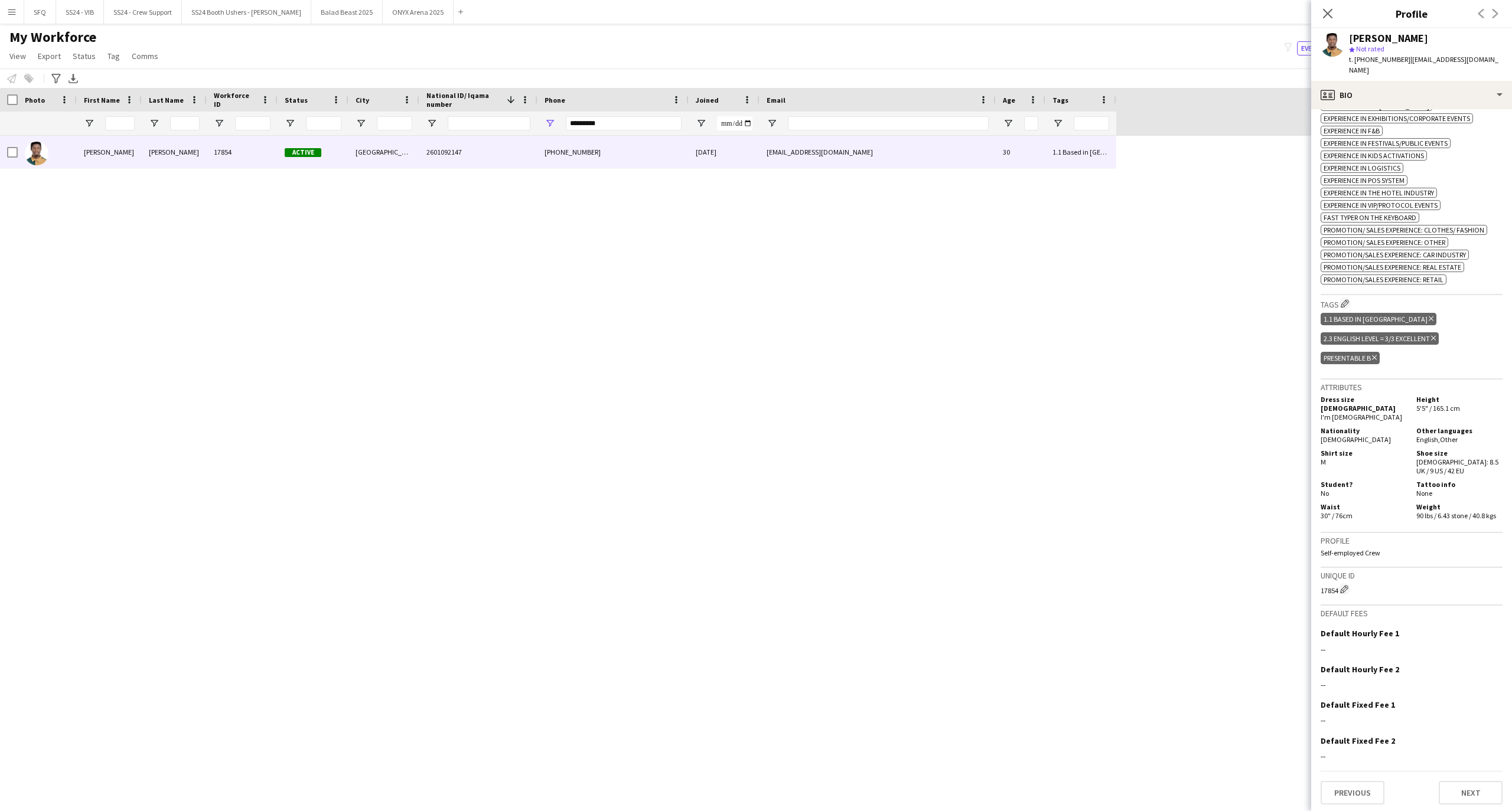
click at [1400, 78] on div "[PERSON_NAME] star Not rated t. [PHONE_NUMBER] | [EMAIL_ADDRESS][DOMAIN_NAME]" at bounding box center [1411, 54] width 201 height 53
click at [1400, 90] on div "profile Bio" at bounding box center [1411, 95] width 201 height 28
click at [1416, 159] on div "About you About you" at bounding box center [1443, 169] width 117 height 24
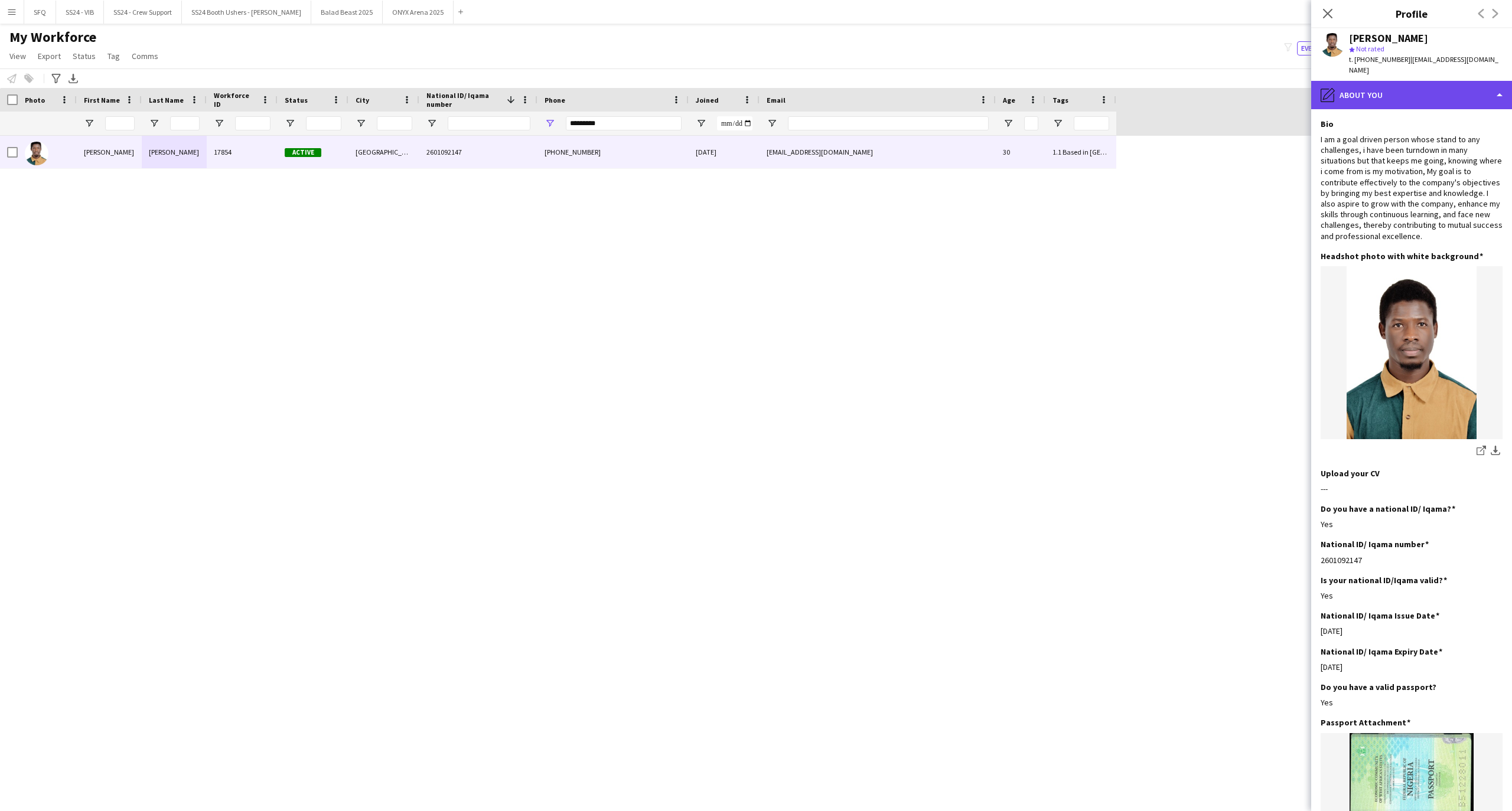
click at [1393, 93] on div "pencil4 About you" at bounding box center [1411, 95] width 201 height 28
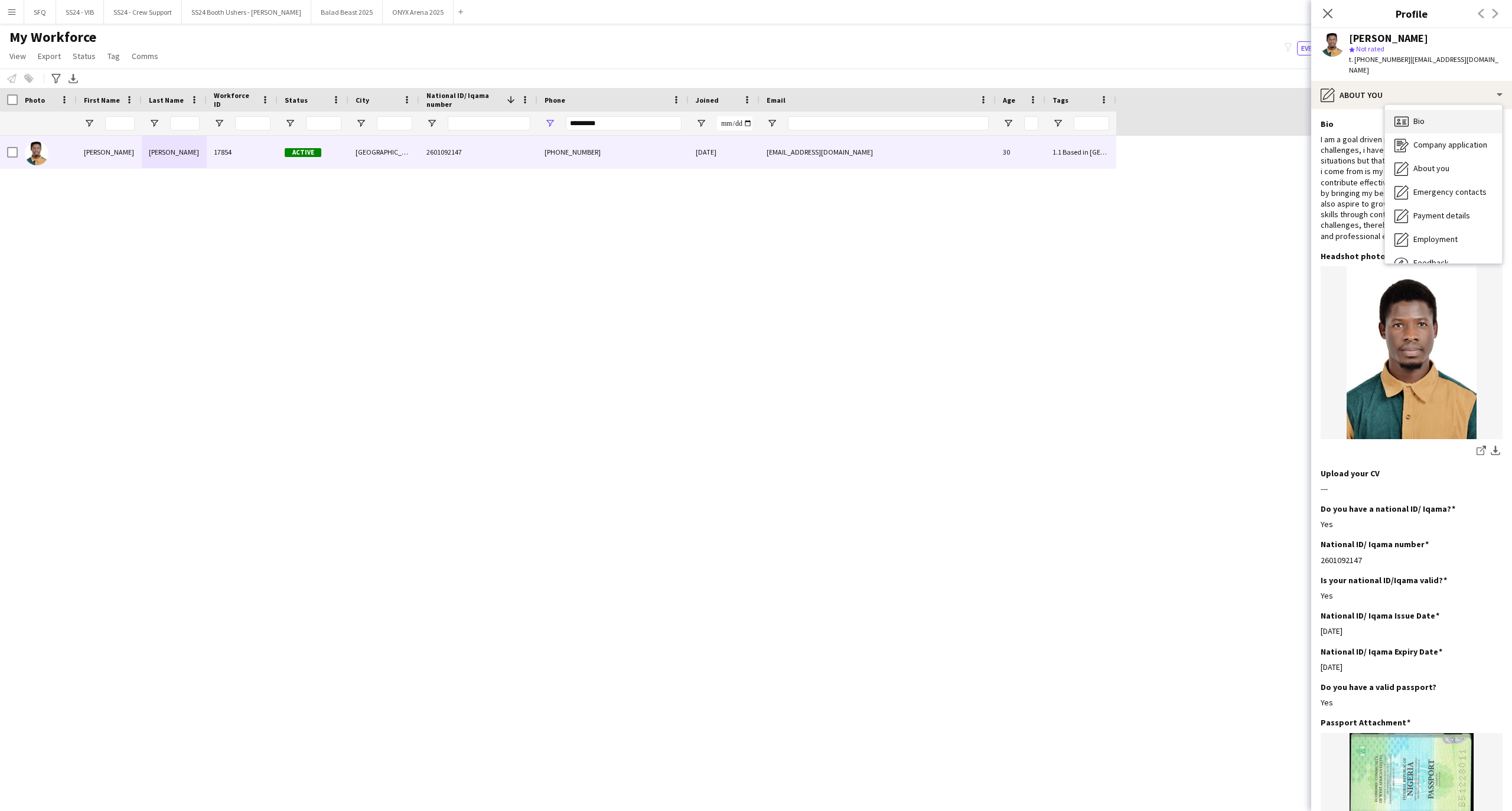
click at [1444, 126] on div "Bio Bio" at bounding box center [1443, 122] width 117 height 24
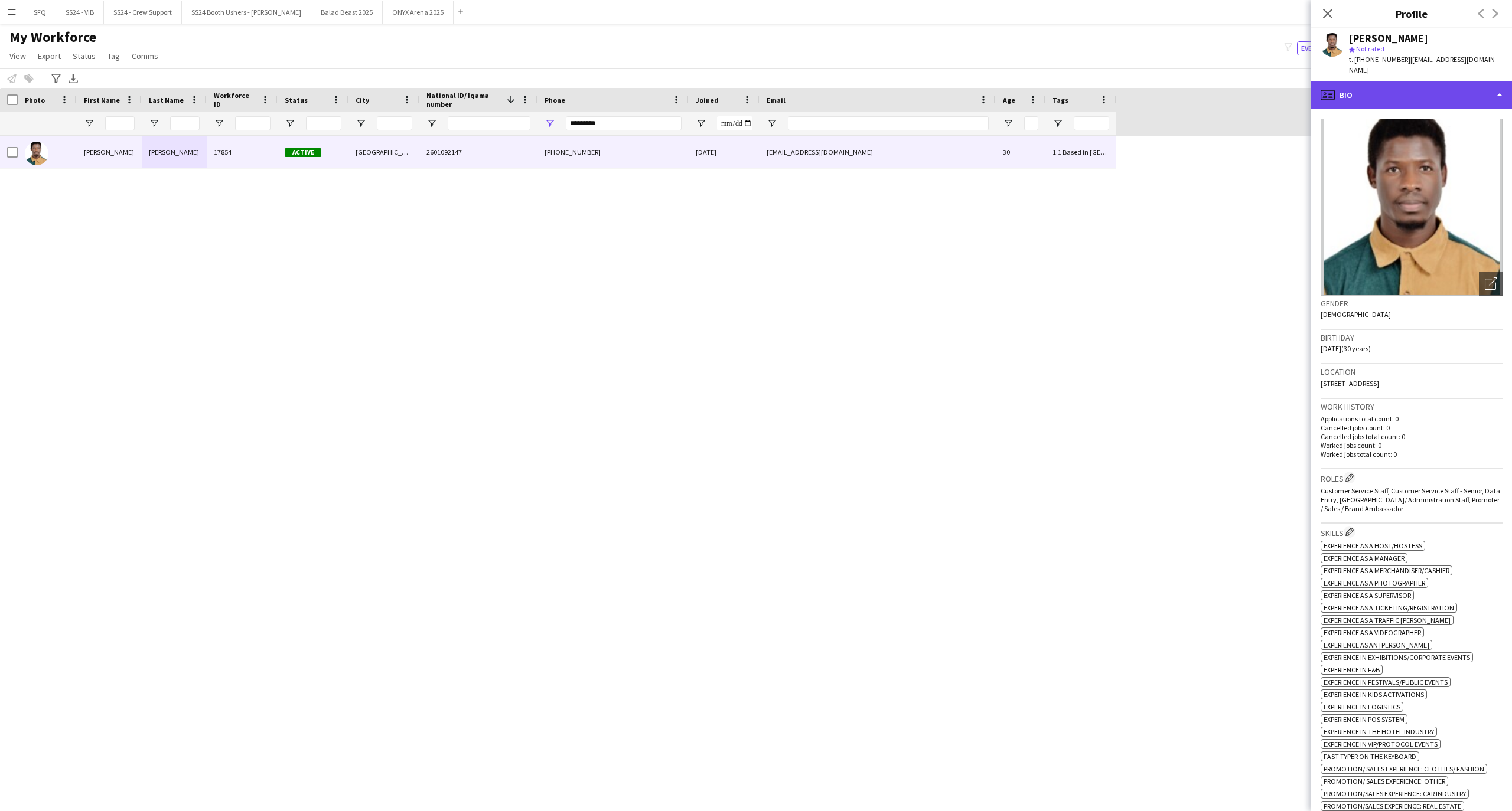
click at [1430, 101] on div "profile Bio" at bounding box center [1411, 95] width 201 height 28
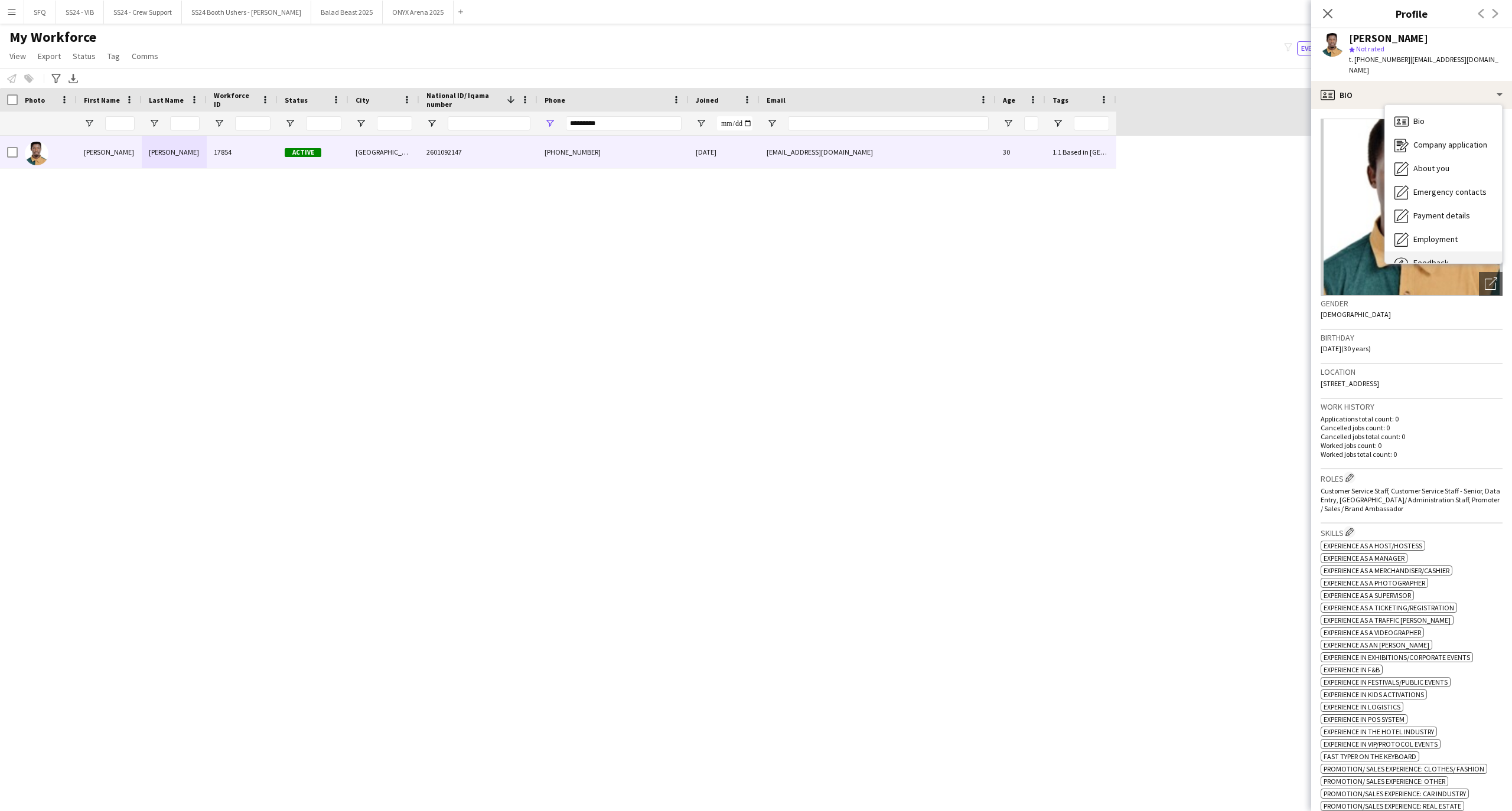
click at [1435, 256] on div "Feedback Feedback" at bounding box center [1443, 263] width 117 height 24
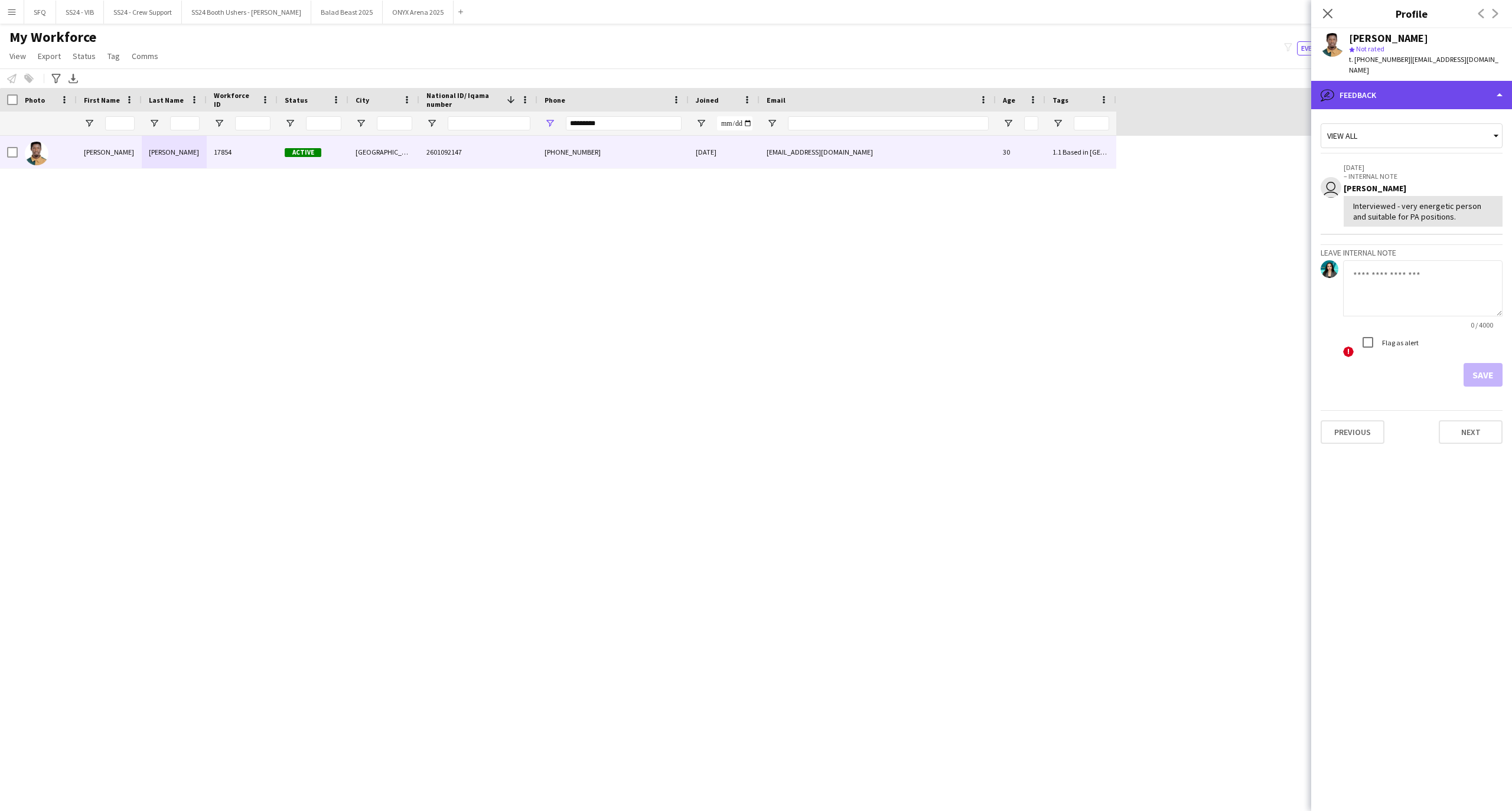
click at [1412, 101] on div "bubble-pencil Feedback" at bounding box center [1411, 95] width 201 height 28
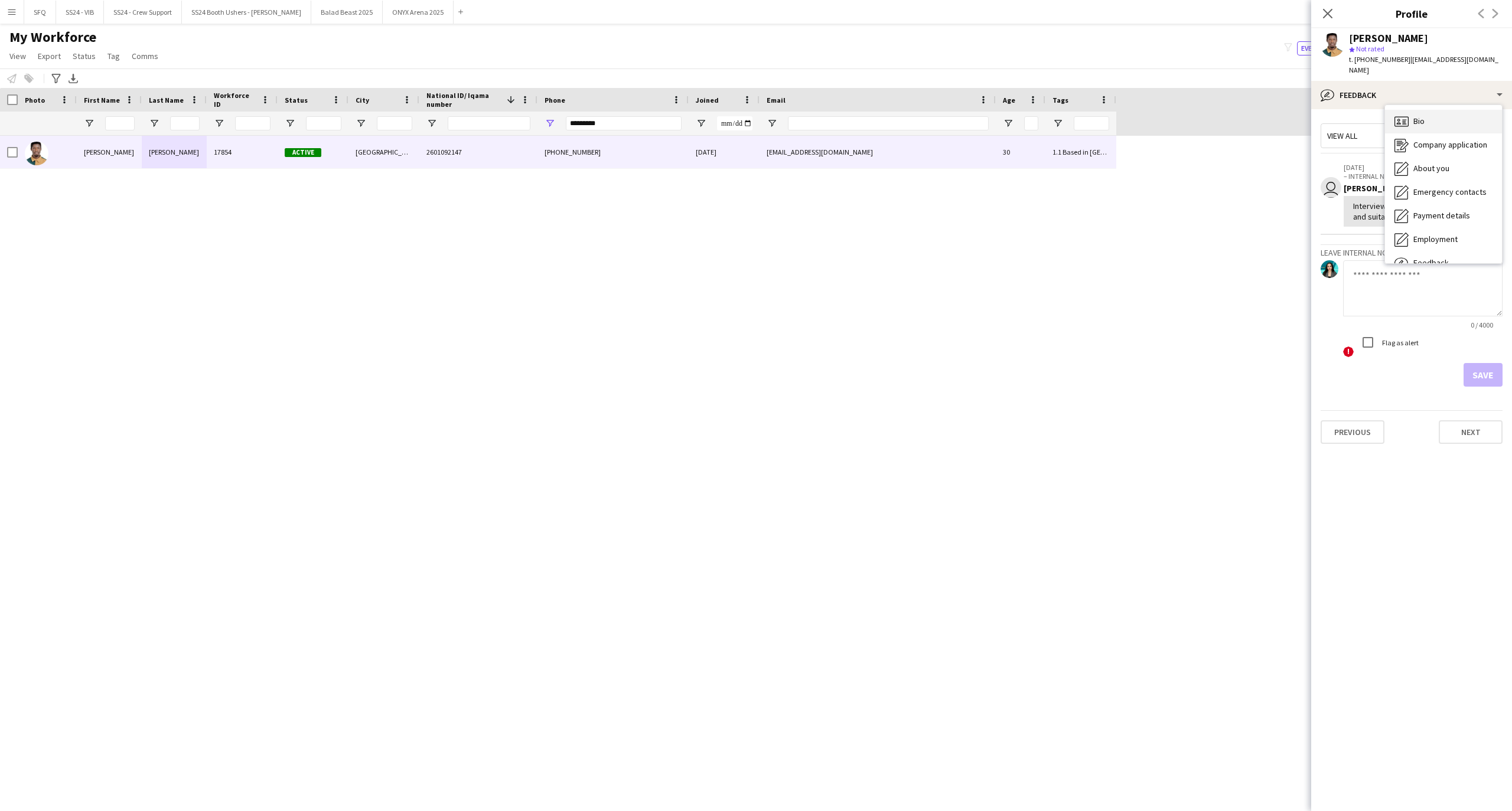
click at [1422, 114] on div "Bio Bio" at bounding box center [1443, 122] width 117 height 24
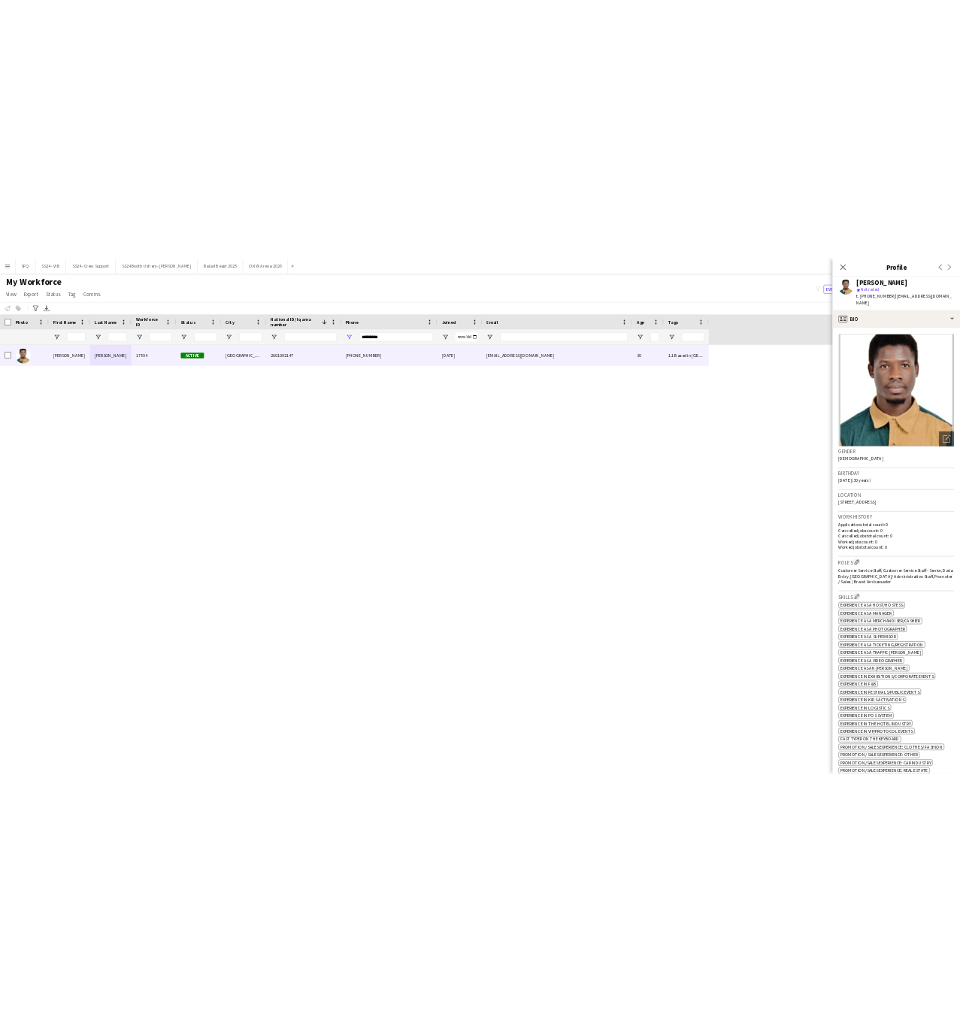
scroll to position [401, 0]
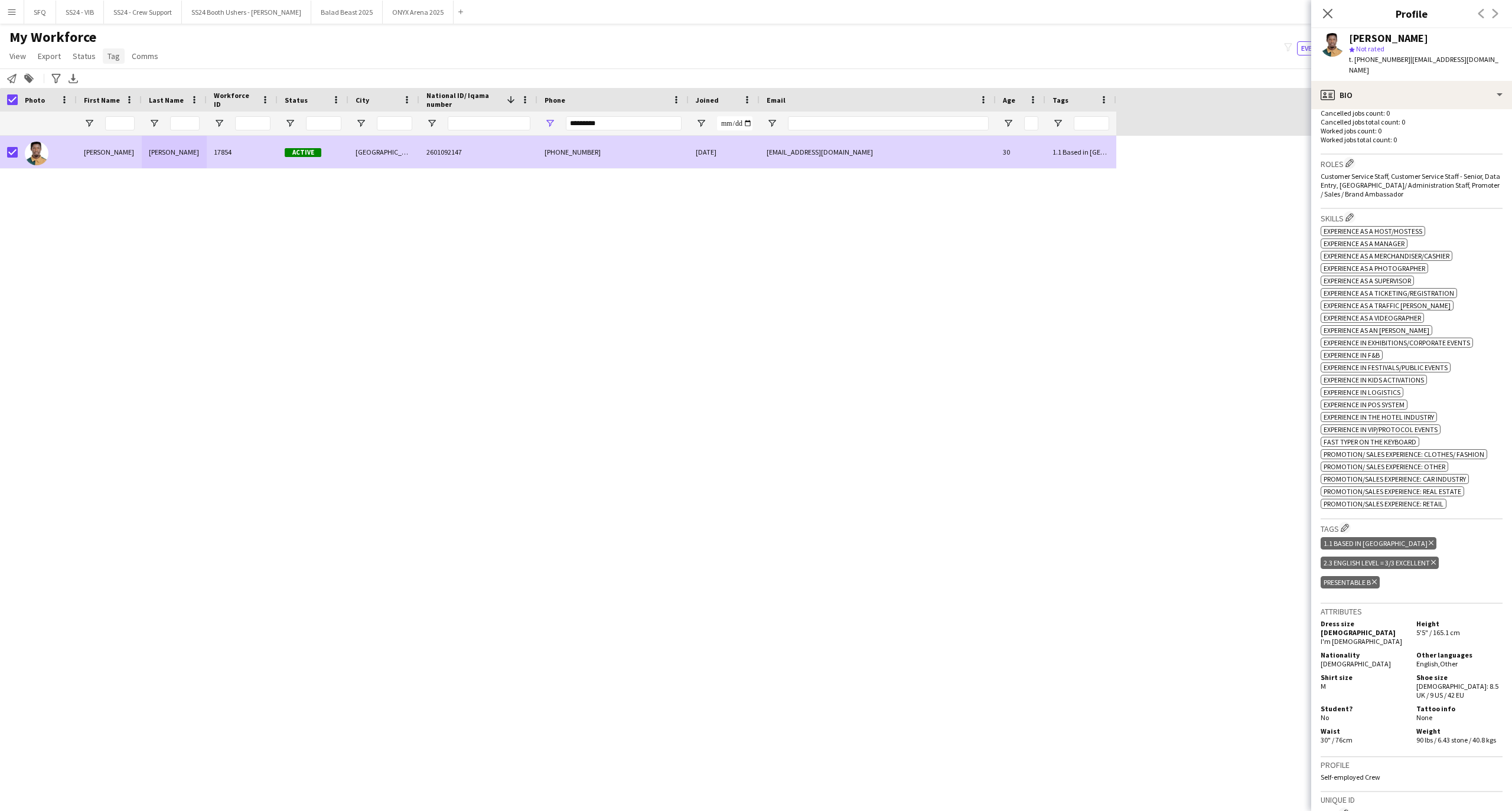
click at [108, 54] on span "Tag" at bounding box center [114, 57] width 13 height 11
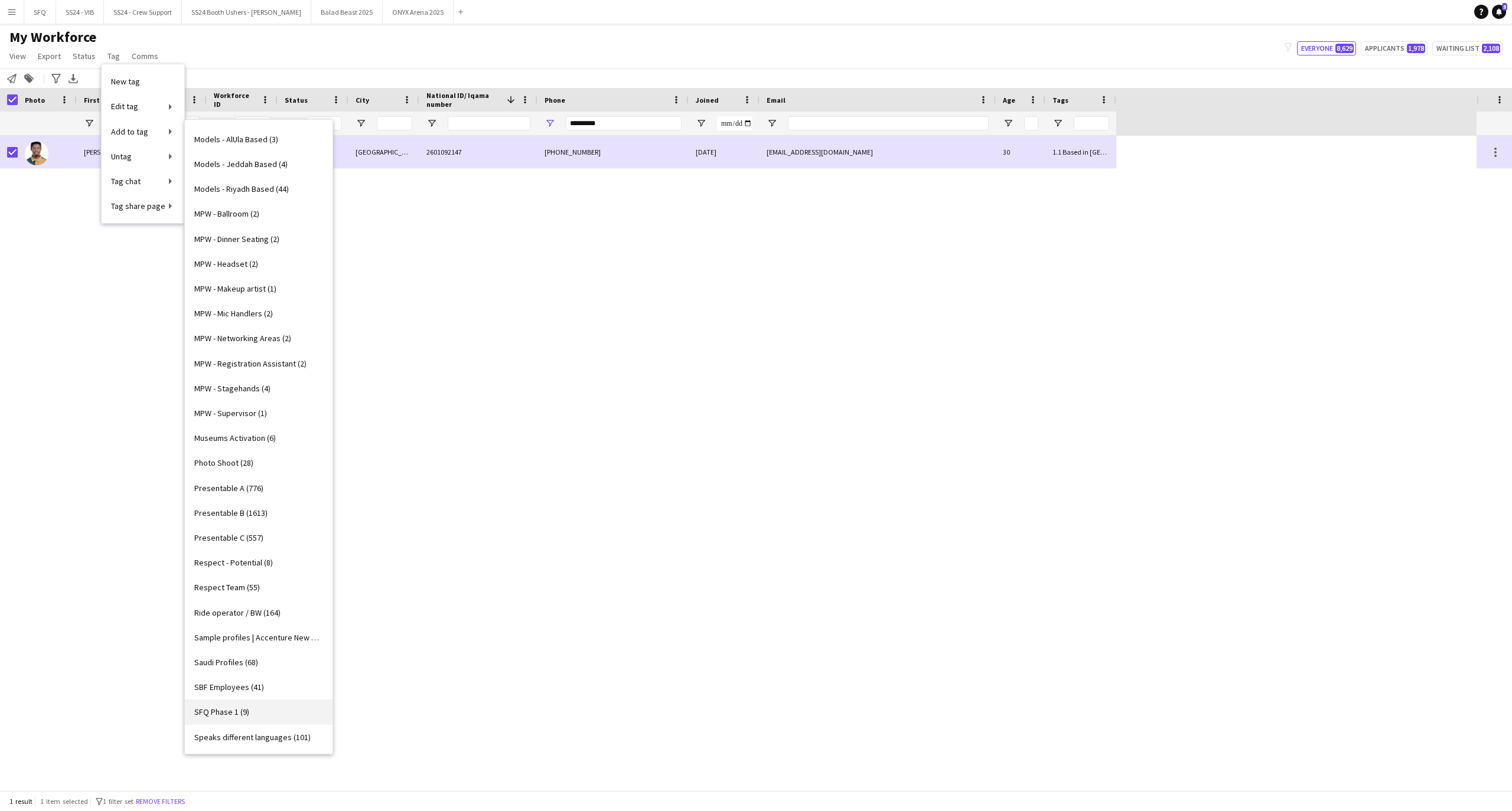
click at [269, 708] on link "SFQ Phase 1 (9)" at bounding box center [258, 712] width 148 height 25
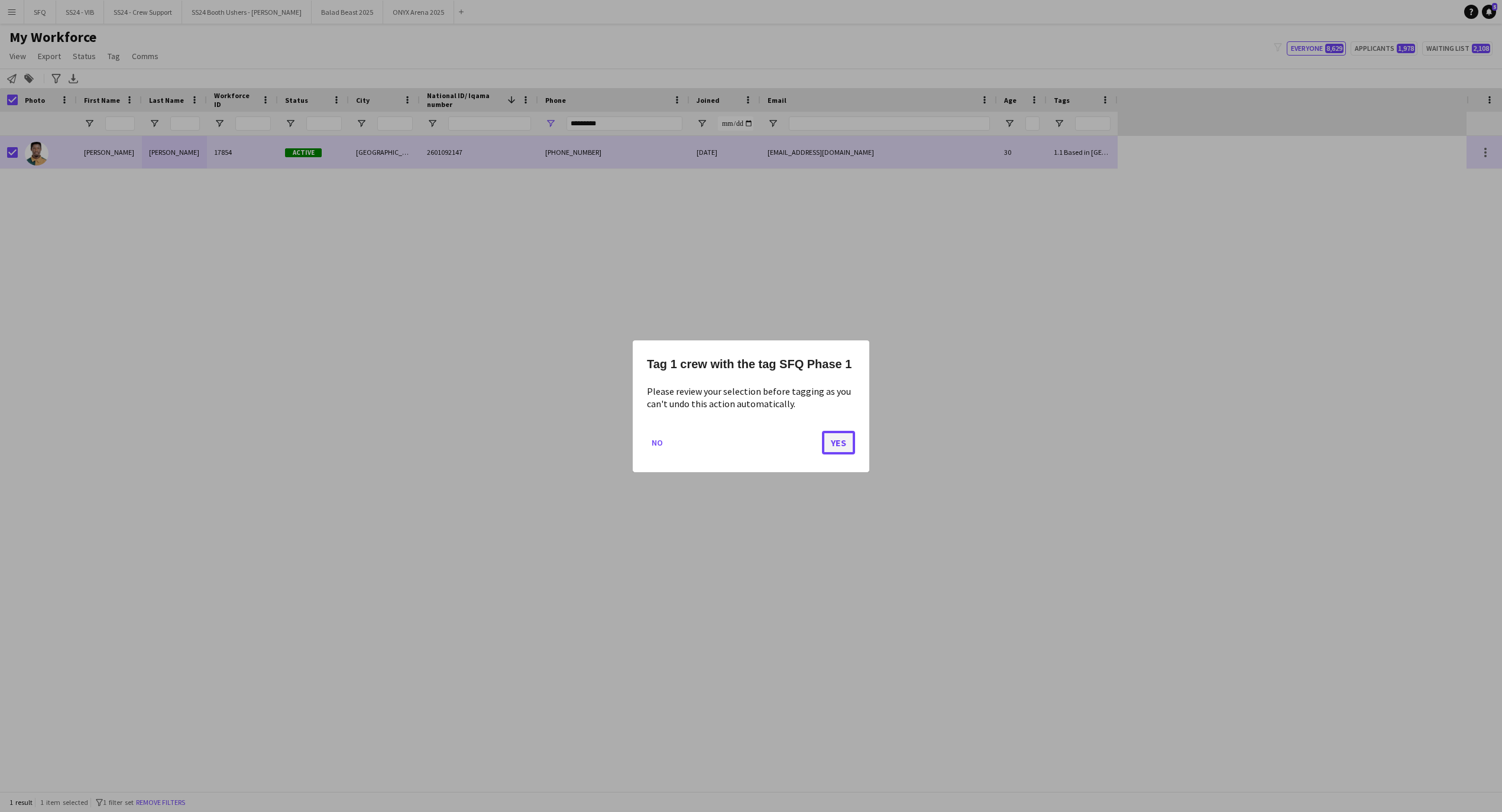
click at [835, 435] on button "Yes" at bounding box center [838, 442] width 33 height 24
